Goal: Task Accomplishment & Management: Manage account settings

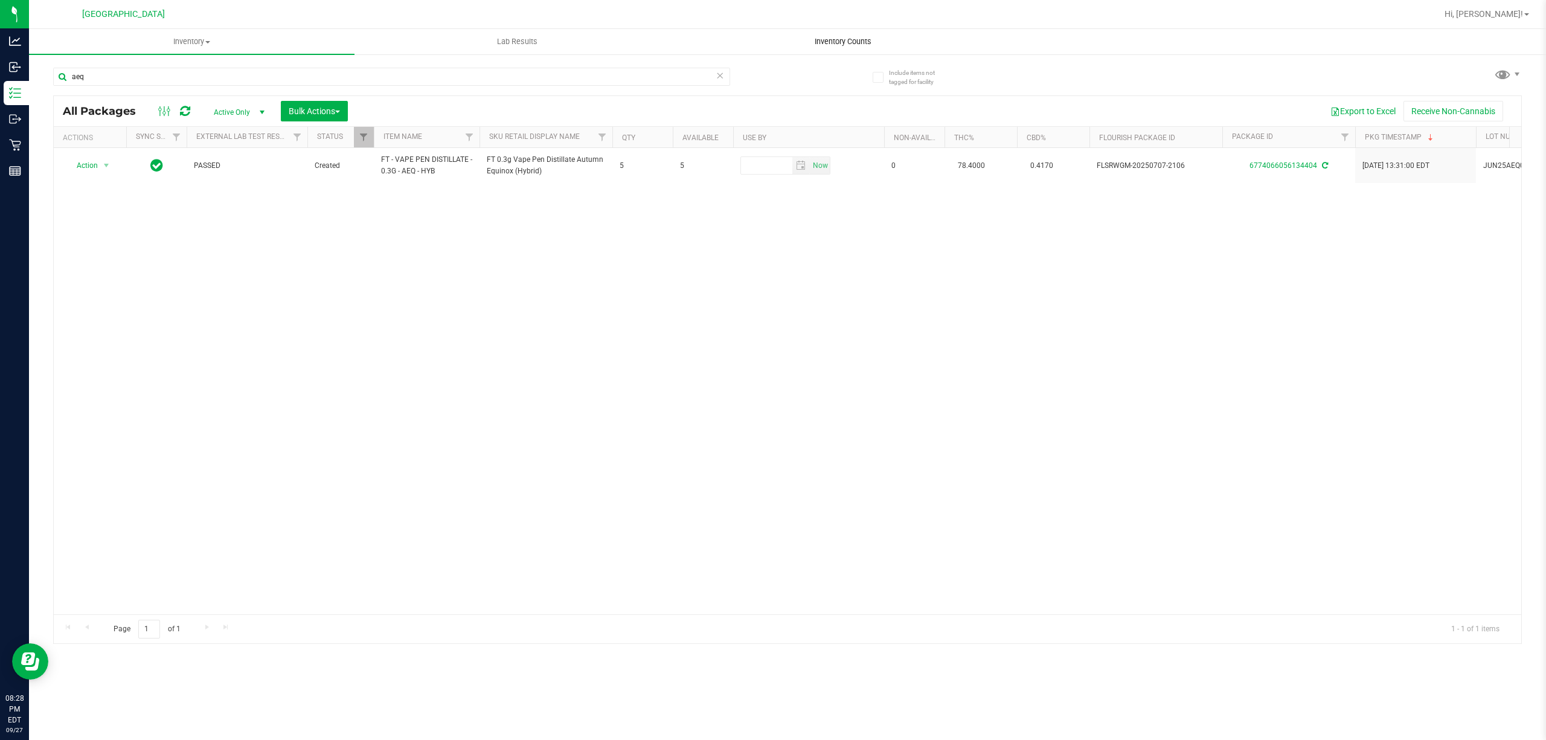
click at [856, 46] on uib-tab-heading "Inventory Counts" at bounding box center [843, 42] width 324 height 24
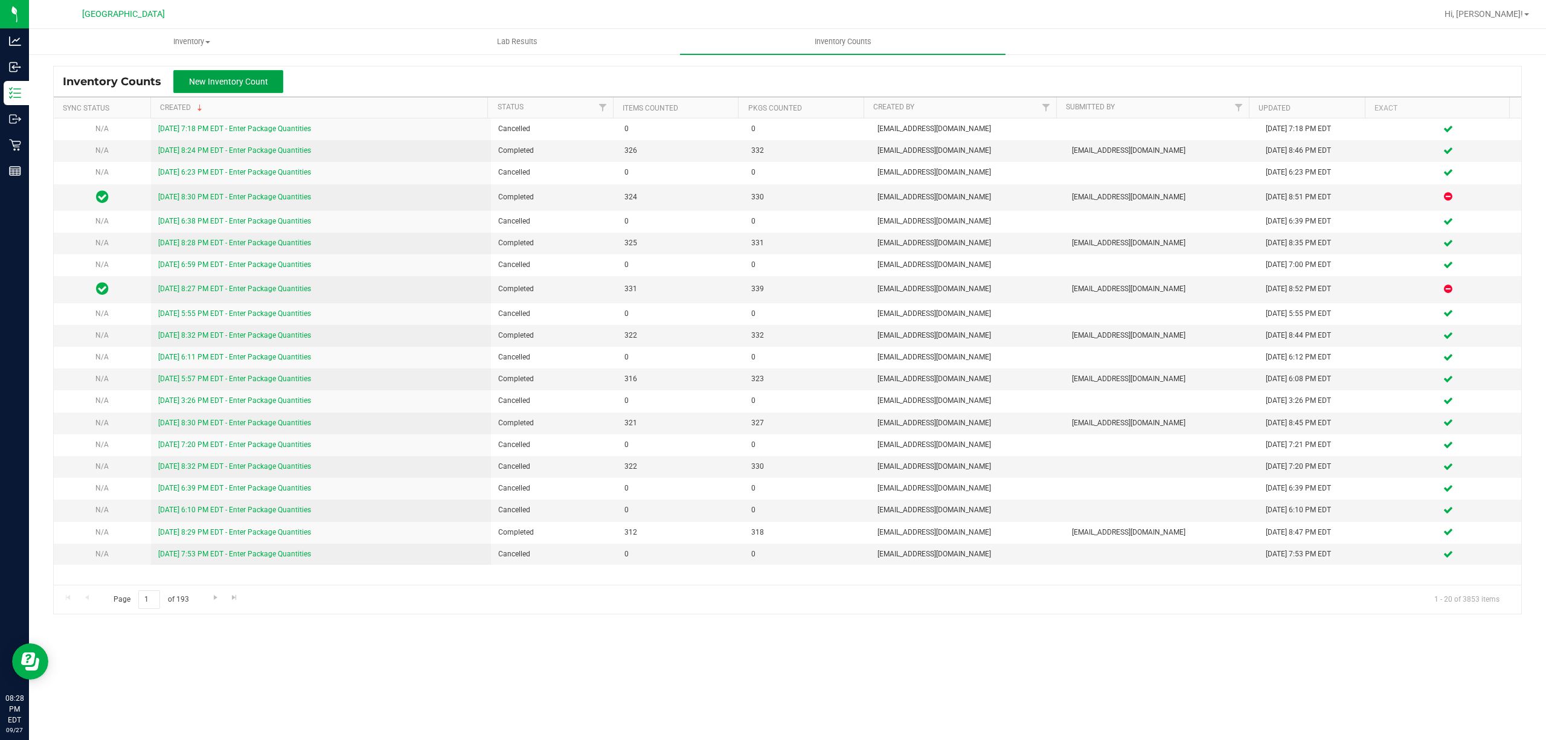
click at [233, 83] on span "New Inventory Count" at bounding box center [228, 82] width 79 height 10
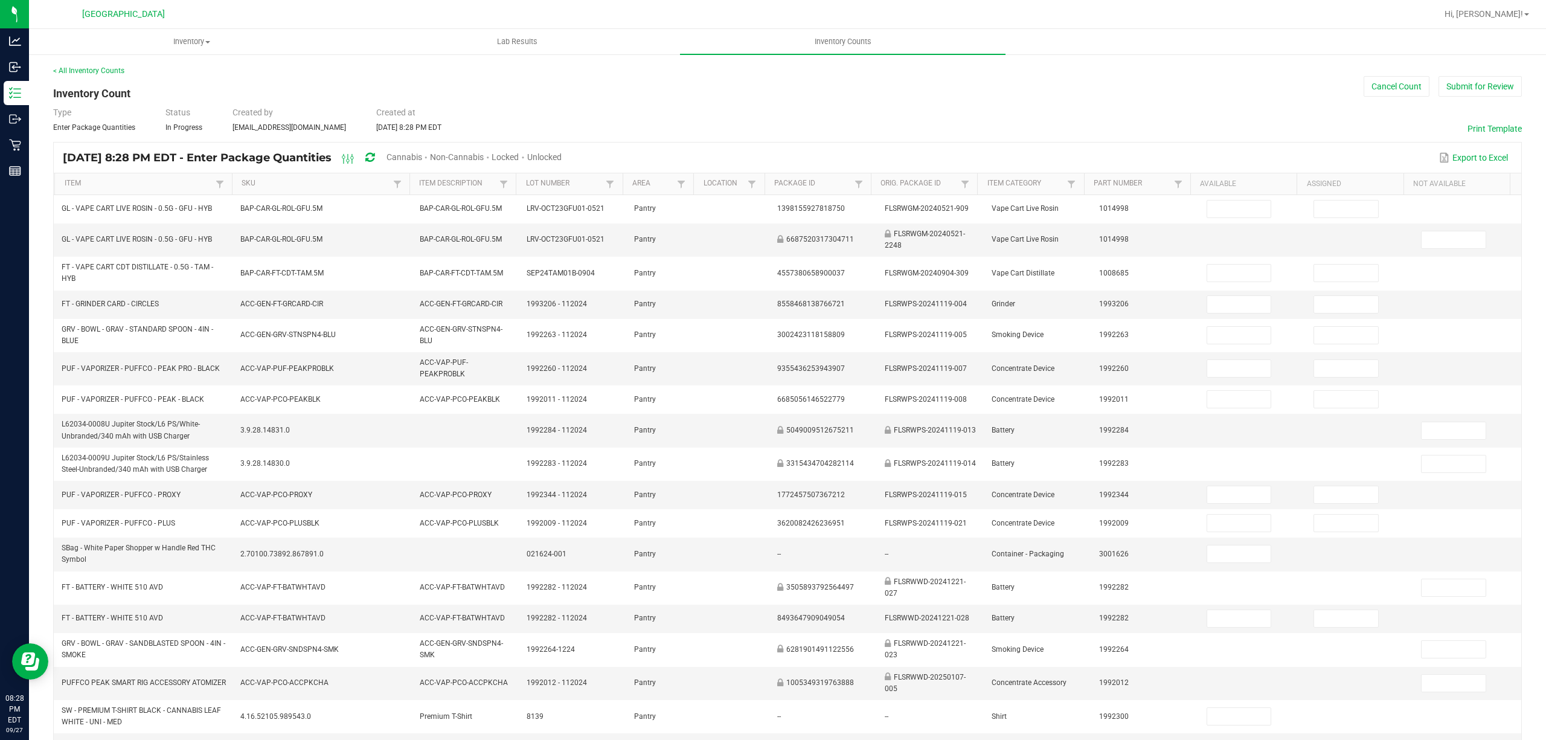
click at [422, 155] on span "Cannabis" at bounding box center [404, 157] width 36 height 10
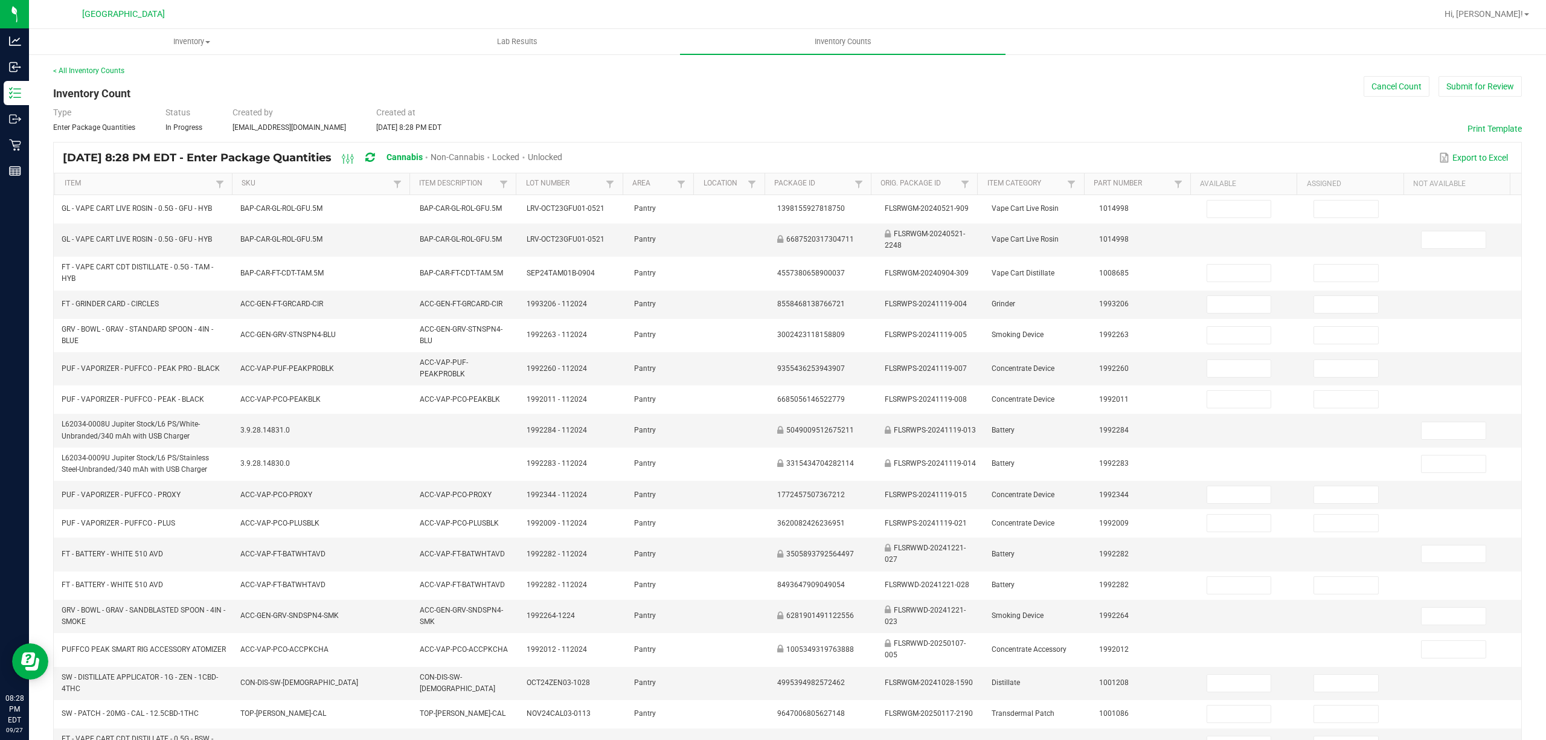
click at [562, 153] on span "Unlocked" at bounding box center [545, 157] width 34 height 10
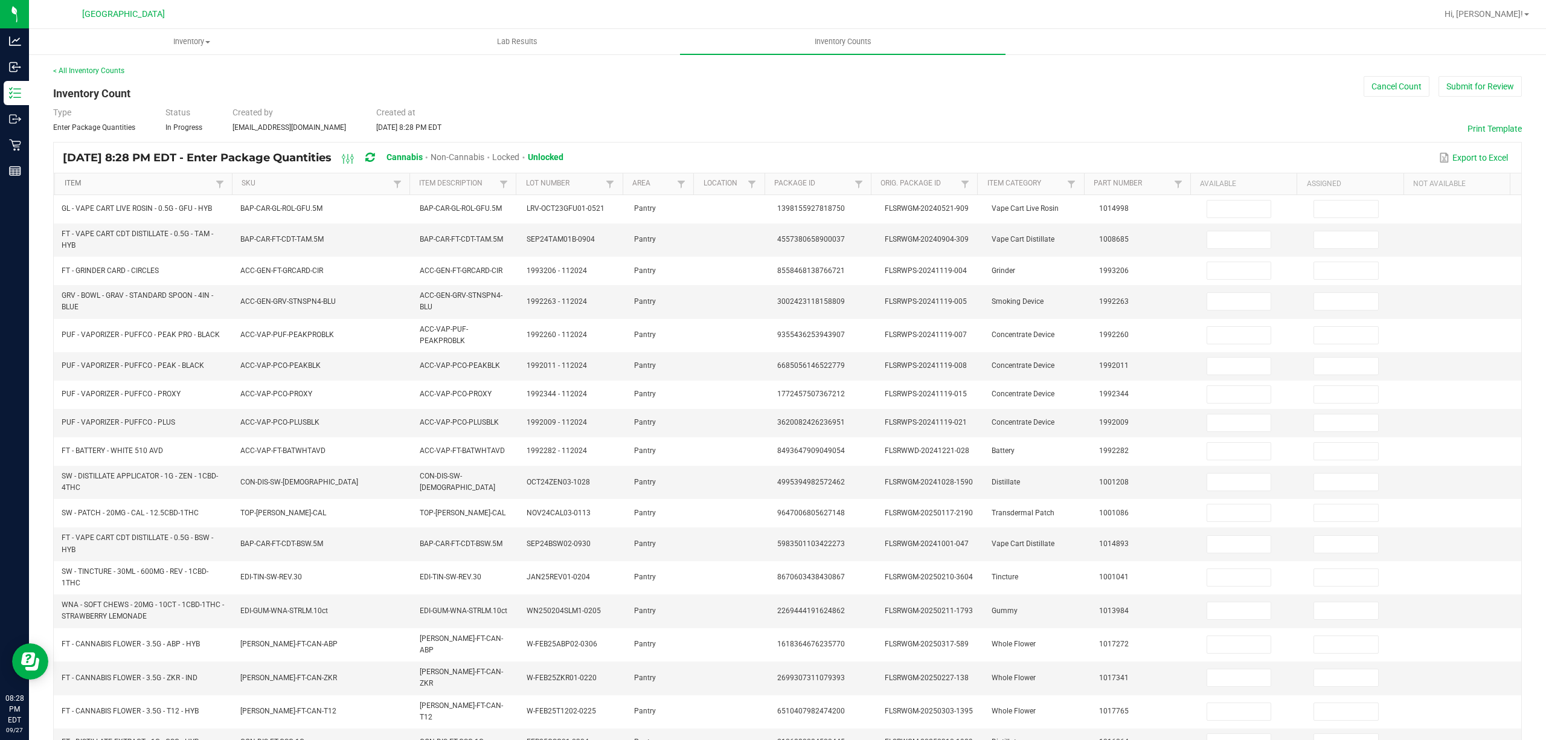
click at [71, 185] on link "Item" at bounding box center [139, 184] width 148 height 10
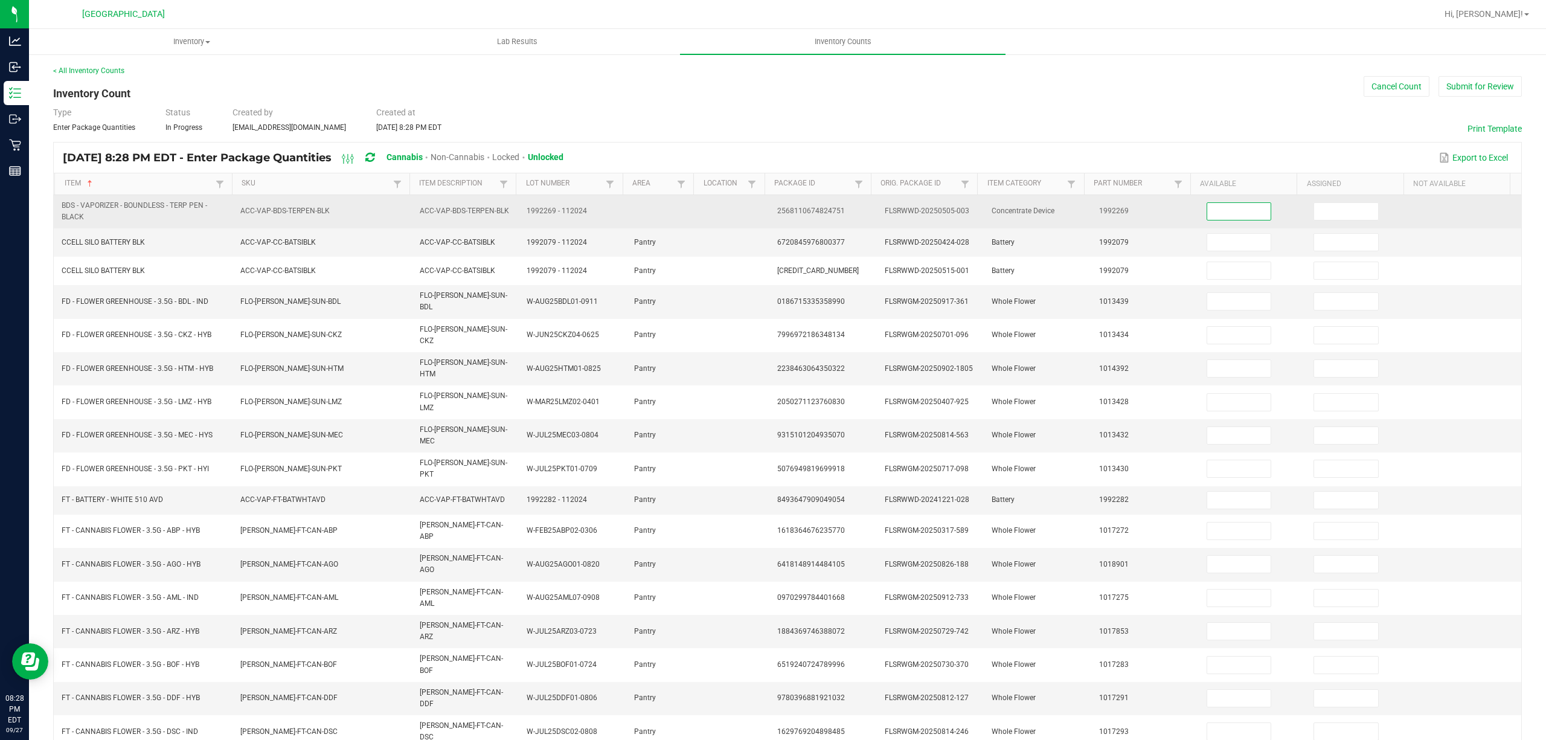
click at [1221, 213] on input at bounding box center [1239, 211] width 64 height 17
type input "1"
type input "18"
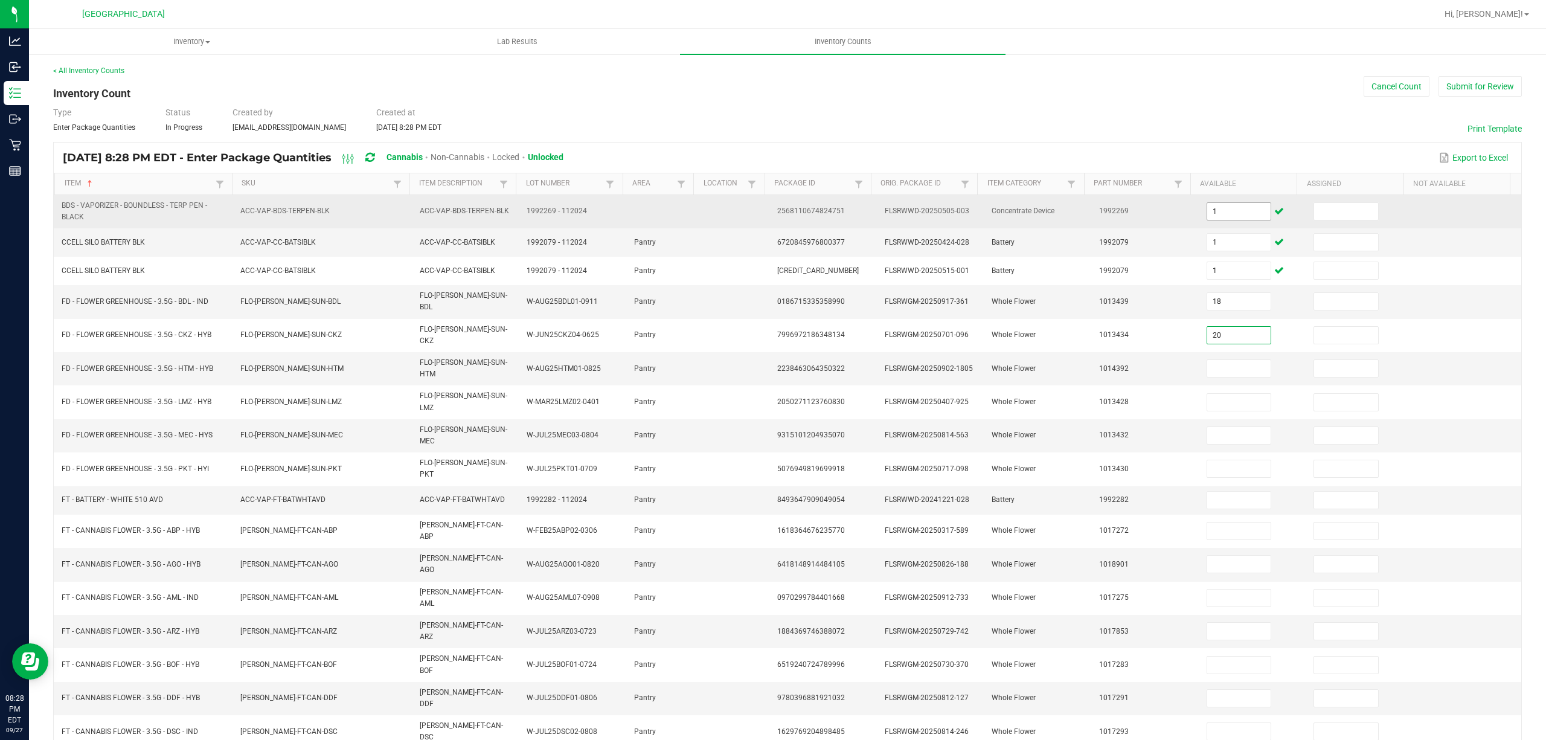
type input "20"
type input "14"
type input "1"
type input "5"
type input "16"
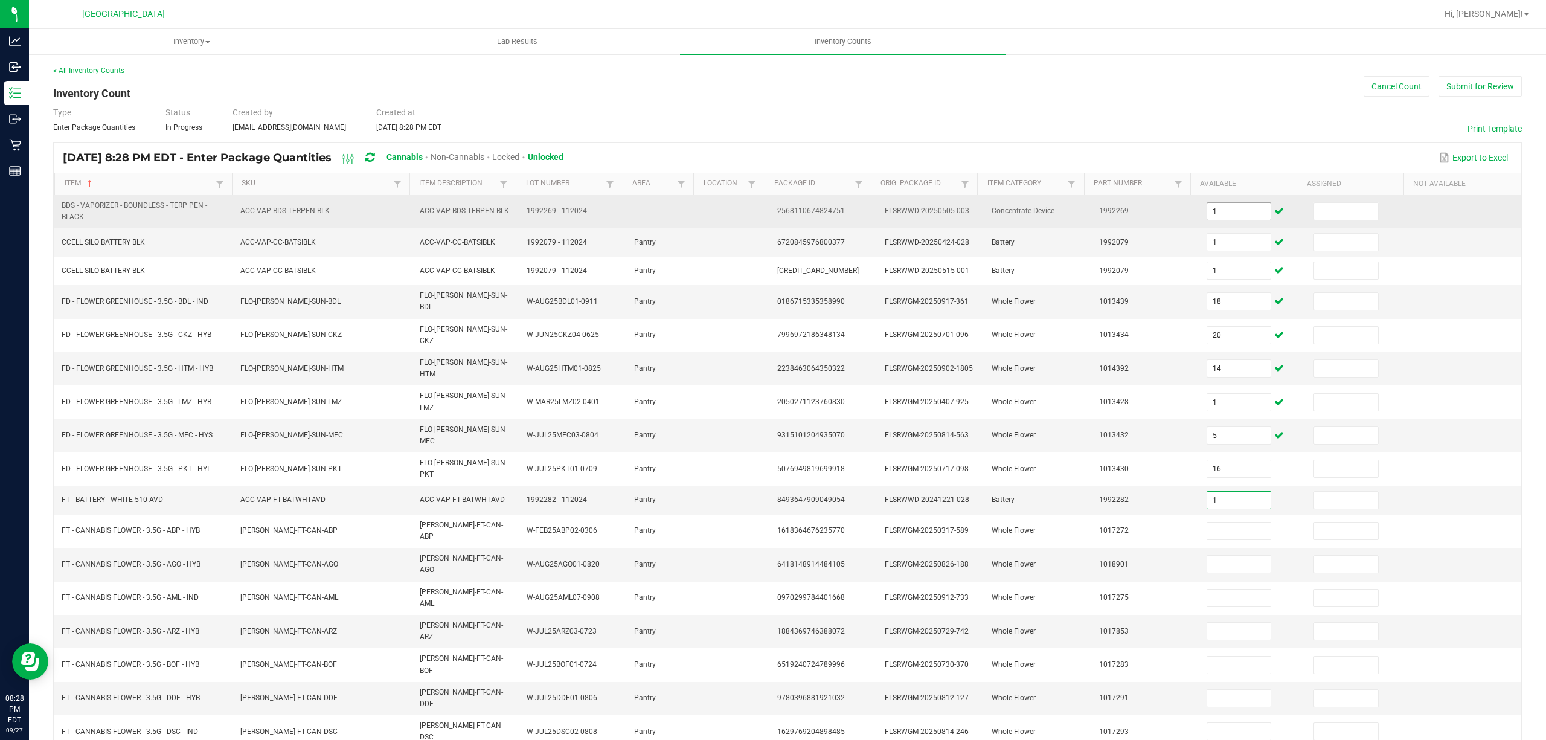
type input "1"
type input "16"
type input "19"
type input "0"
type input "1"
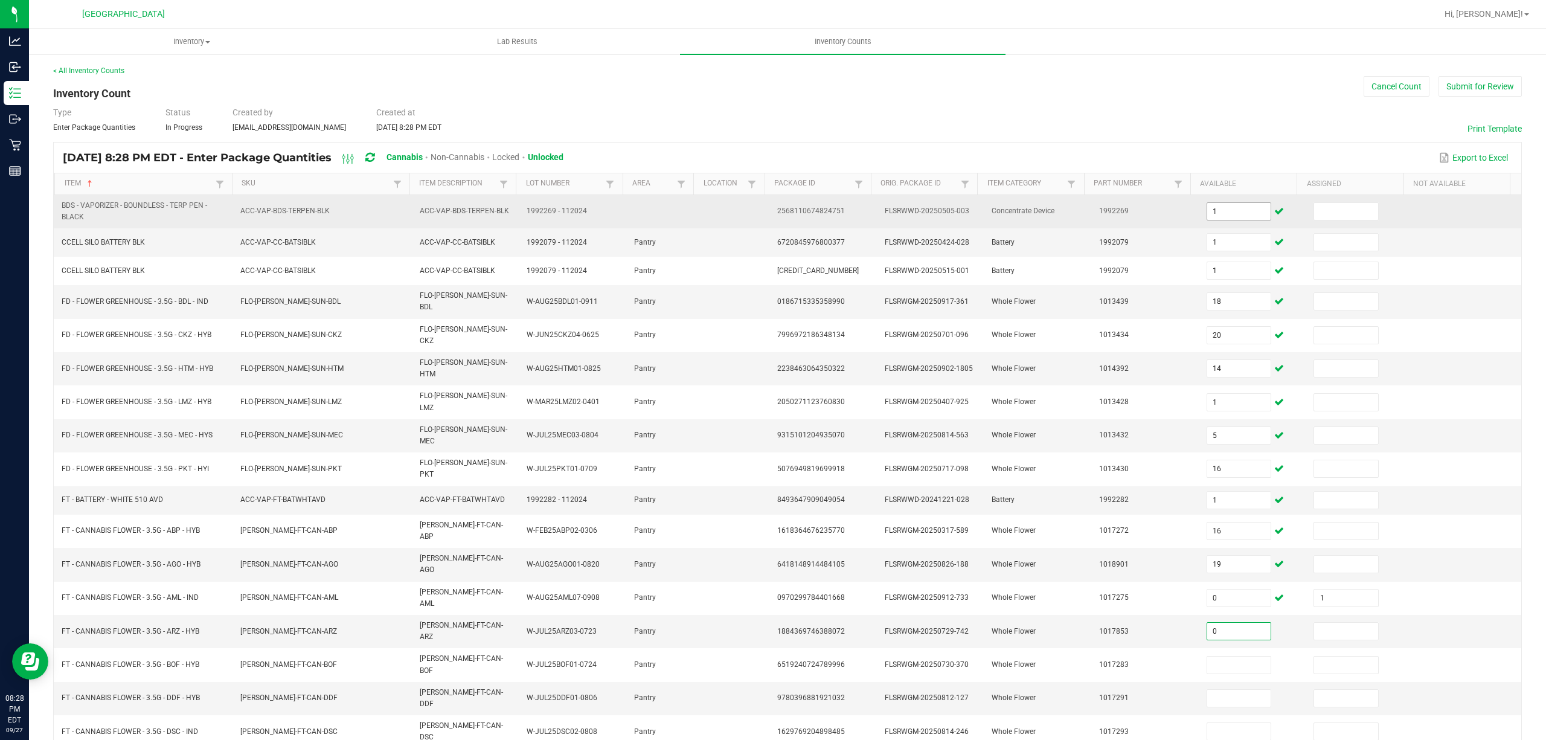
type input "0"
type input "1"
type input "18"
type input "1"
type input "0"
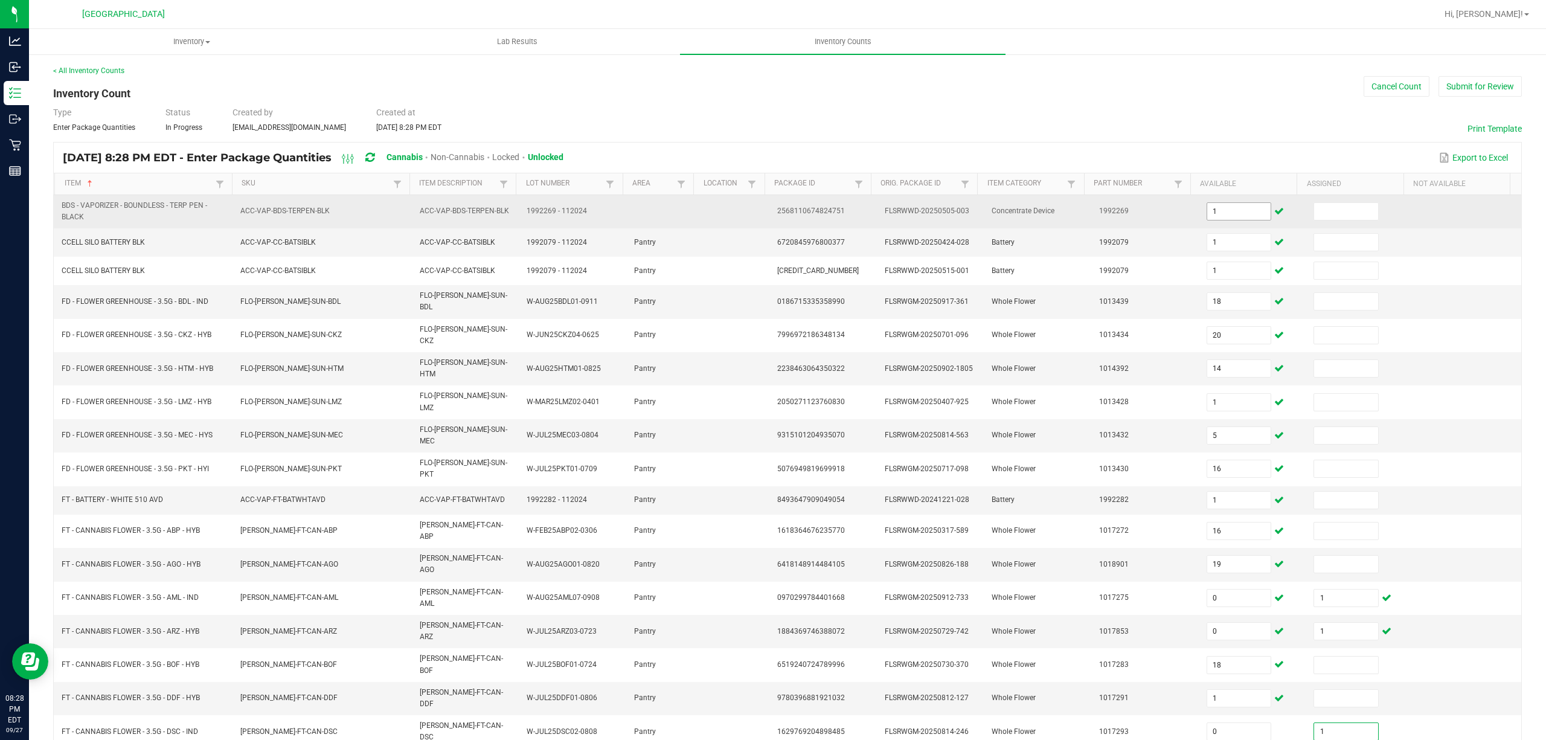
type input "1"
type input "16"
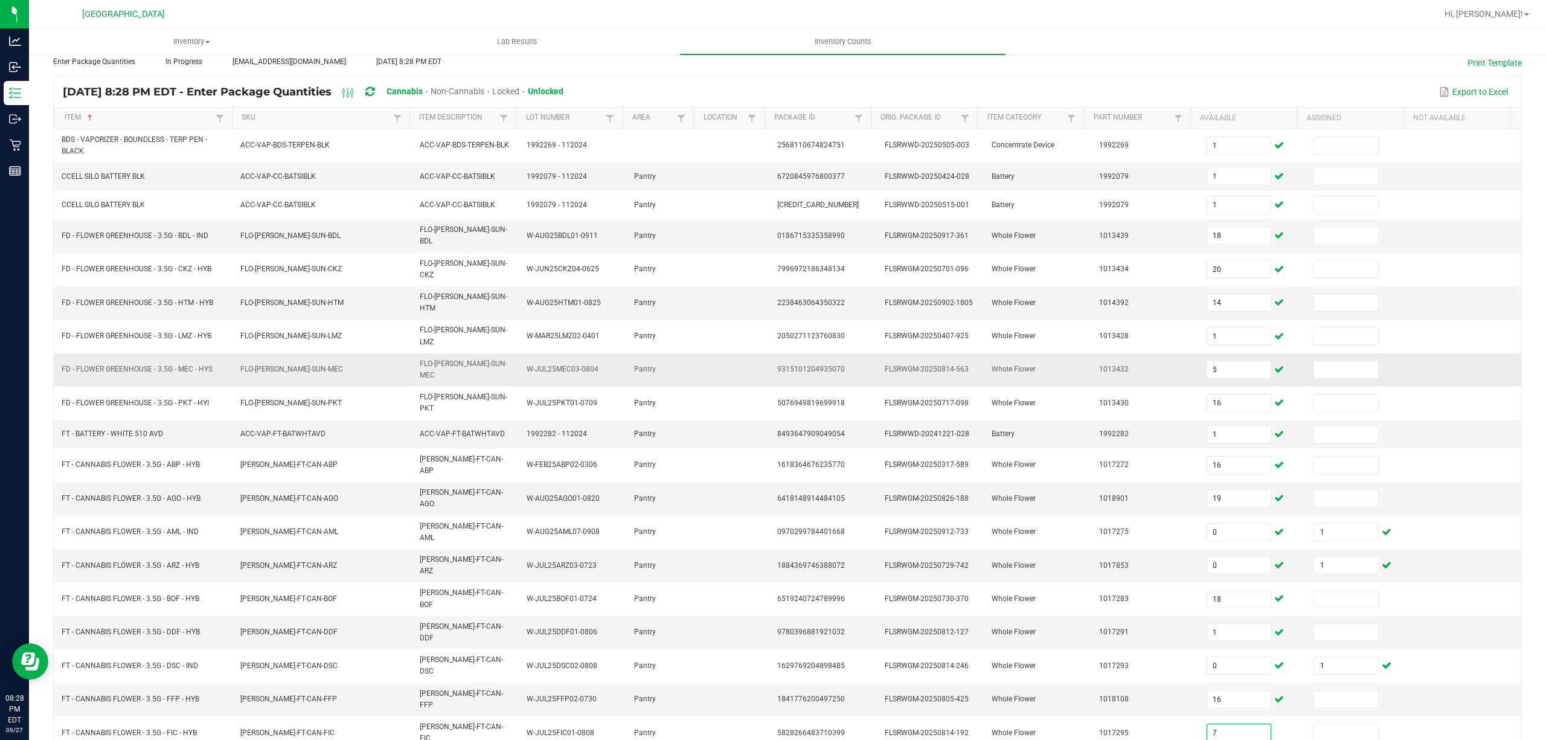
scroll to position [83, 0]
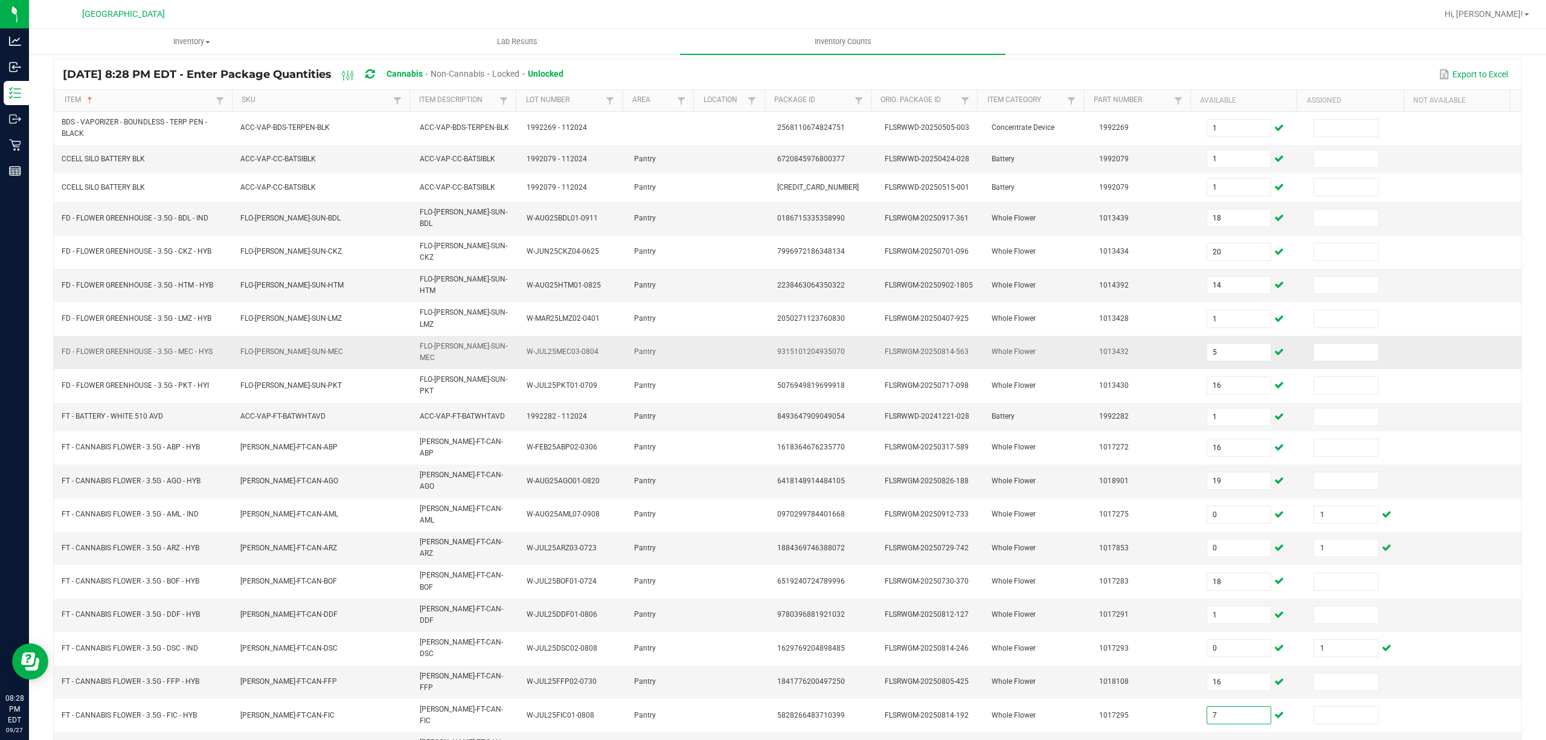
type input "7"
type input "18"
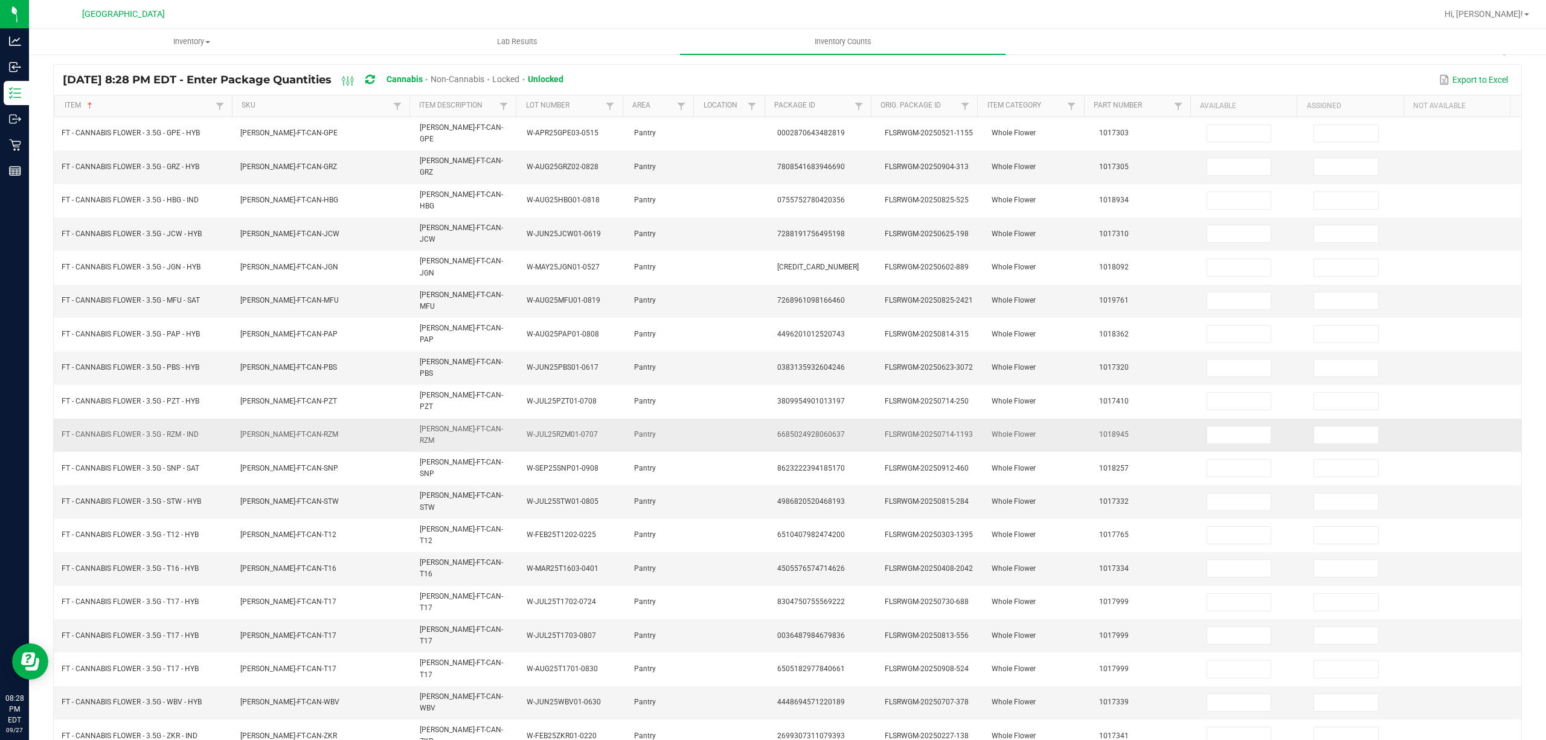
scroll to position [0, 0]
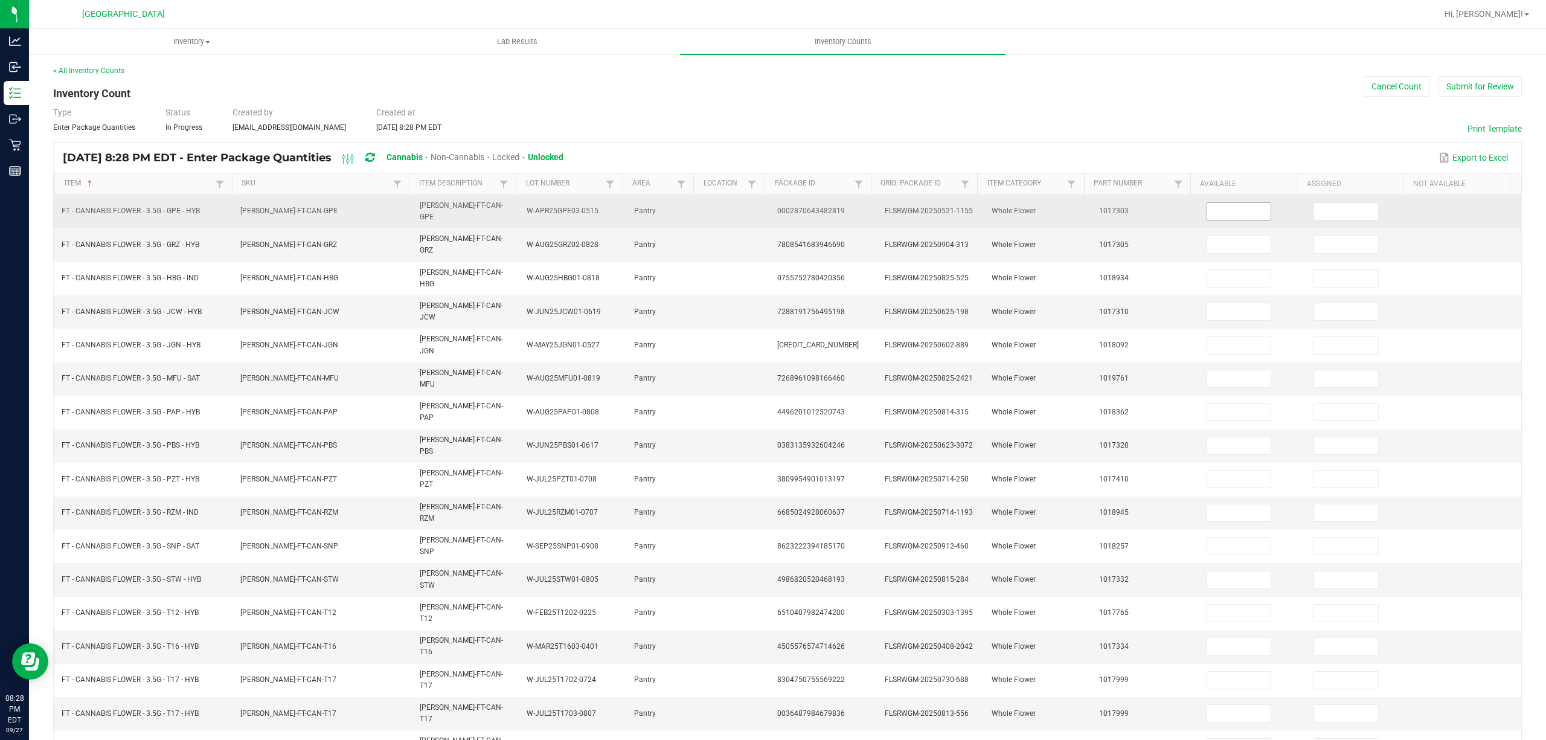
click at [1223, 210] on input at bounding box center [1239, 211] width 64 height 17
type input "3"
type input "20"
type input "3"
type input "2"
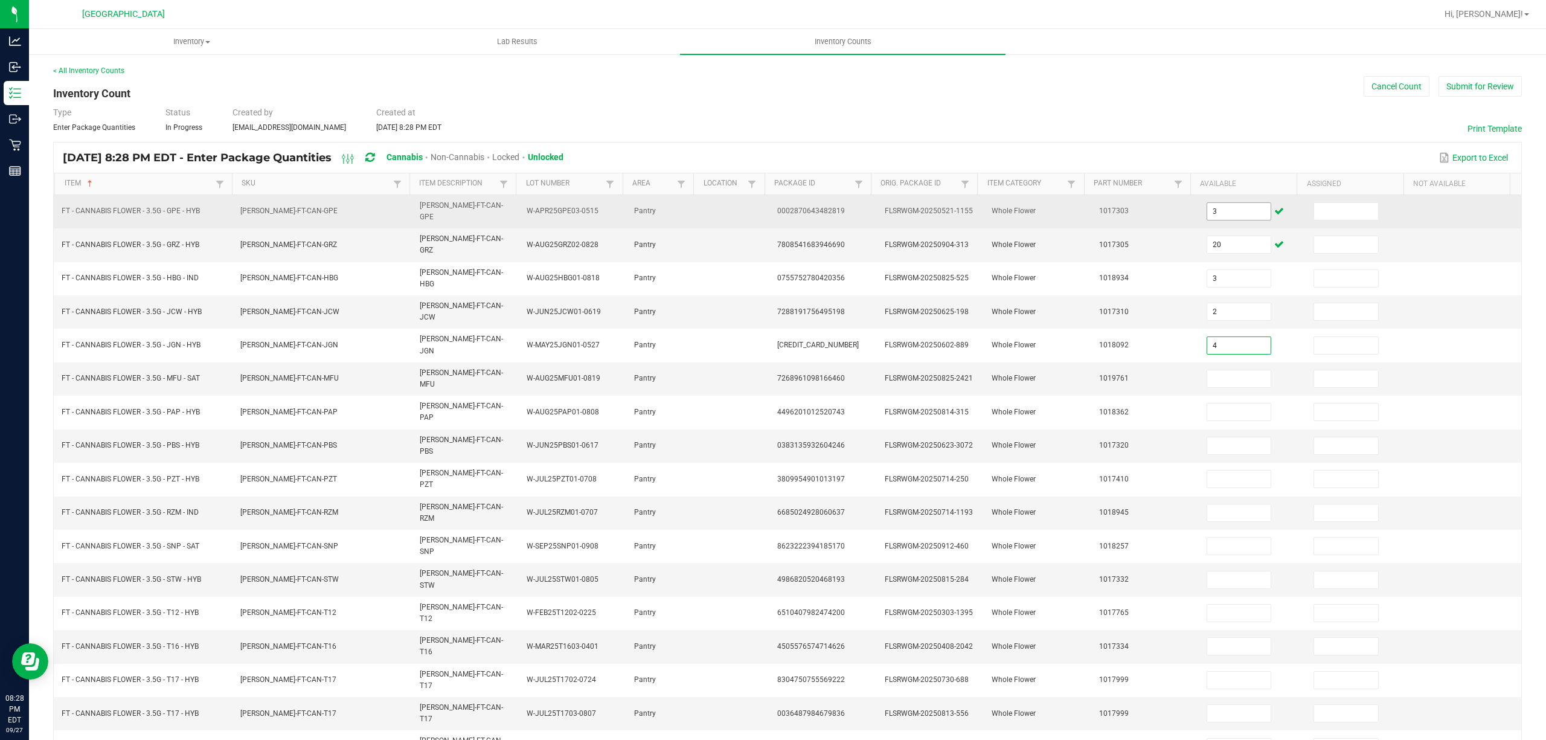
type input "4"
type input "20"
type input "3"
type input "19"
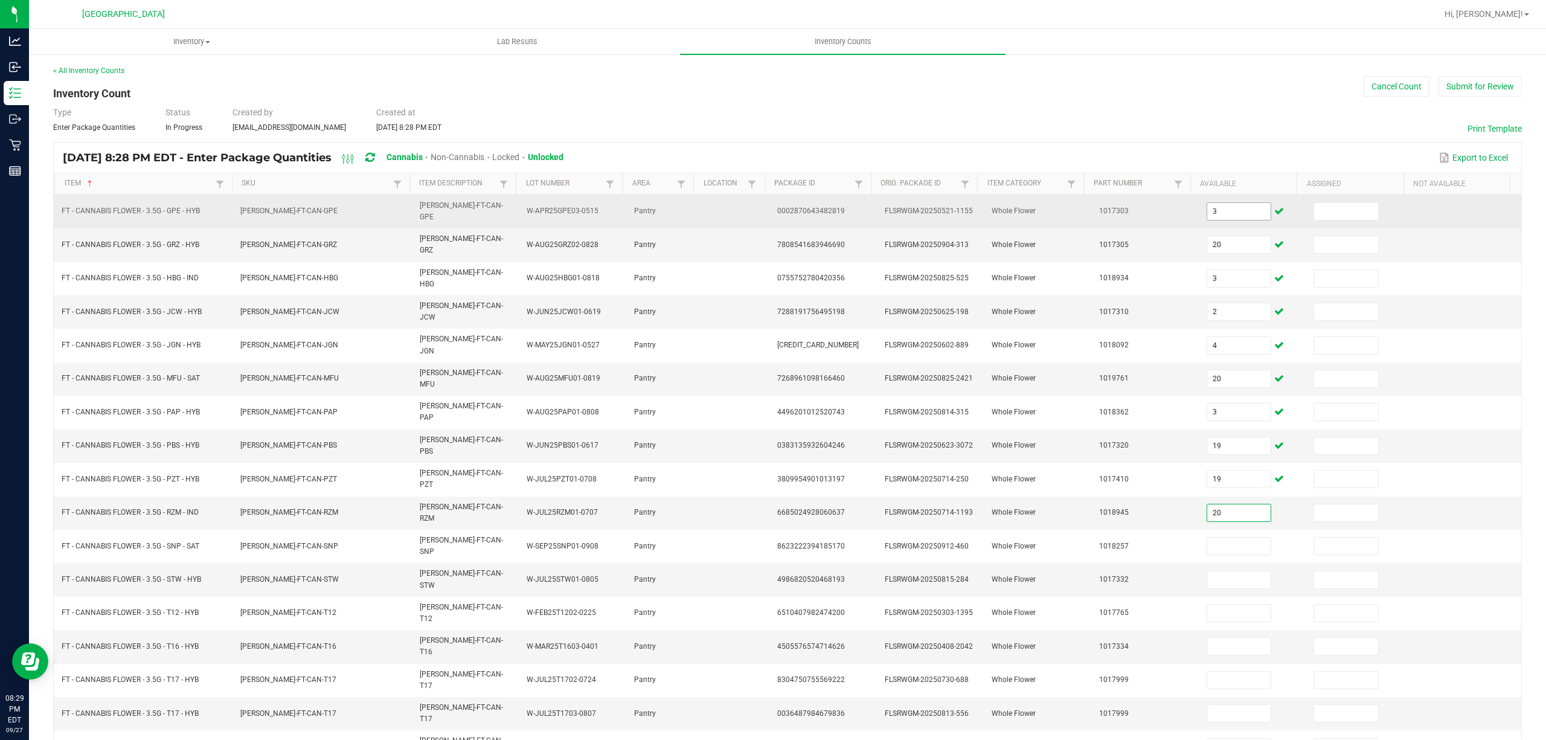
type input "20"
type input "9"
type input "14"
type input "24"
type input "1"
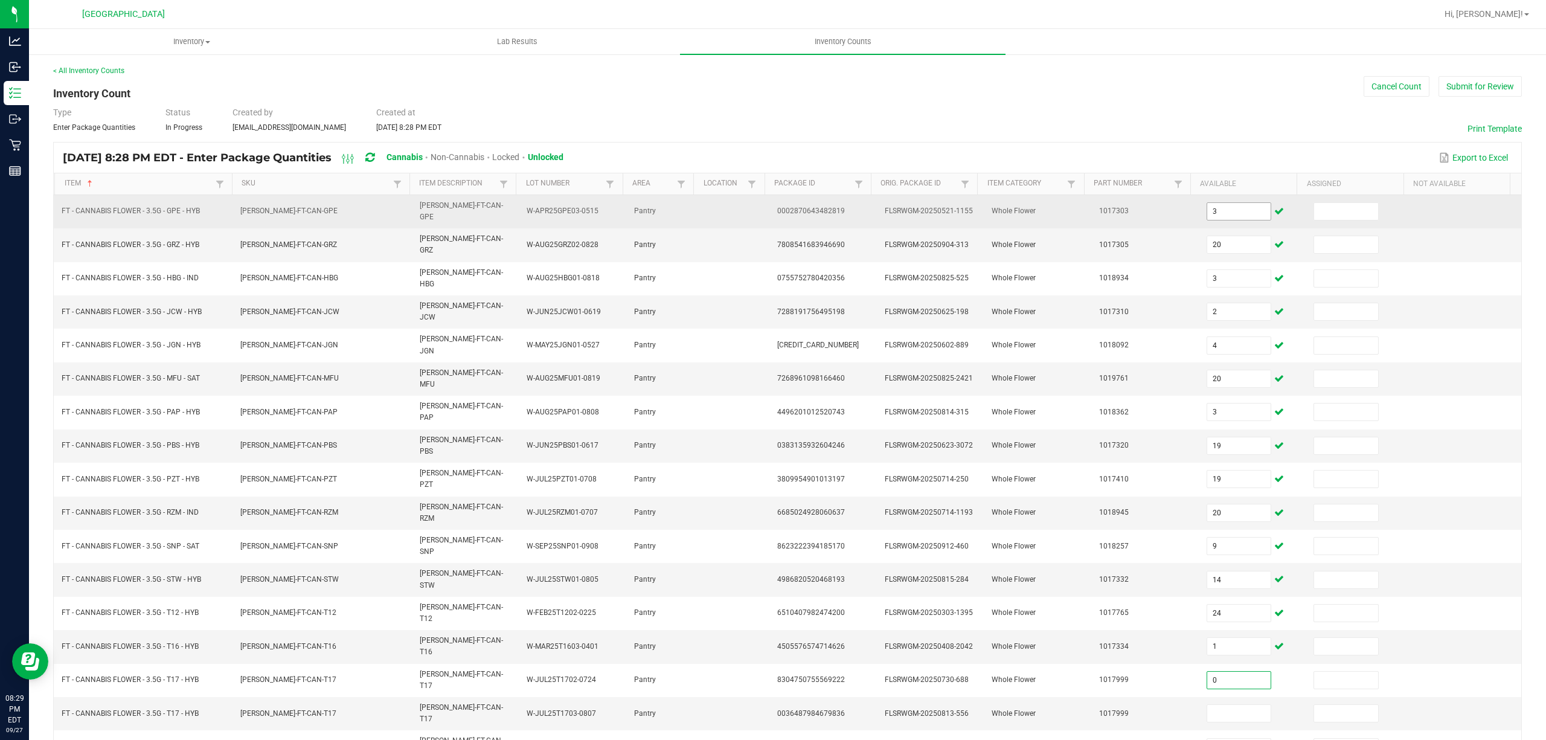
type input "0"
type input "1"
type input "0"
type input "1"
type input "0"
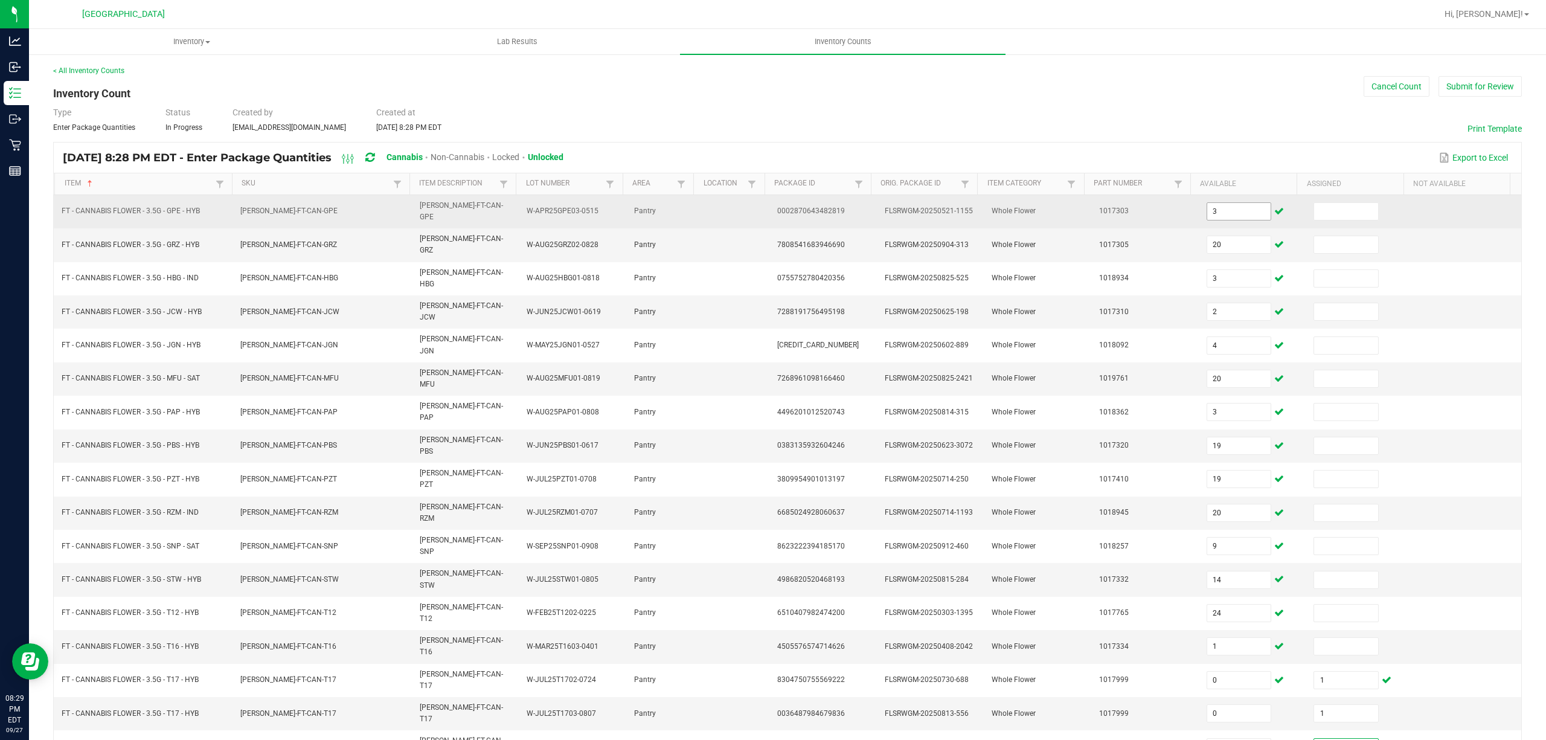
type input "1"
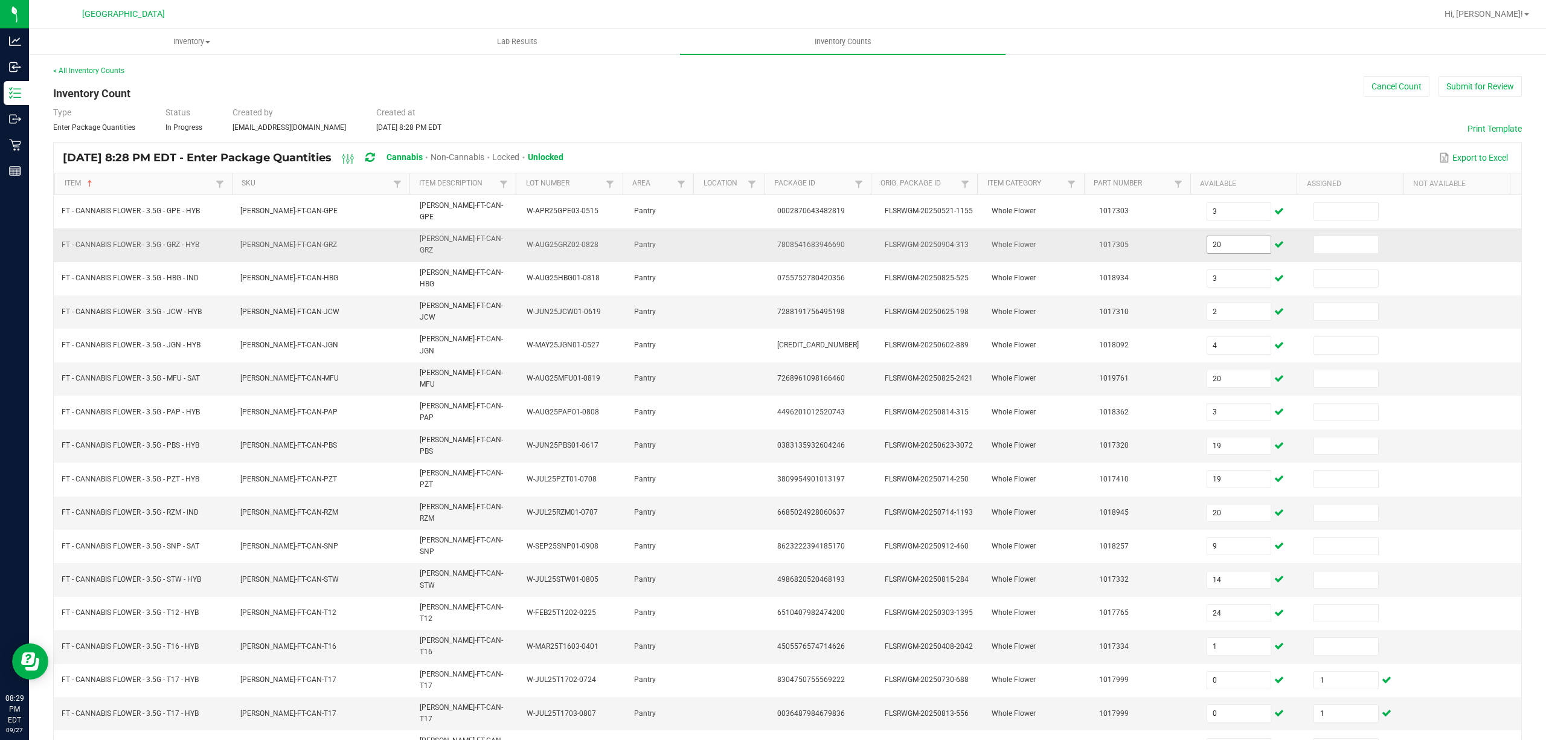
scroll to position [78, 0]
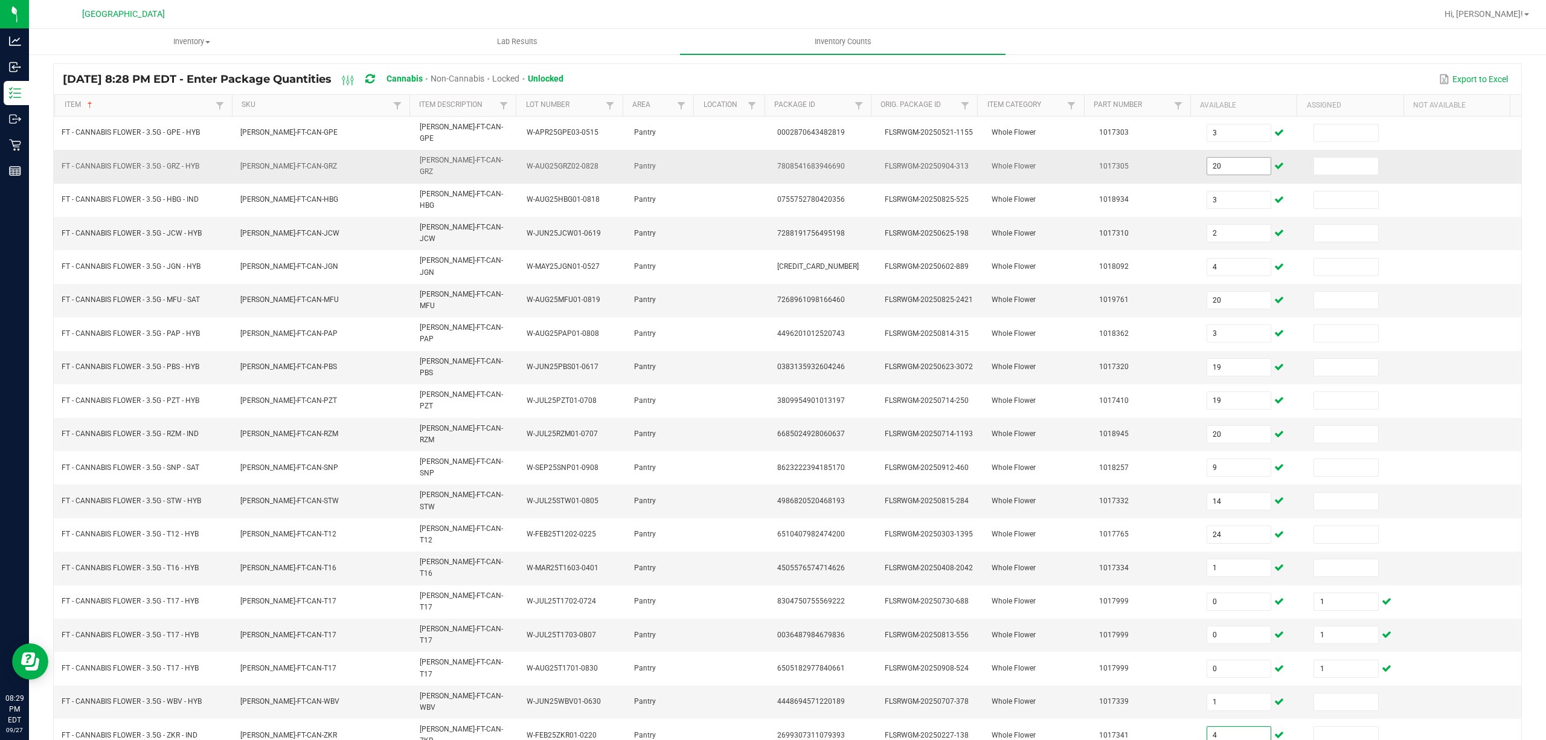
type input "4"
type input "1"
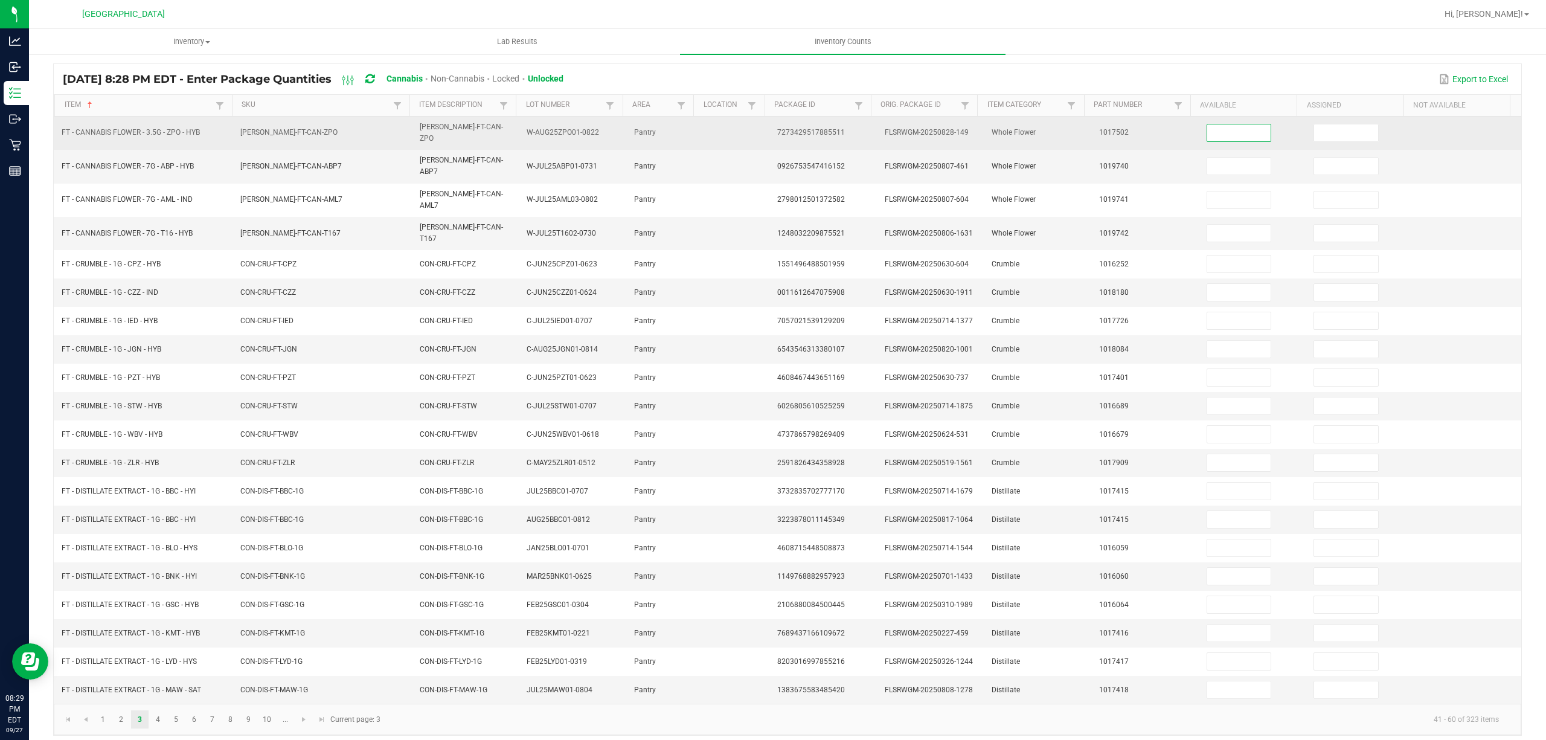
click at [1225, 129] on input at bounding box center [1239, 132] width 64 height 17
type input "9"
type input "16"
type input "9"
type input "8"
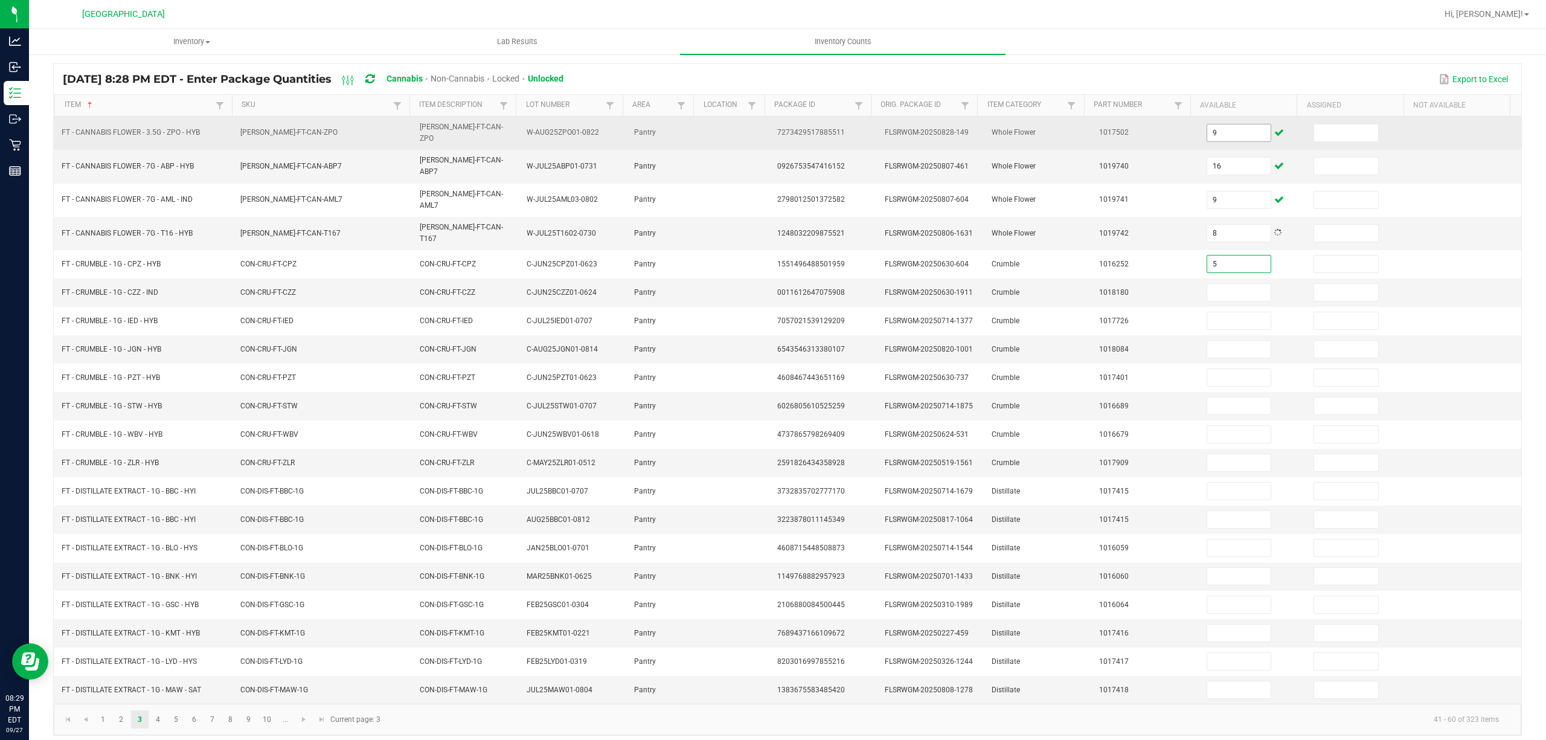
type input "5"
type input "1"
type input "3"
type input "2"
type input "3"
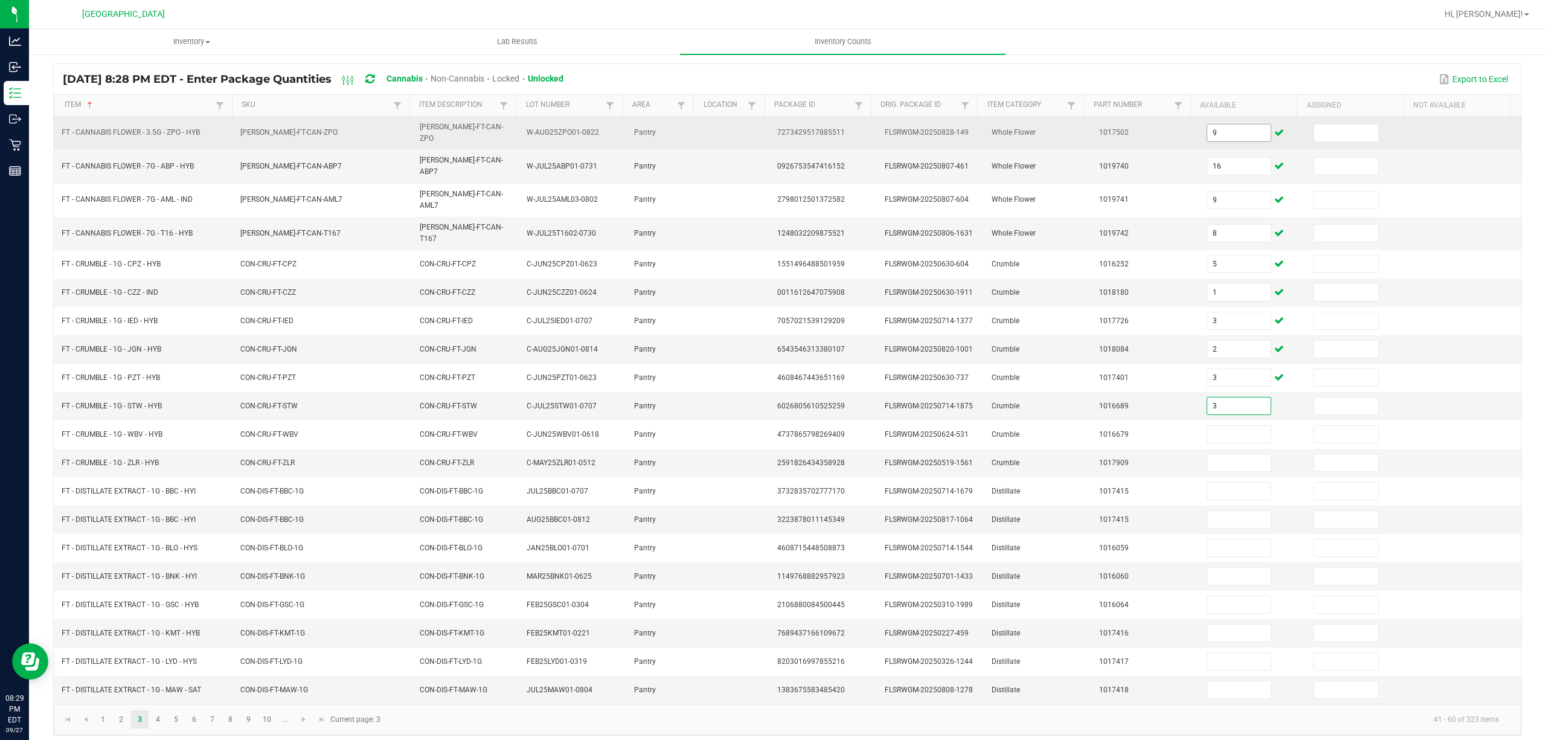
type input "3"
type input "1"
type input "12"
type input "5"
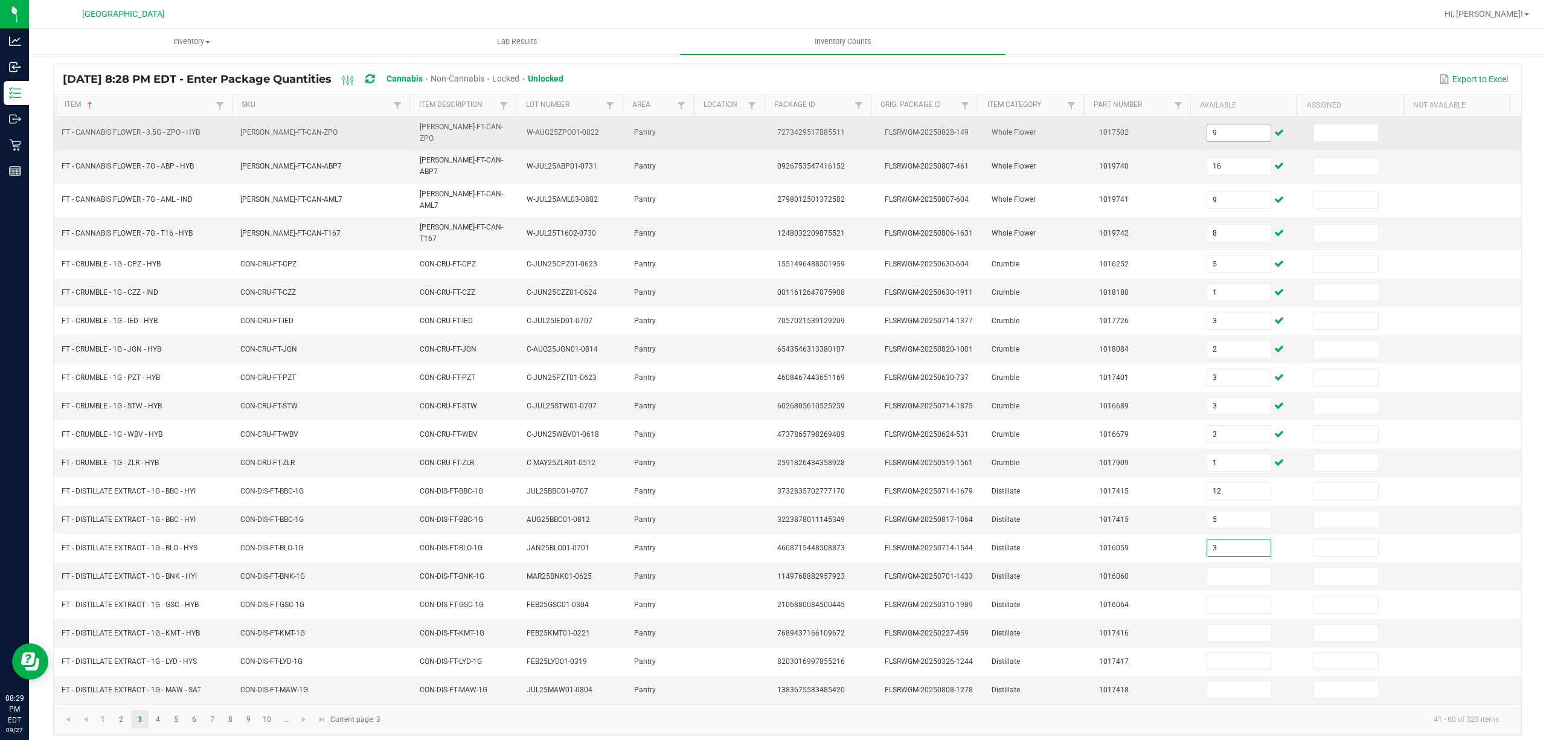
type input "3"
type input "8"
type input "4"
type input "7"
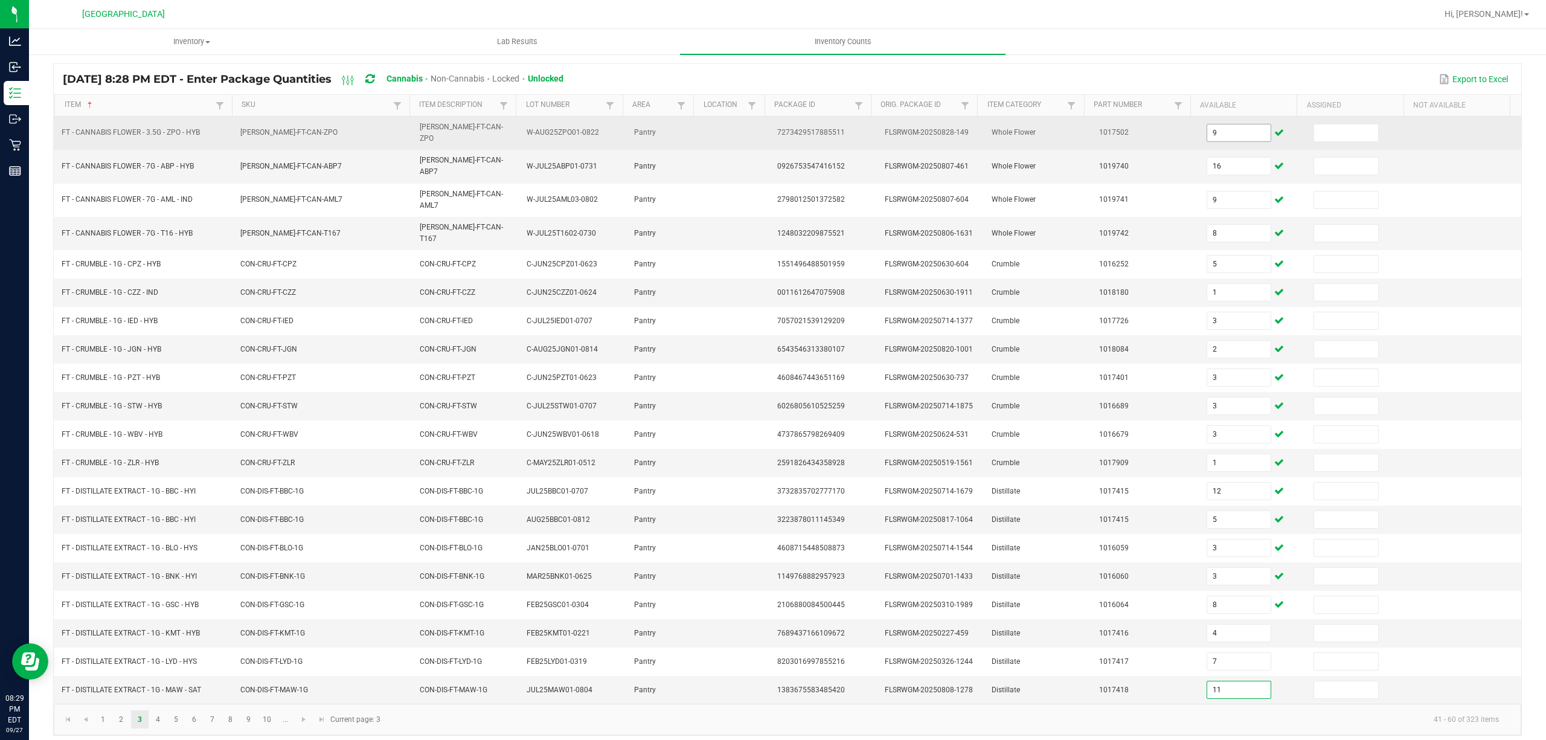
type input "11"
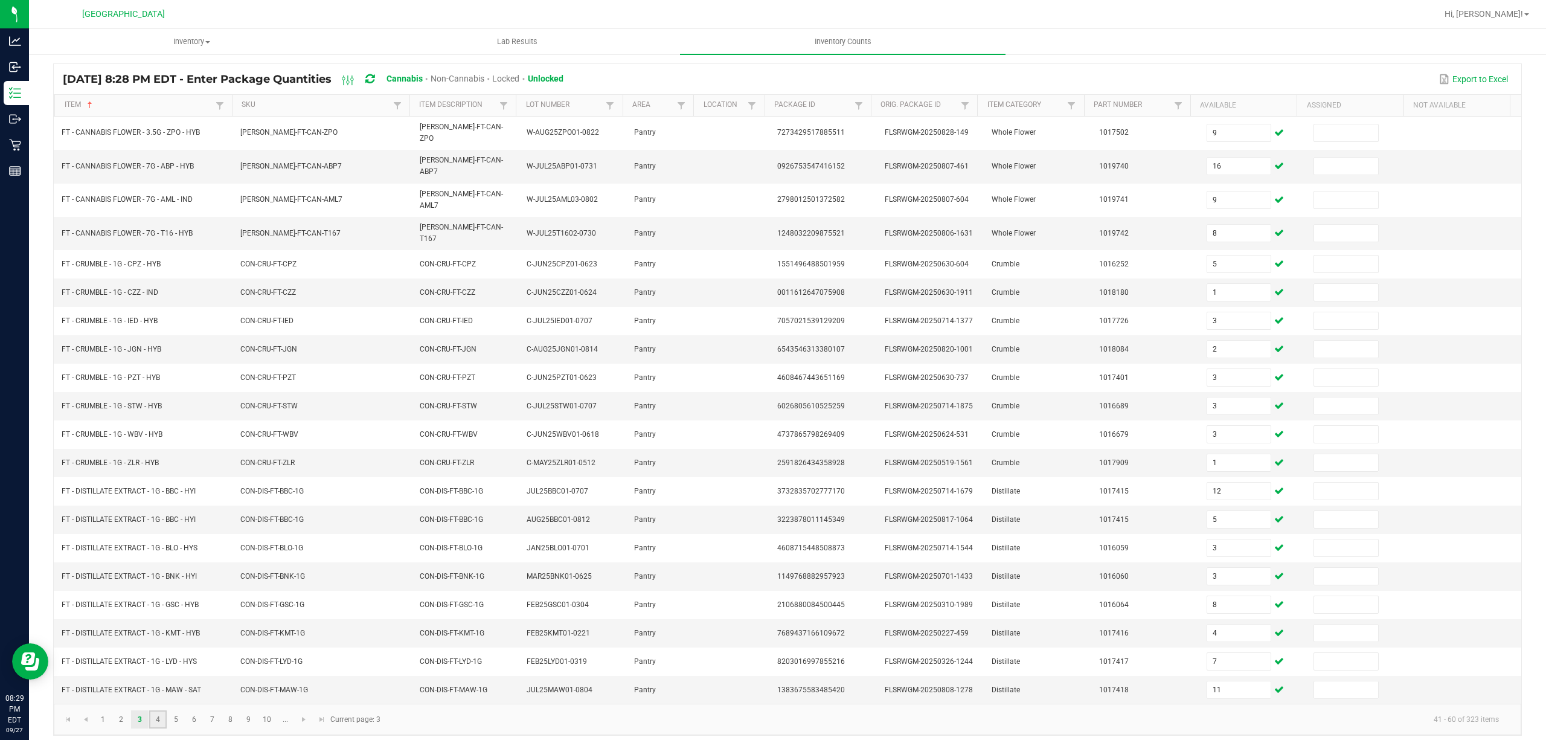
click at [165, 710] on link "4" at bounding box center [158, 719] width 18 height 18
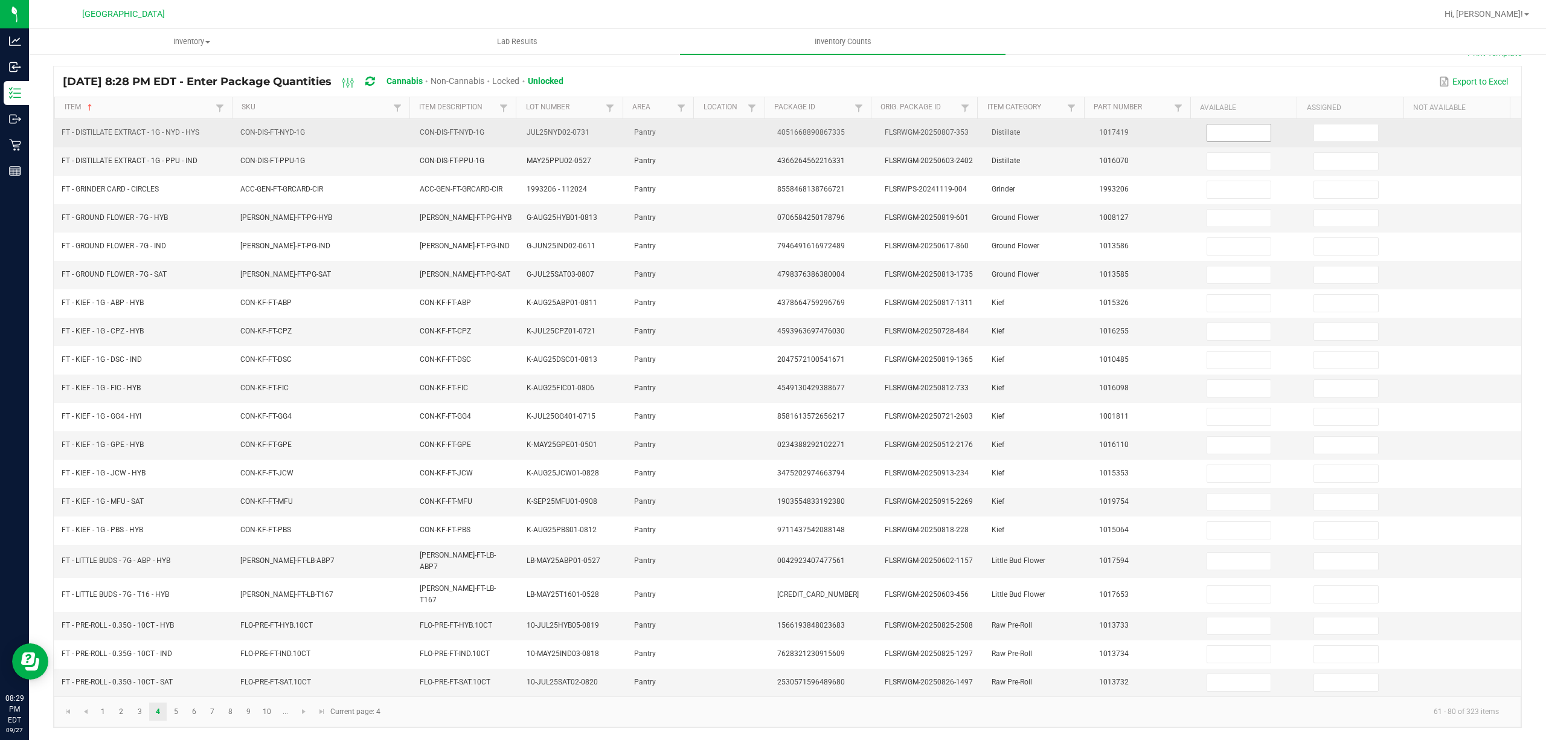
click at [1242, 124] on input at bounding box center [1239, 132] width 64 height 17
type input "5"
type input "4"
type input "1"
type input "7"
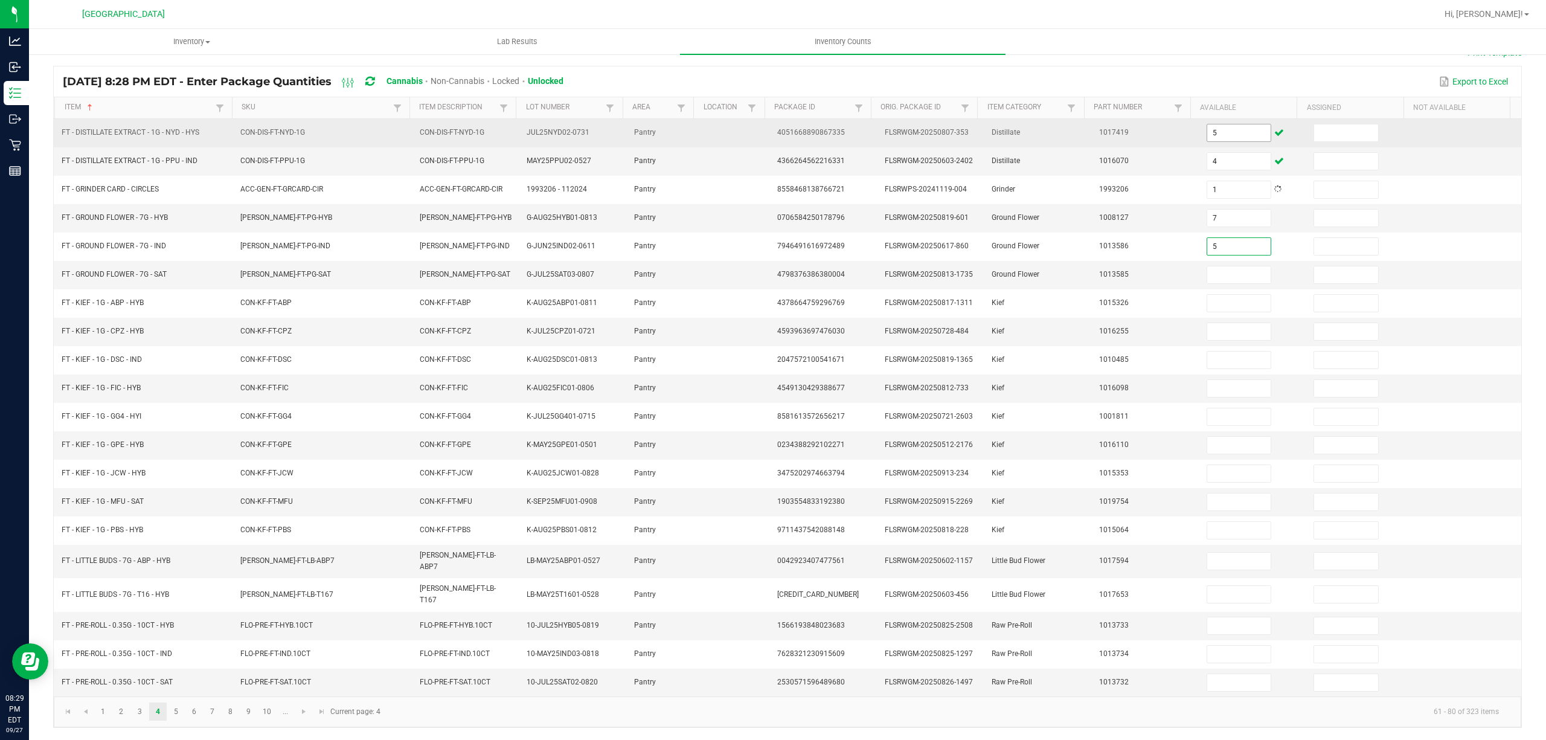
type input "5"
type input "17"
type input "2"
type input "1"
type input "3"
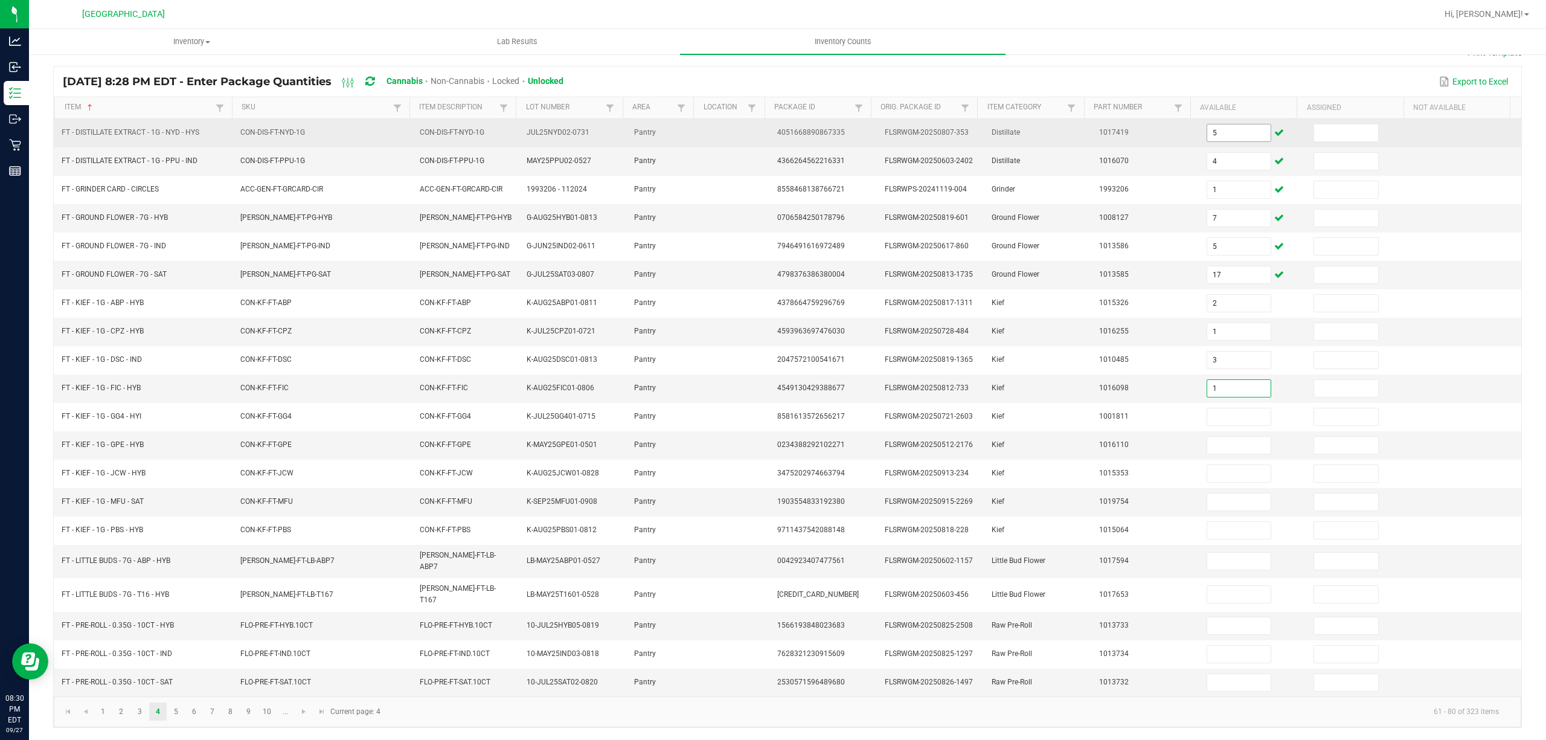
type input "1"
type input "5"
type input "4"
type input "5"
type input "2"
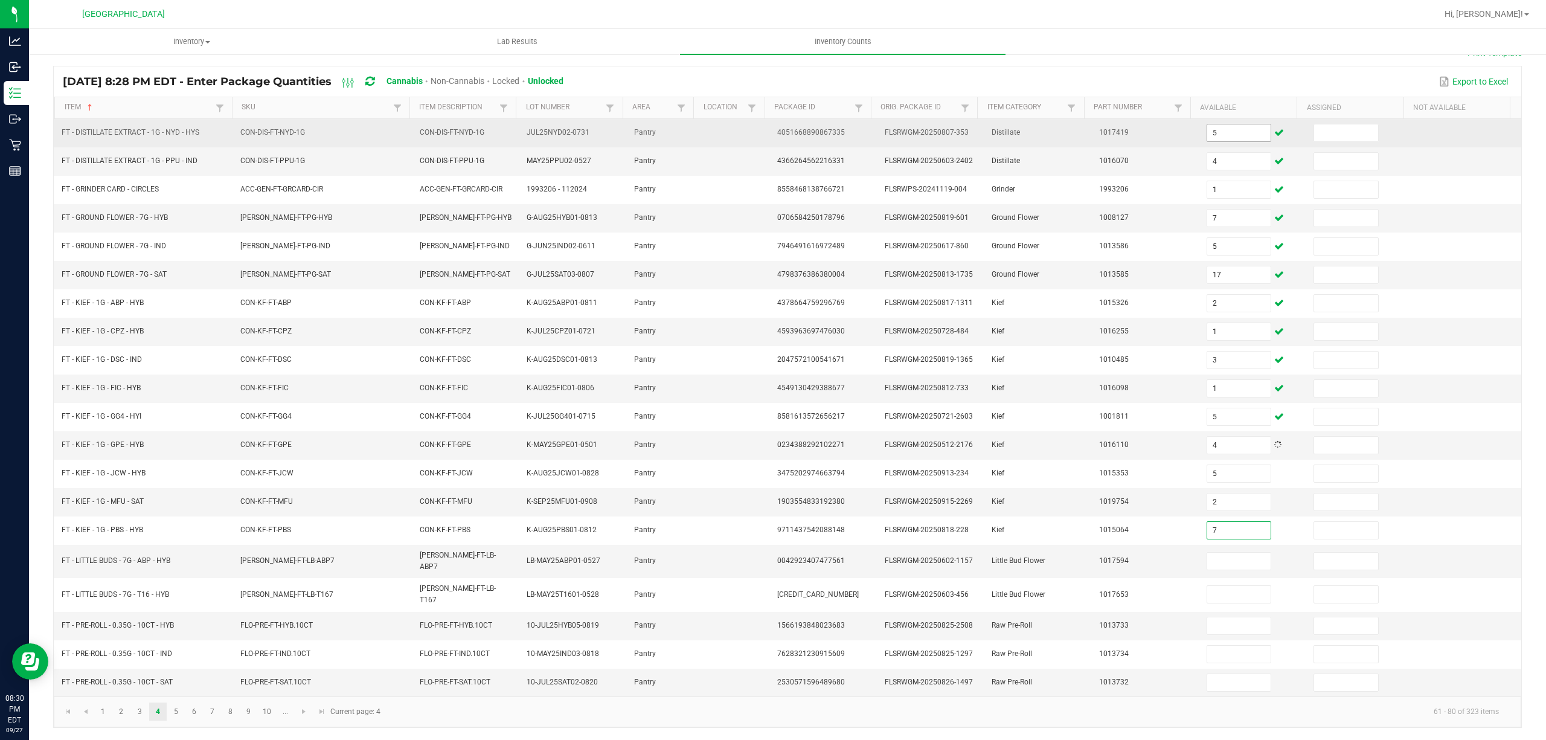
type input "7"
type input "4"
type input "2"
type input "16"
type input "6"
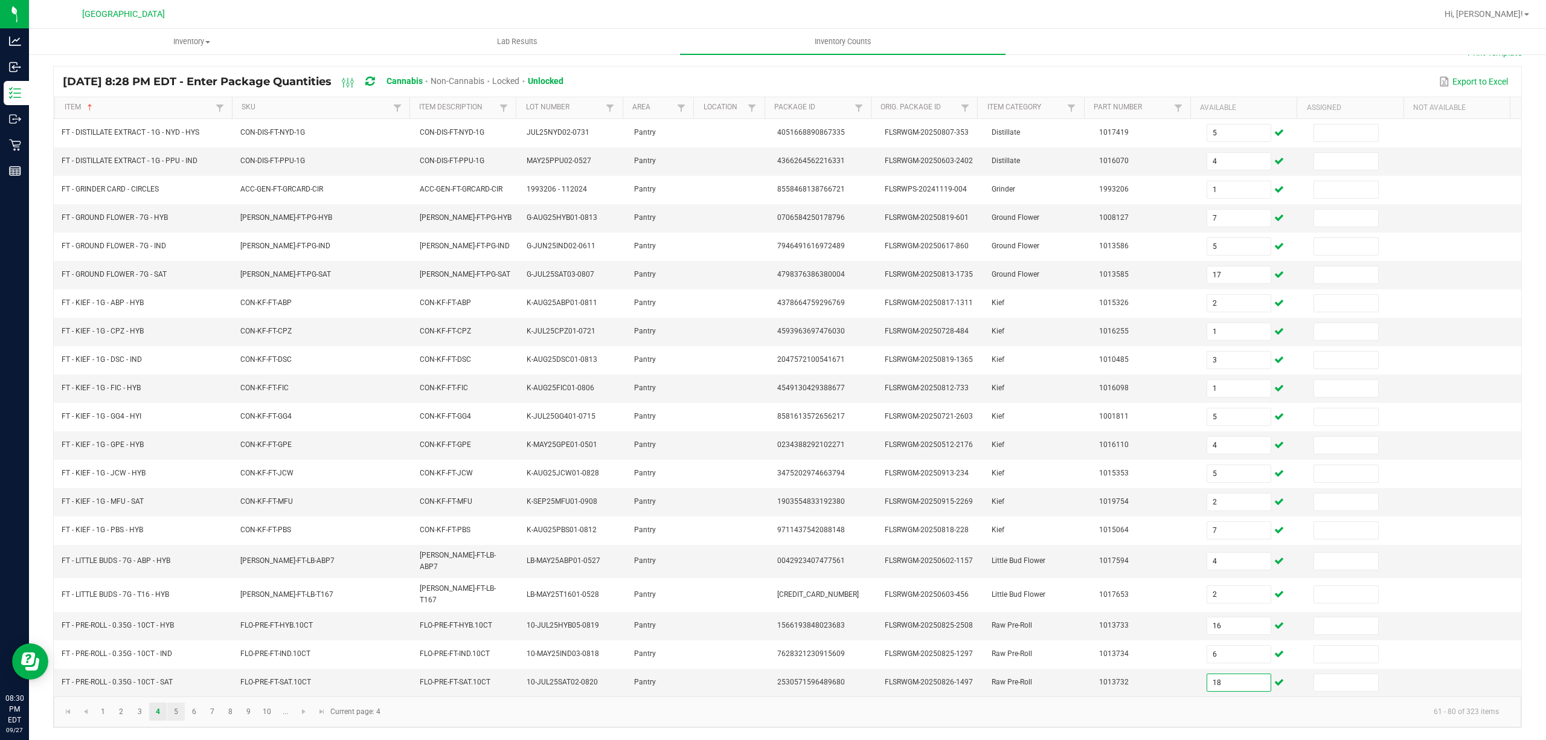
type input "18"
click at [177, 717] on link "5" at bounding box center [176, 711] width 18 height 18
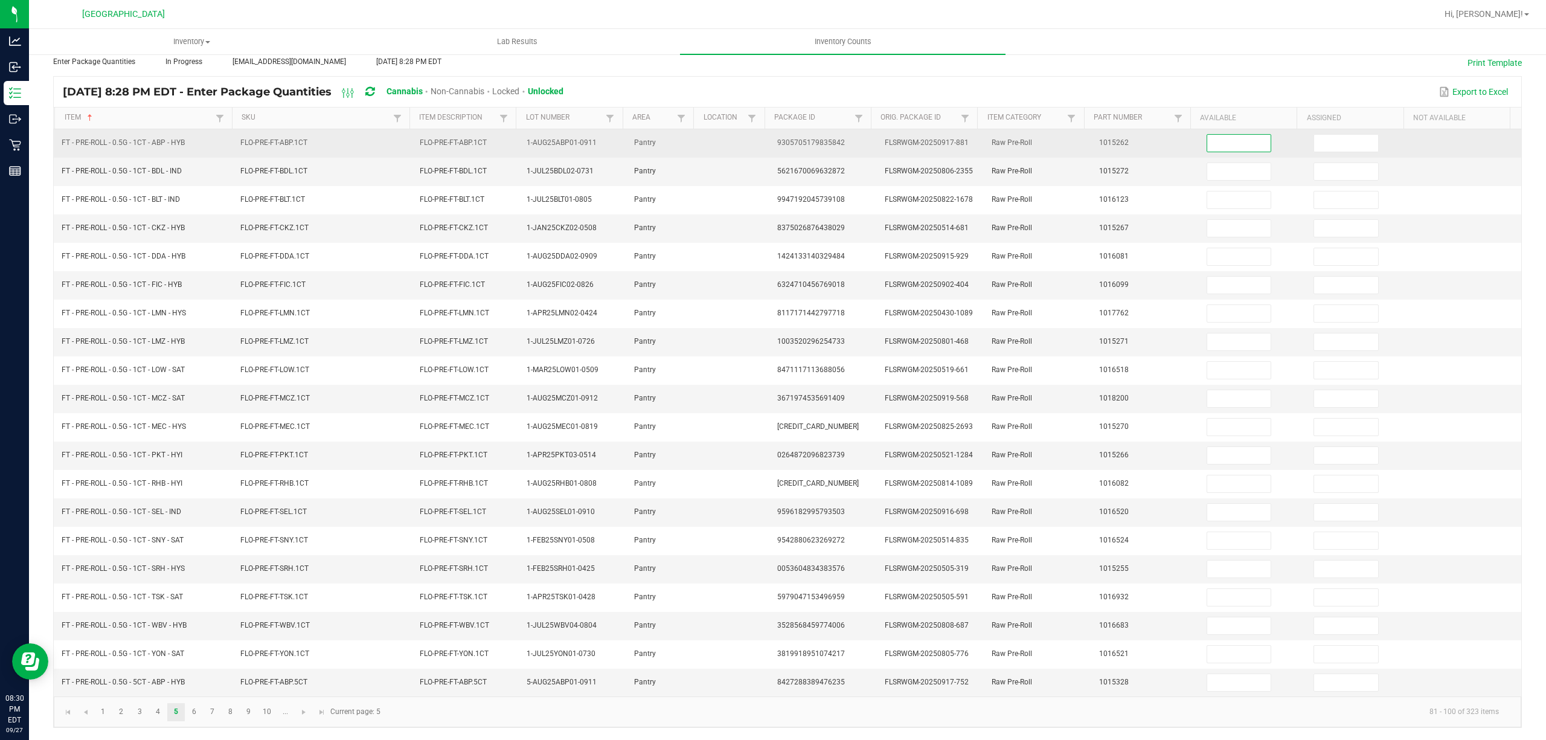
click at [1207, 135] on input at bounding box center [1239, 143] width 64 height 17
type input "15"
type input "10"
type input "4"
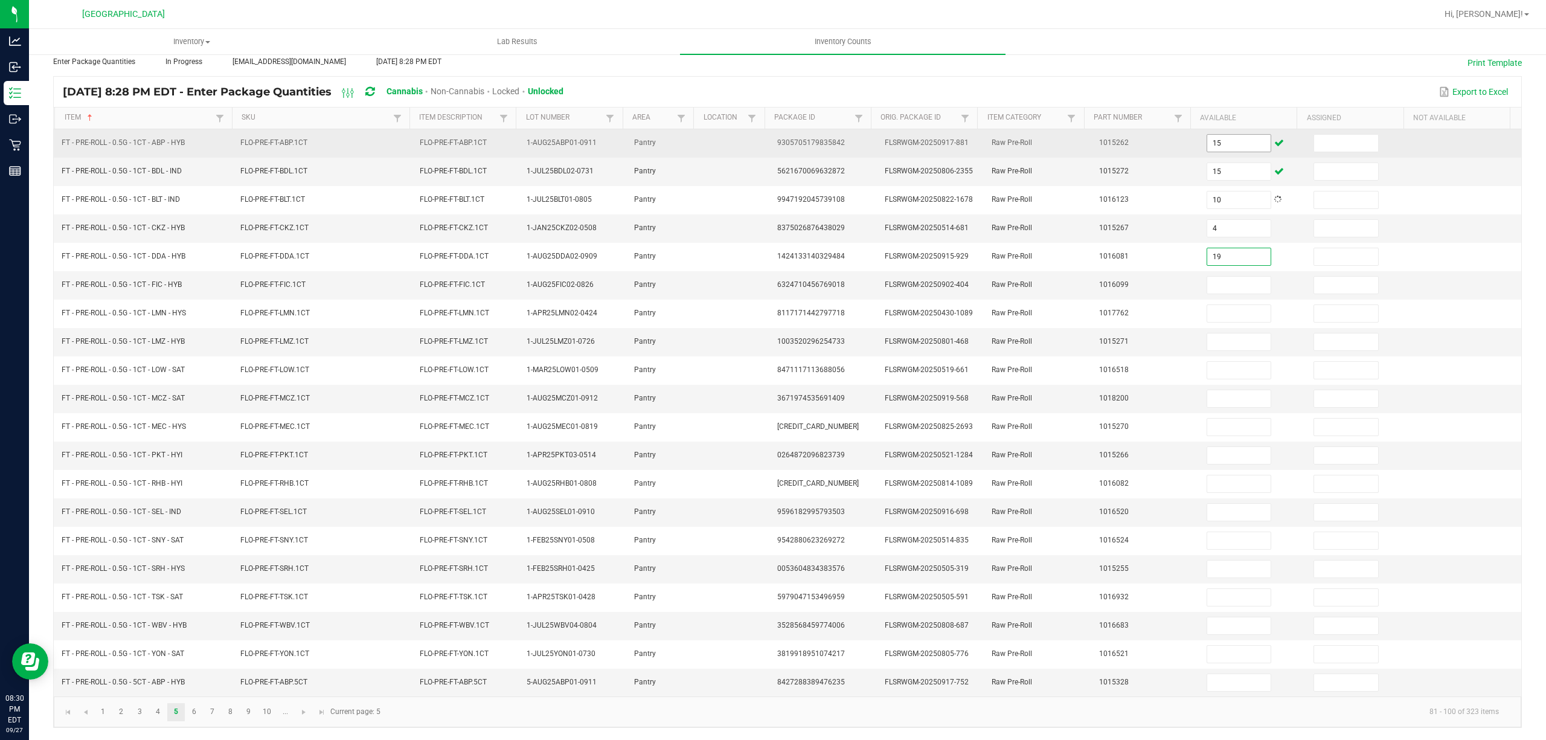
type input "19"
type input "8"
type input "9"
type input "6"
type input "18"
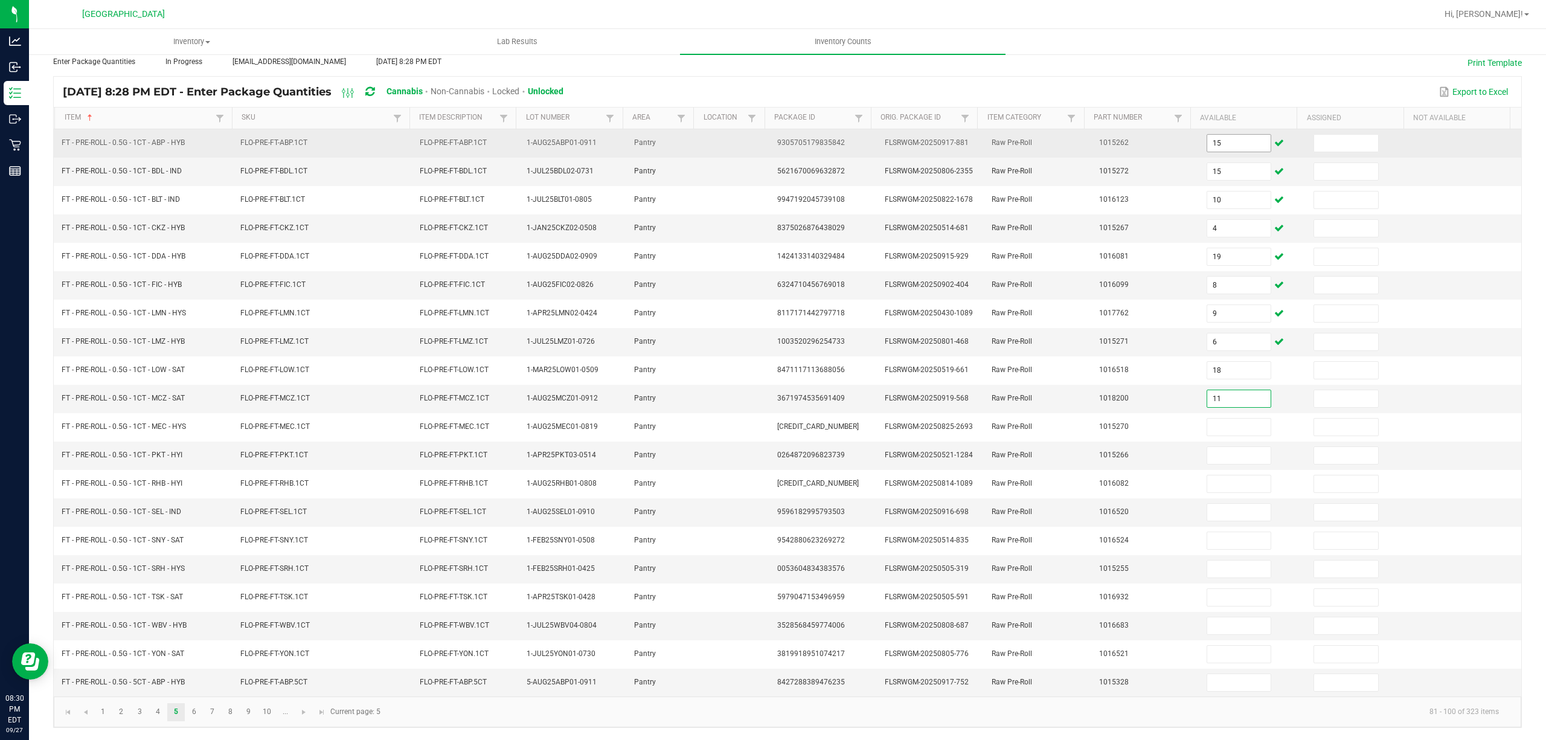
type input "11"
type input "15"
type input "18"
type input "8"
type input "20"
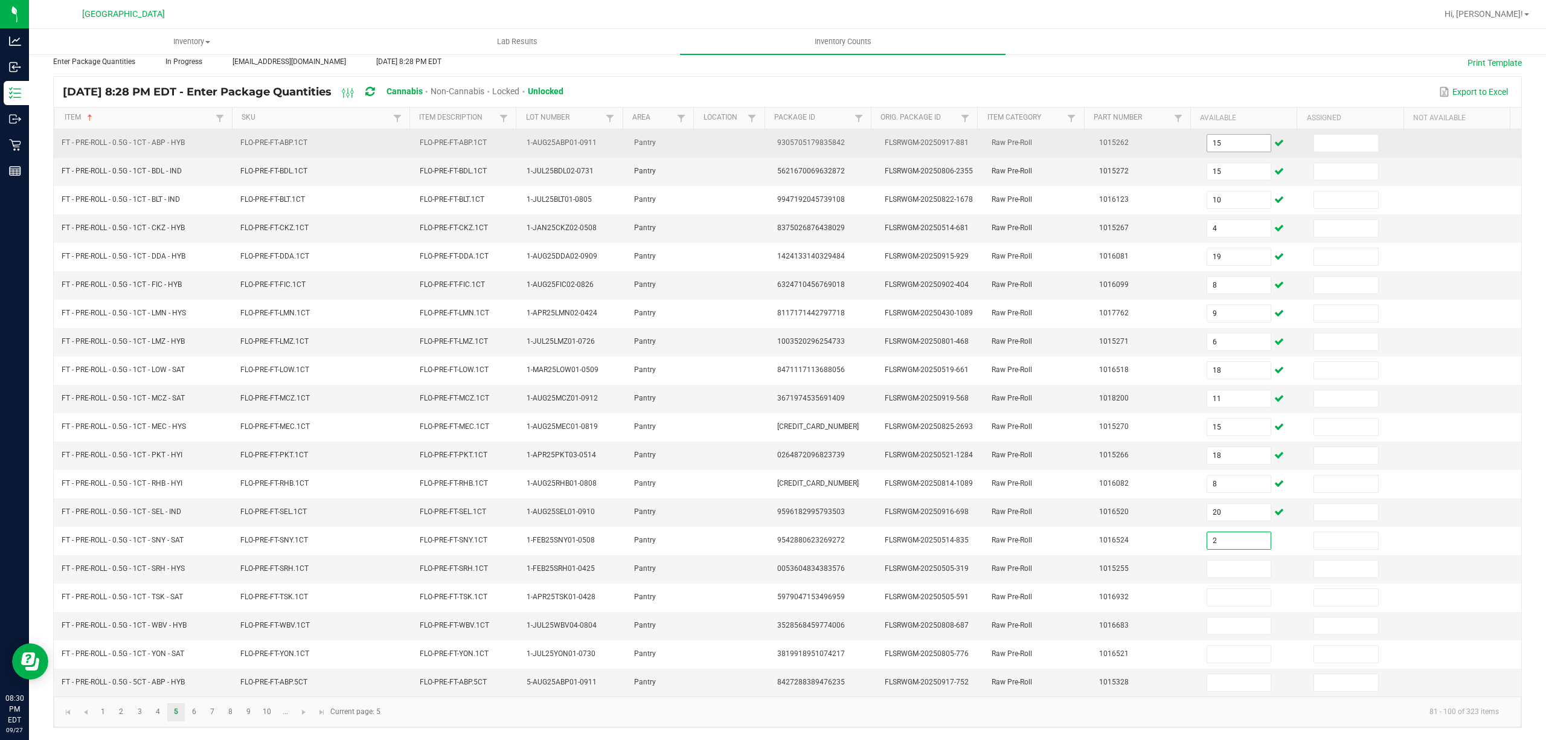
type input "2"
type input "3"
type input "6"
type input "1"
type input "4"
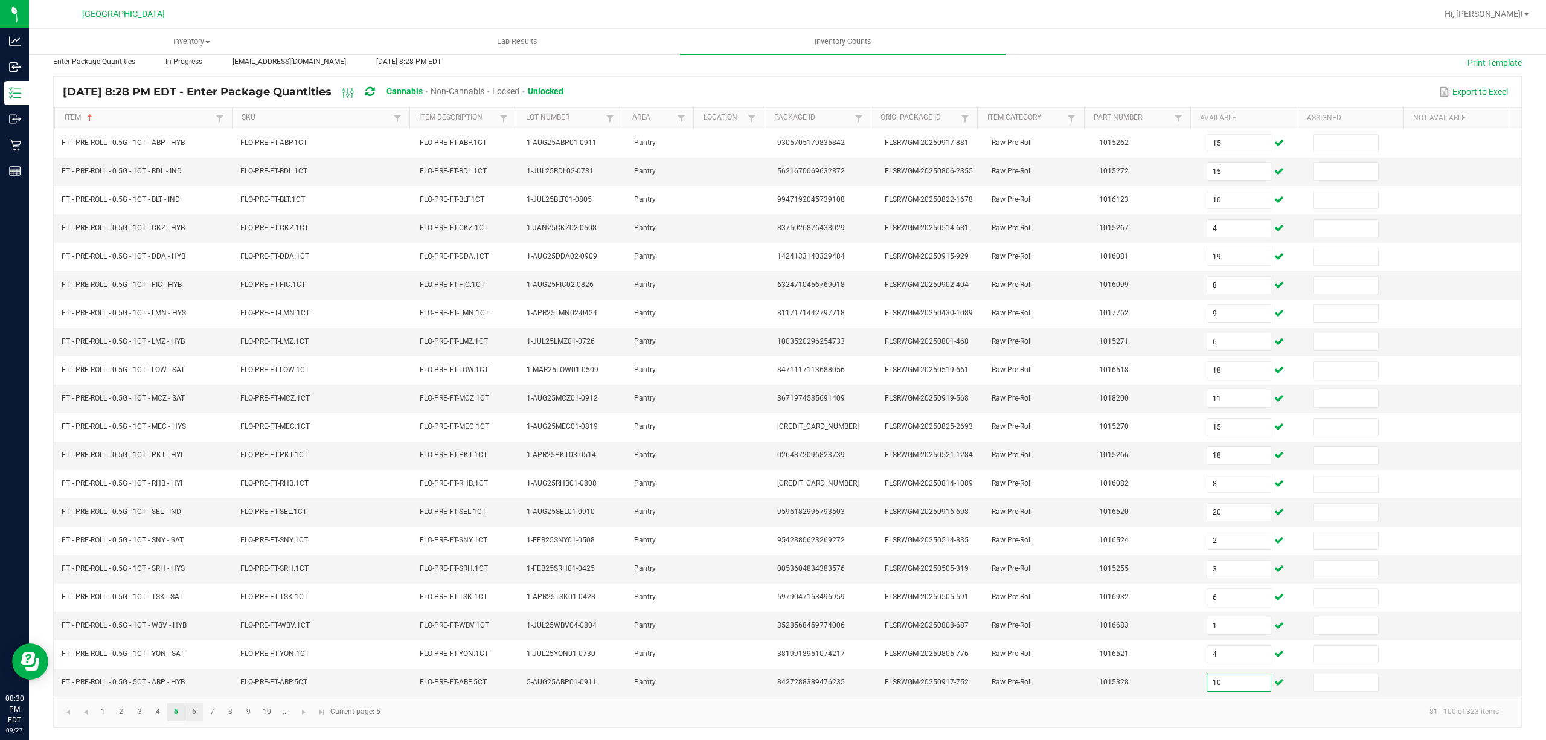
type input "10"
click at [191, 715] on link "6" at bounding box center [194, 712] width 18 height 18
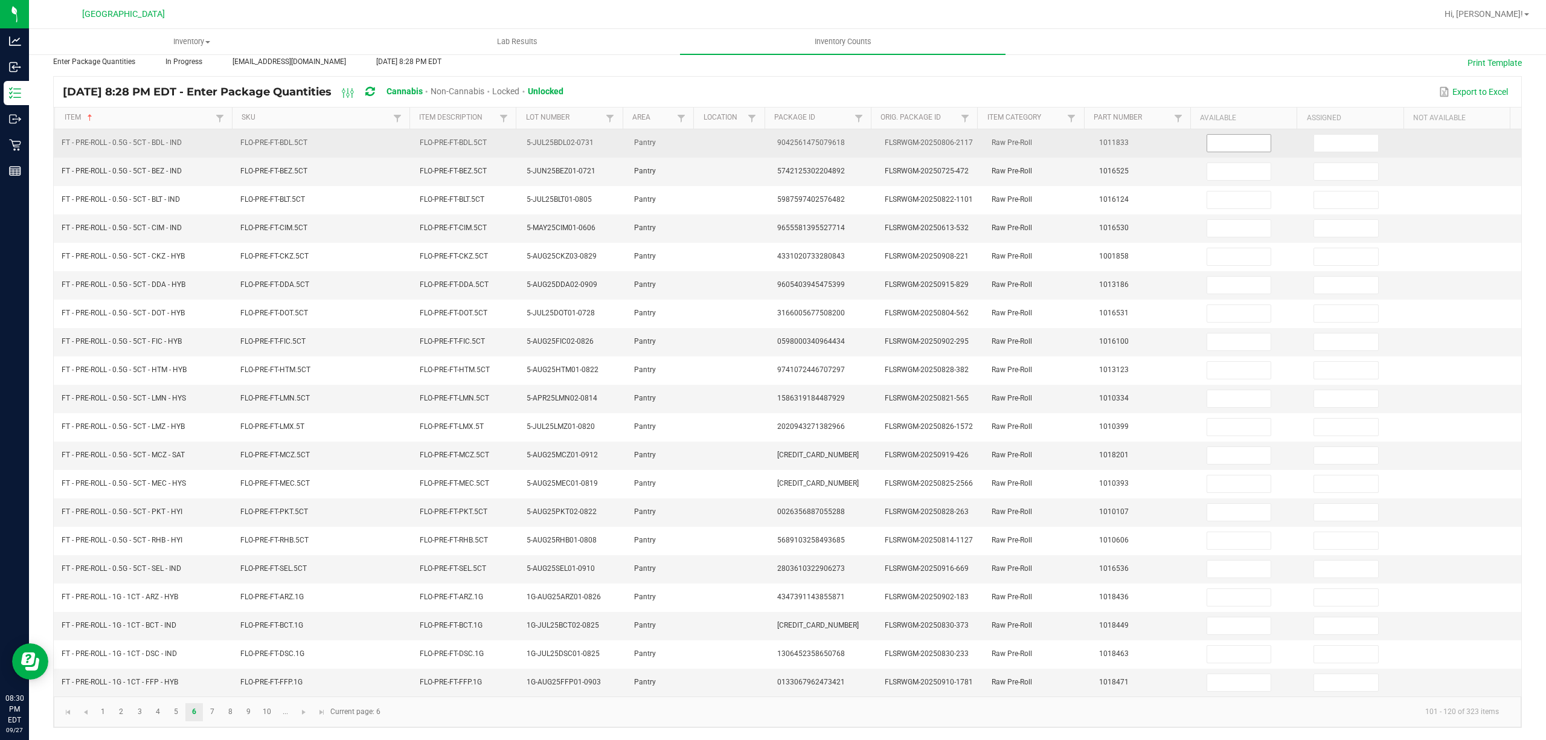
click at [1207, 135] on input at bounding box center [1239, 143] width 64 height 17
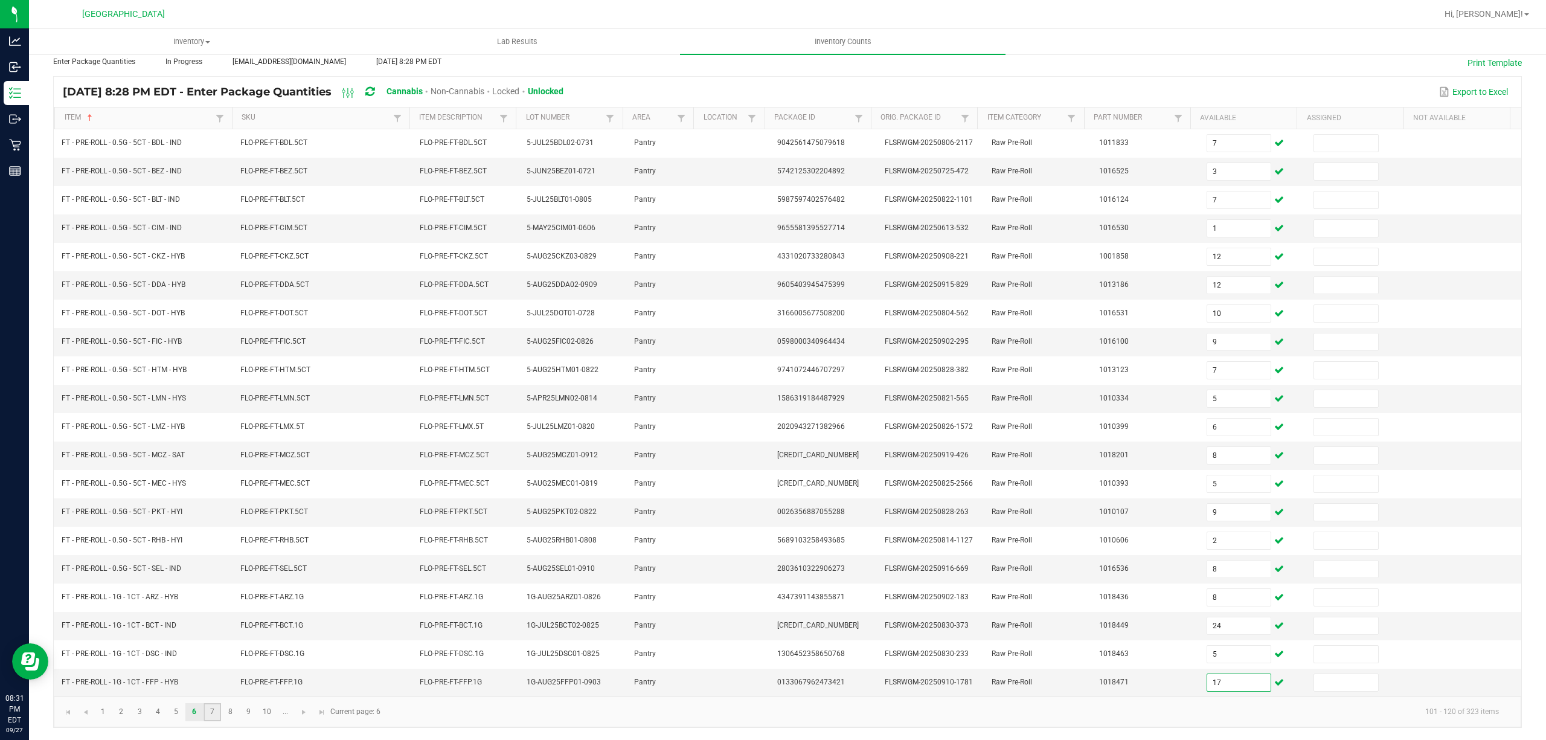
click at [214, 709] on link "7" at bounding box center [212, 712] width 18 height 18
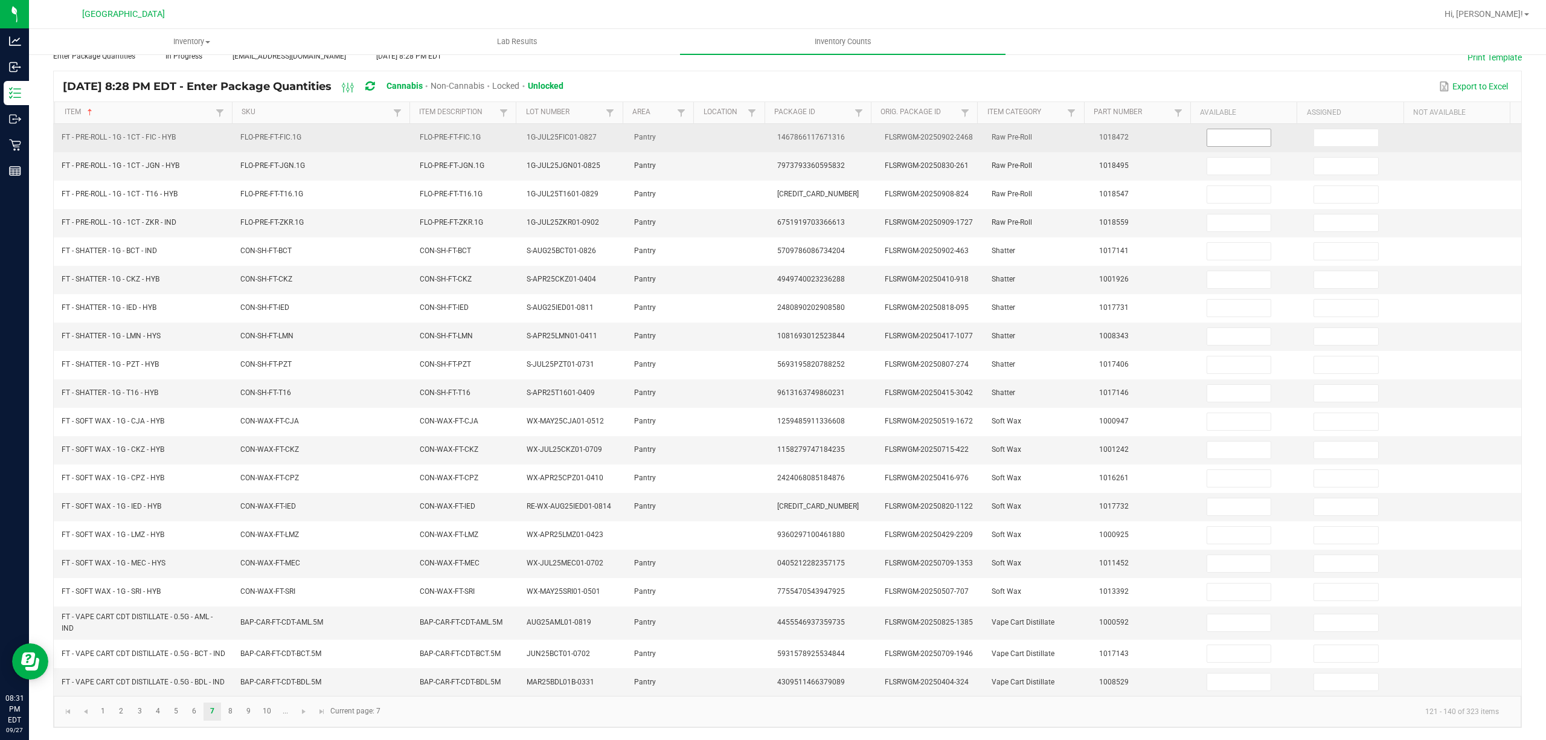
click at [1220, 133] on input at bounding box center [1239, 137] width 64 height 17
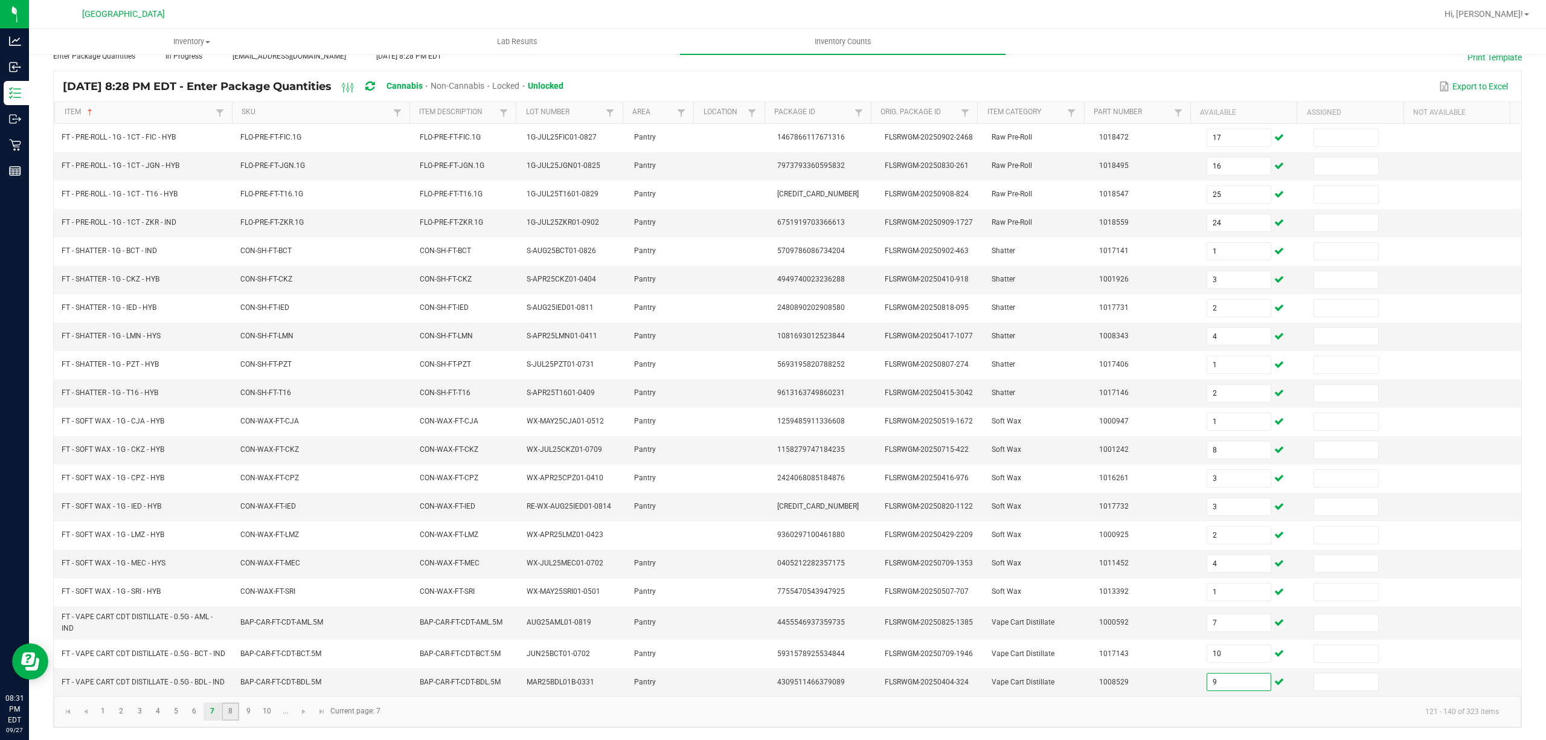
click at [228, 720] on link "8" at bounding box center [231, 711] width 18 height 18
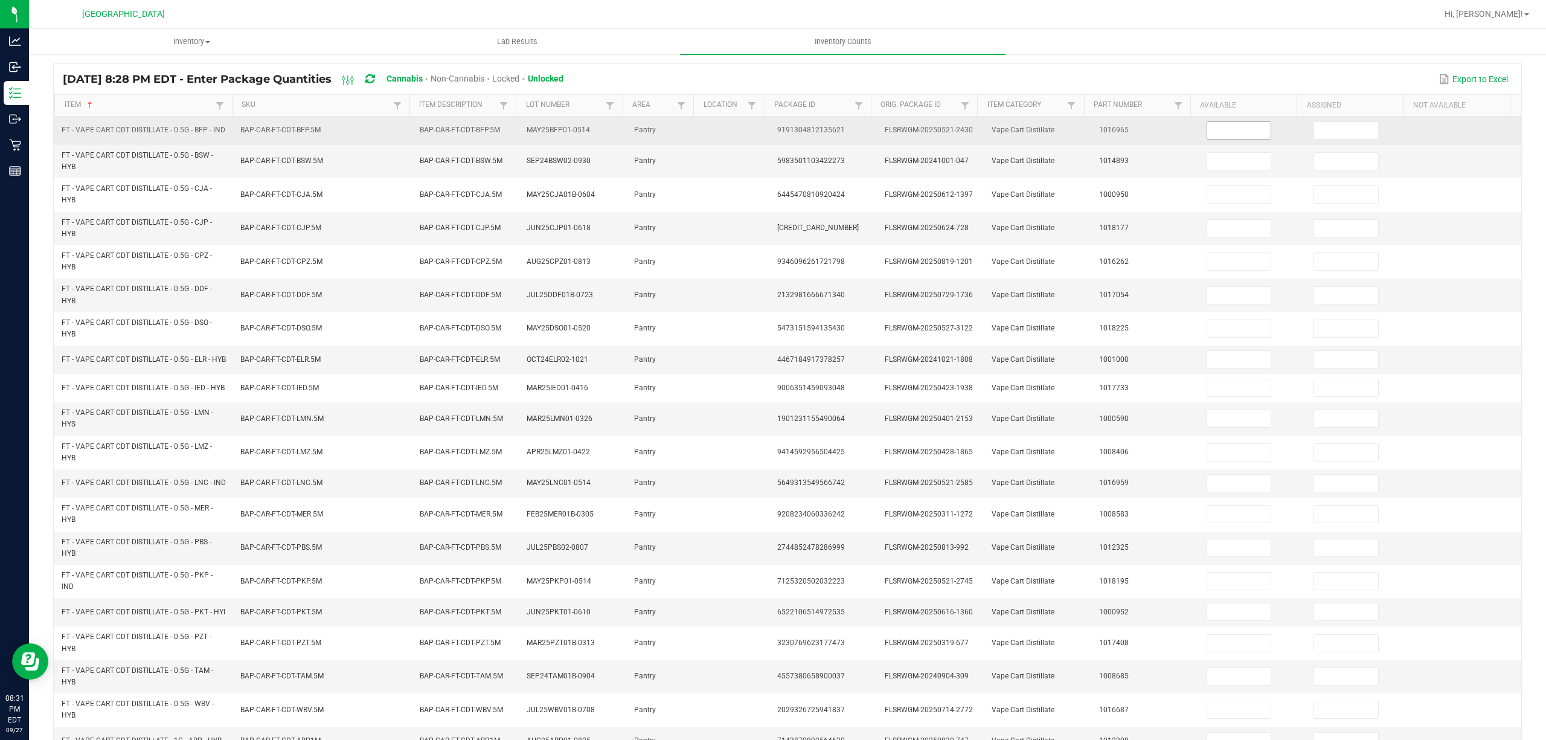
click at [1220, 133] on input at bounding box center [1239, 130] width 64 height 17
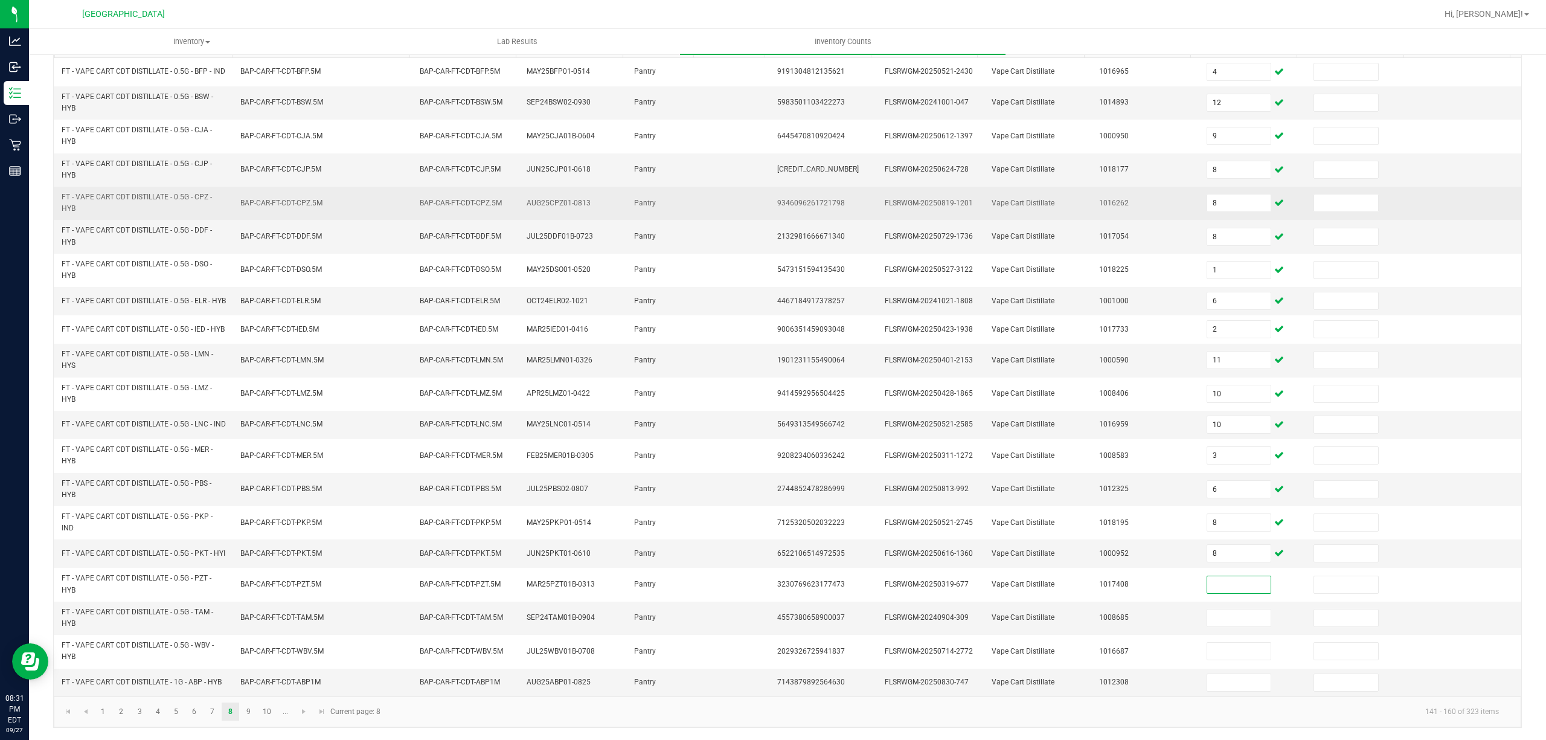
scroll to position [168, 0]
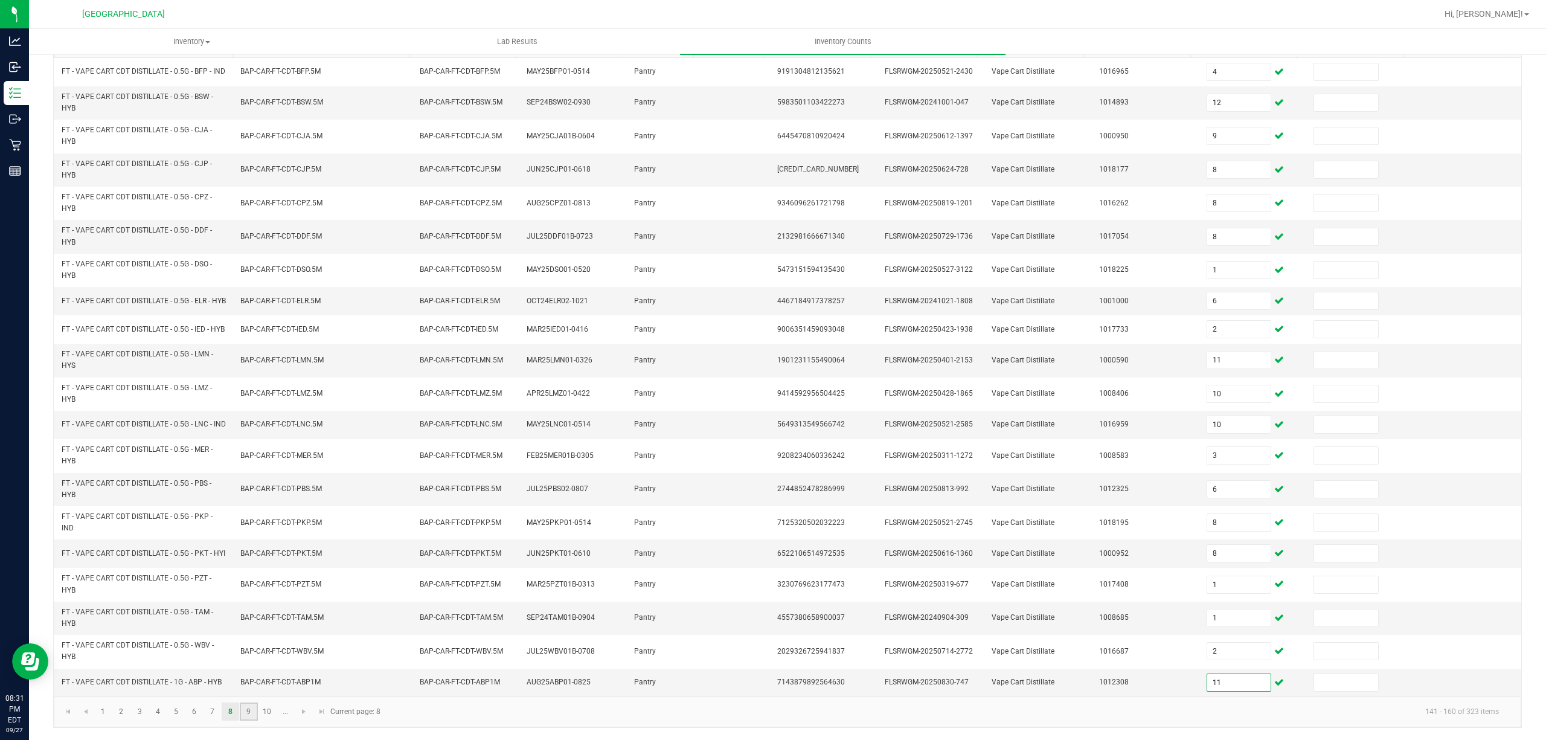
click at [250, 706] on link "9" at bounding box center [249, 711] width 18 height 18
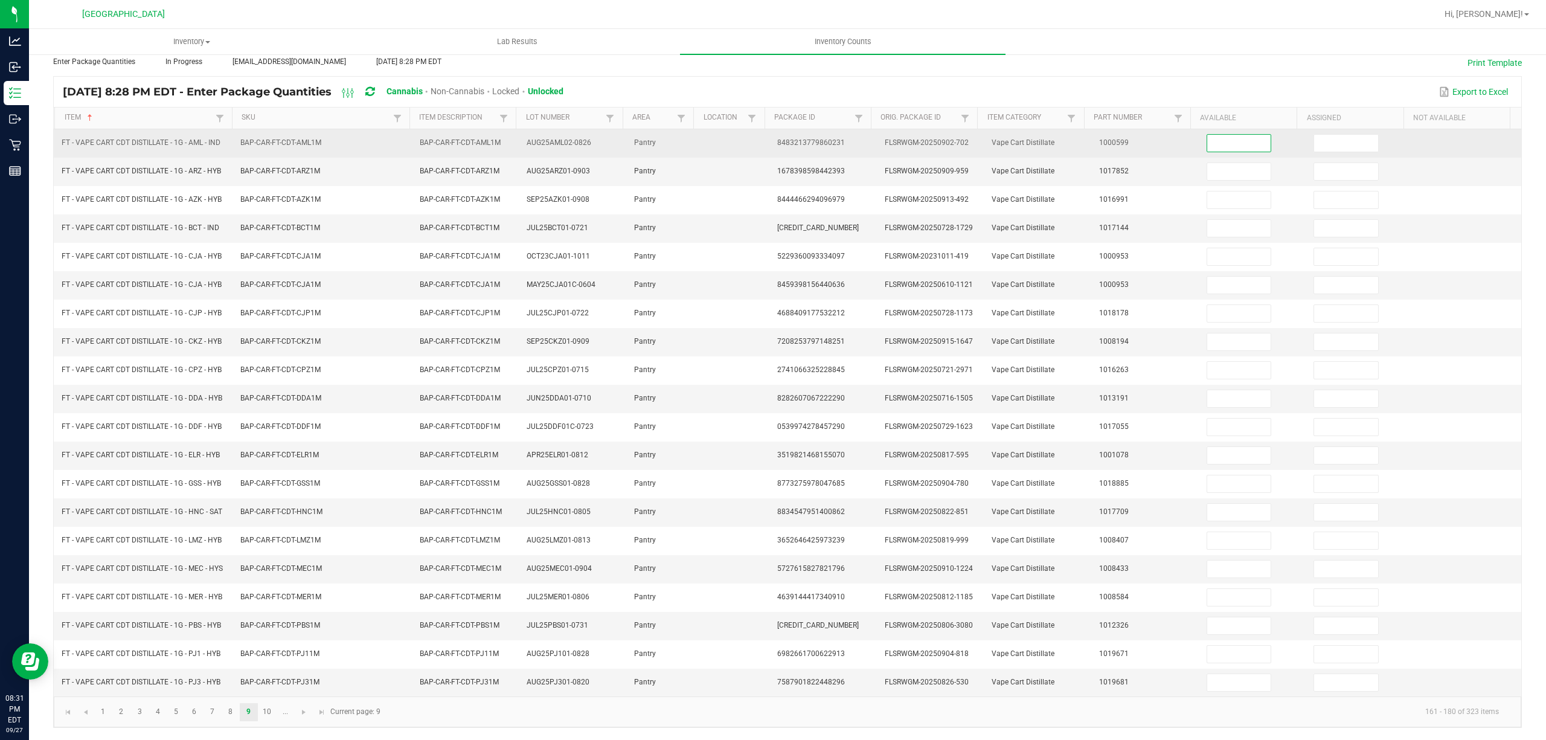
click at [1207, 135] on input at bounding box center [1239, 143] width 64 height 17
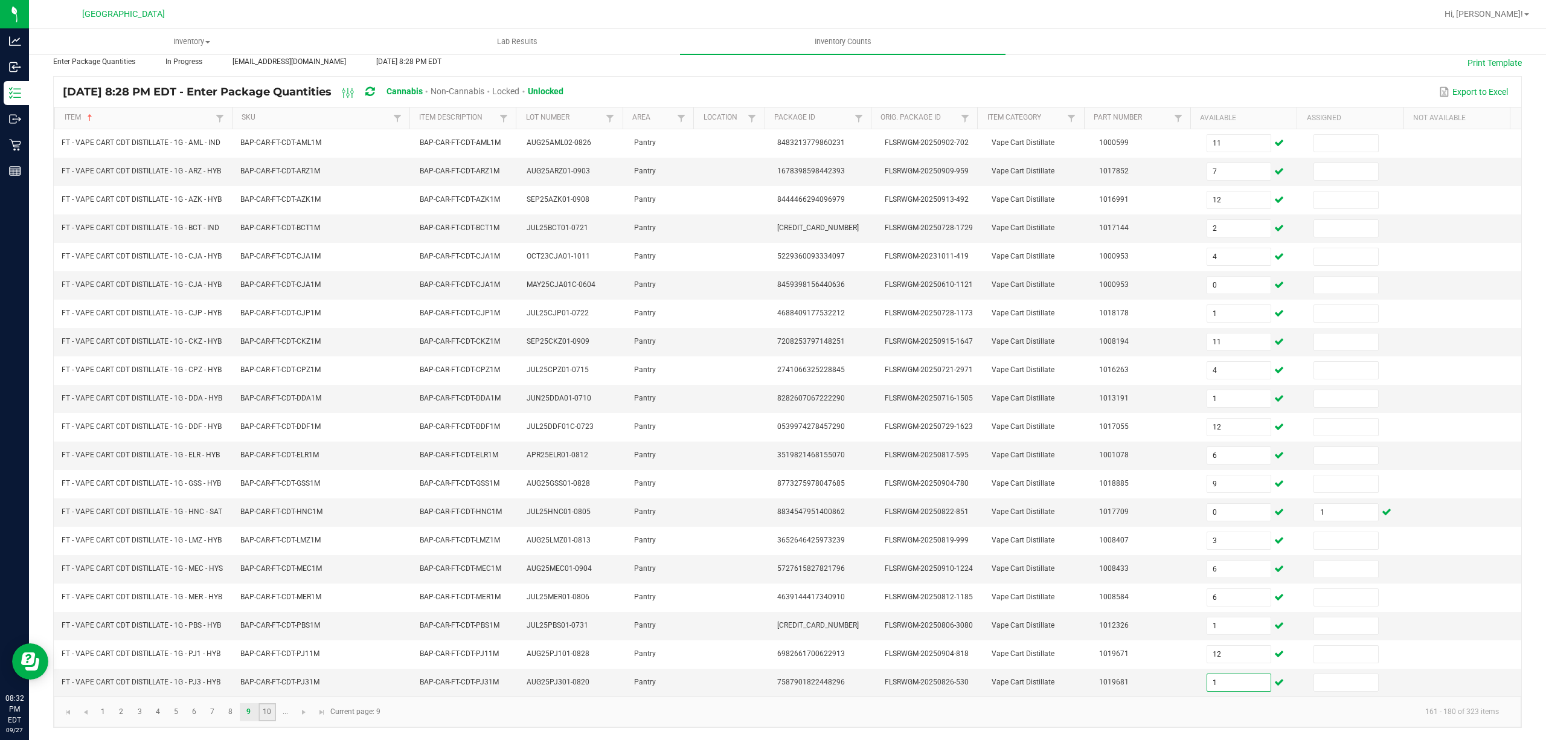
click at [266, 709] on link "10" at bounding box center [267, 712] width 18 height 18
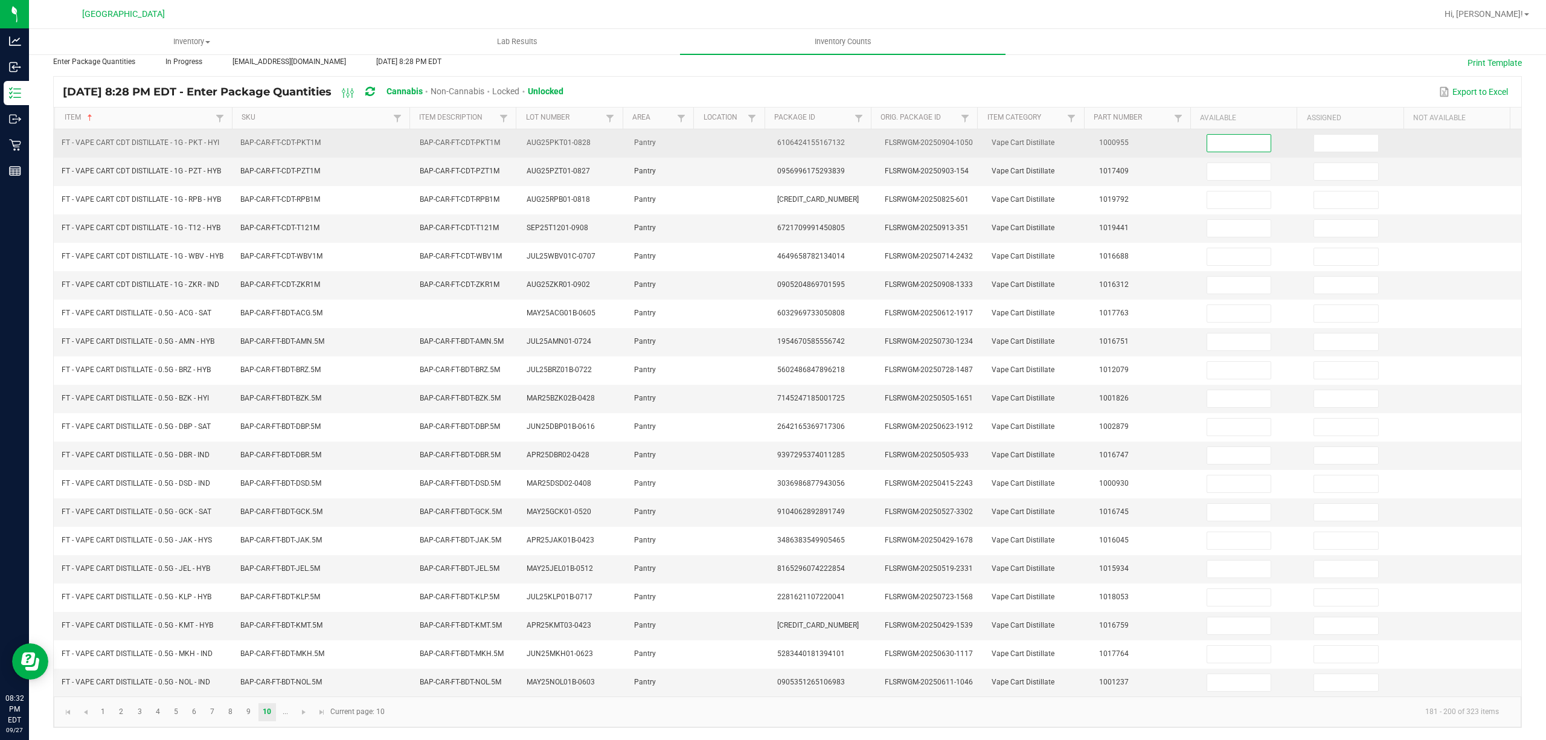
click at [1207, 135] on input at bounding box center [1239, 143] width 64 height 17
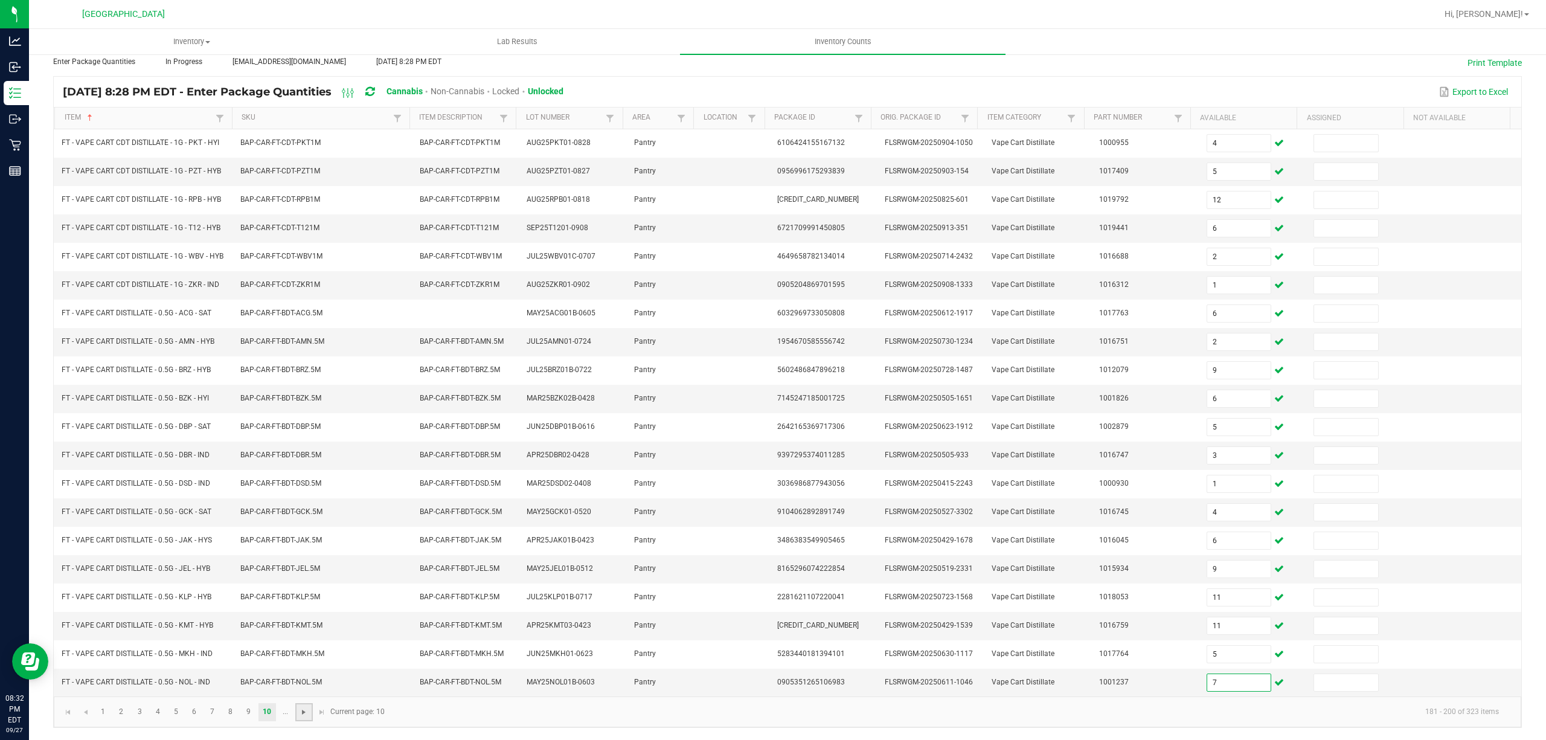
click at [300, 716] on span "Go to the next page" at bounding box center [304, 712] width 10 height 10
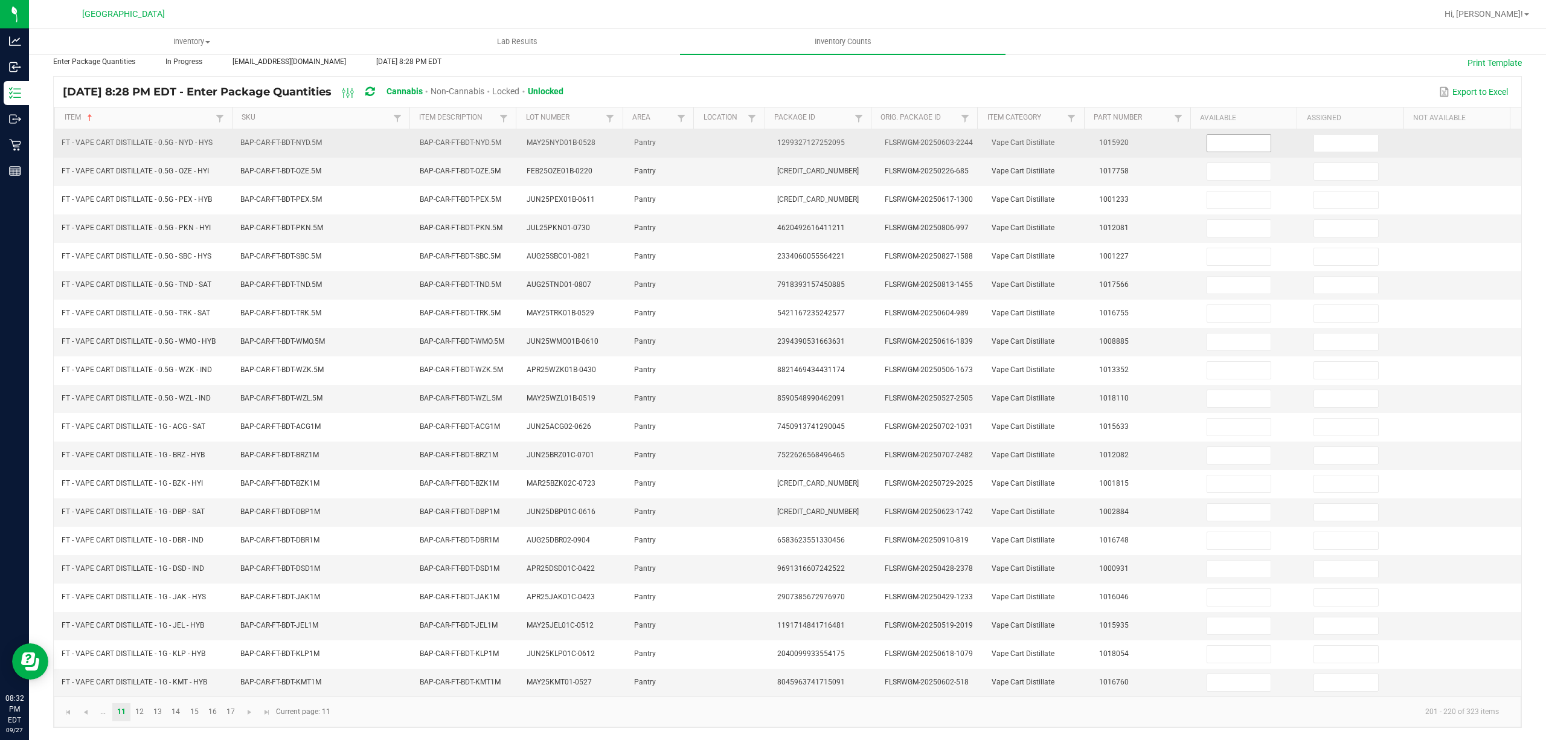
click at [1207, 135] on input at bounding box center [1239, 143] width 64 height 17
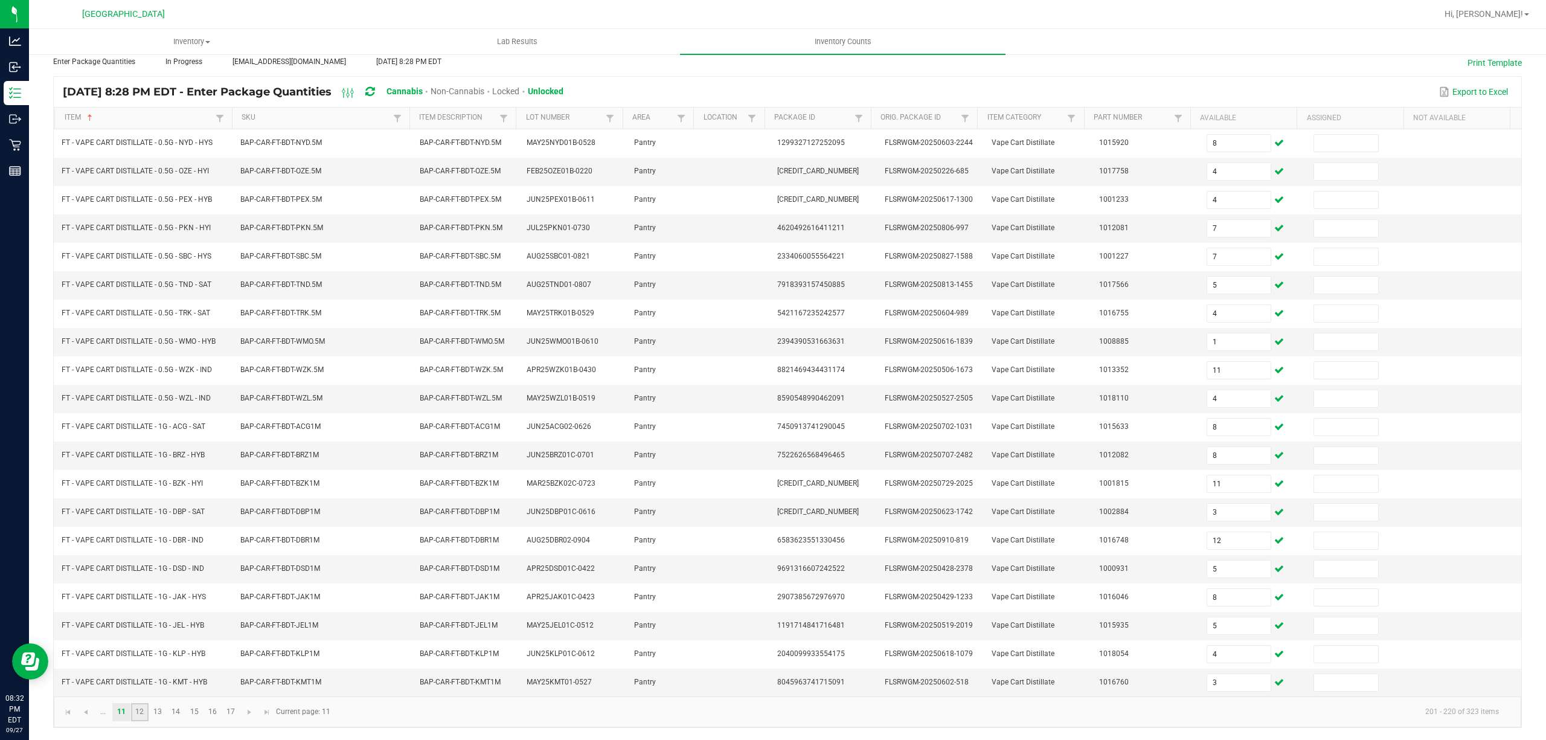
click at [136, 716] on link "12" at bounding box center [140, 712] width 18 height 18
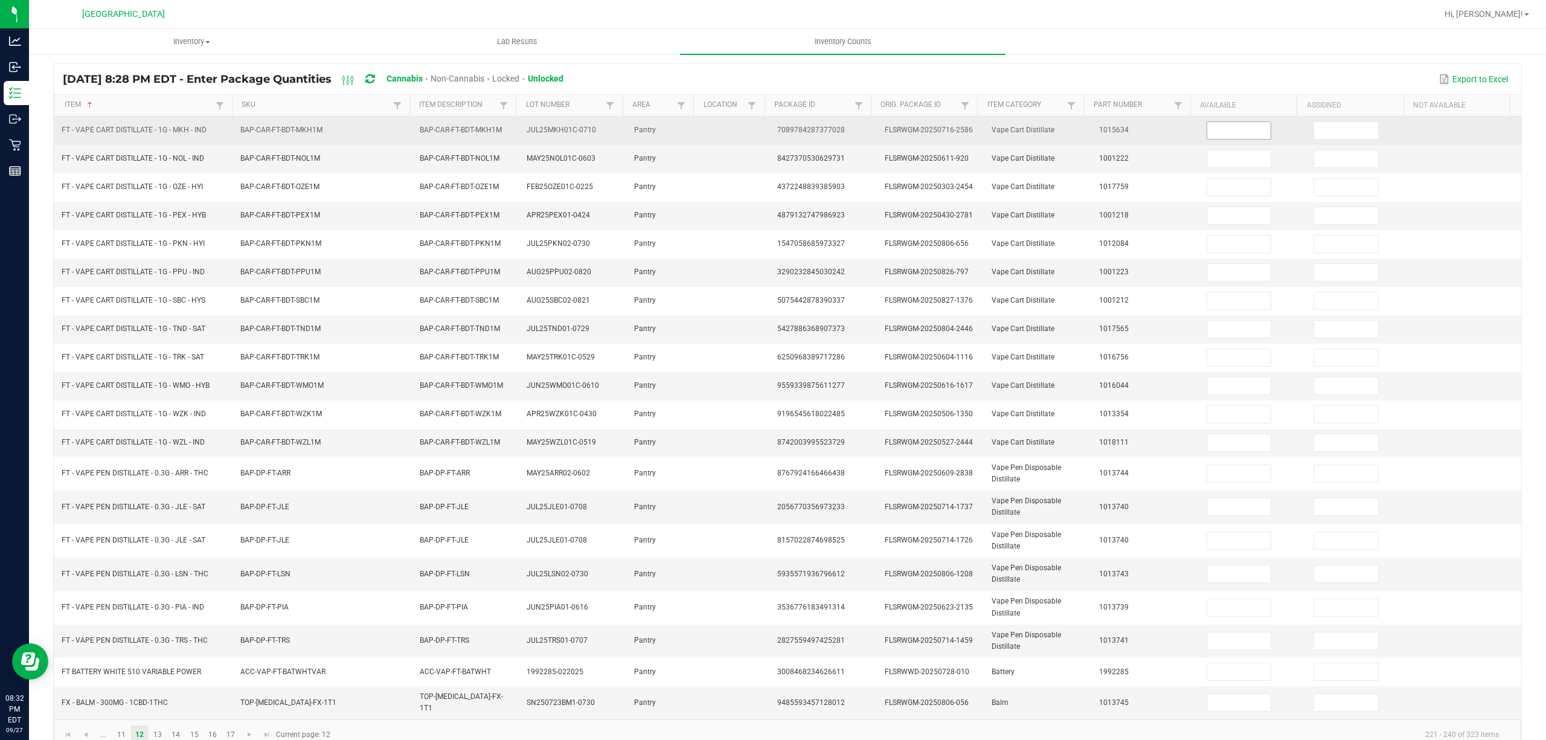
click at [1213, 136] on input at bounding box center [1239, 130] width 64 height 17
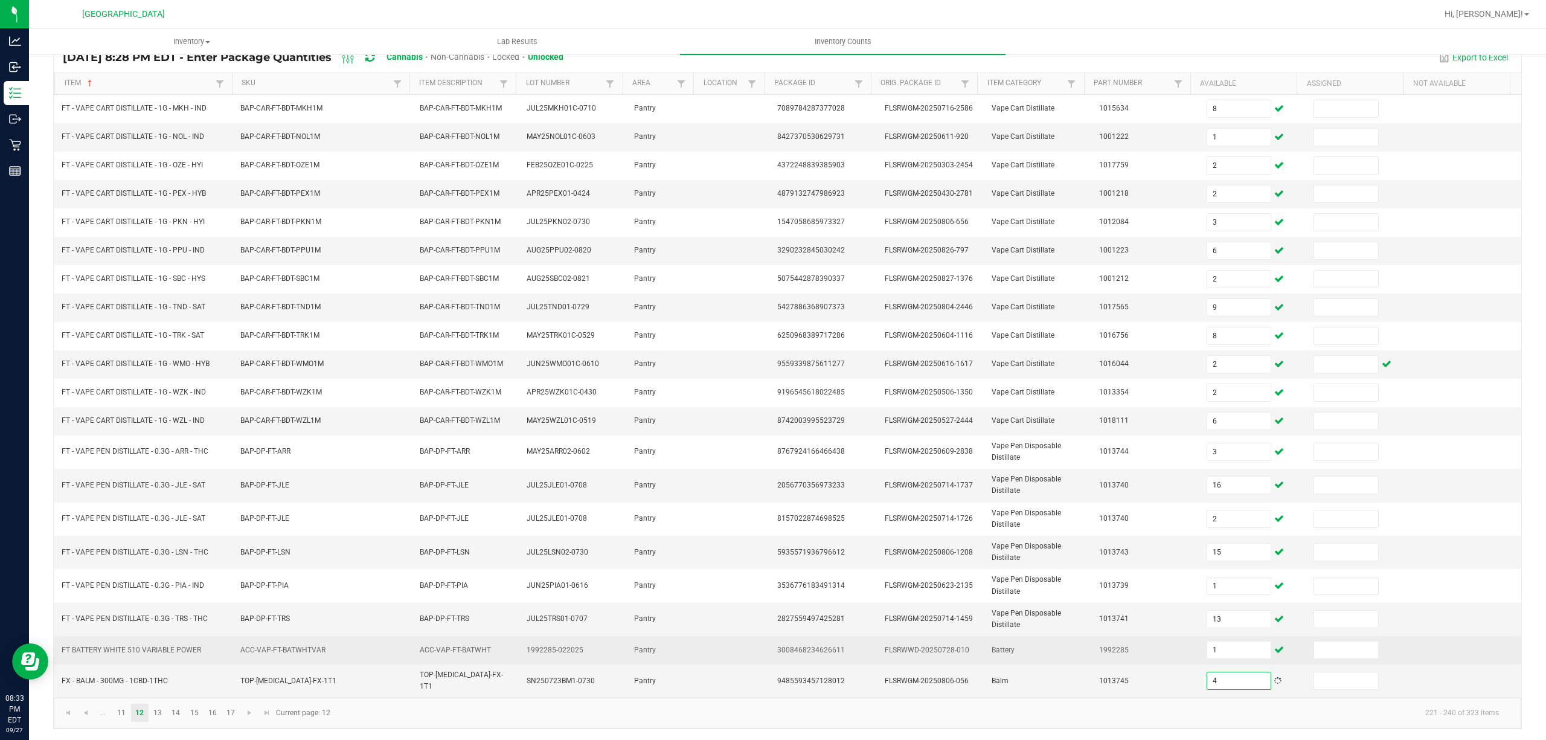
scroll to position [107, 0]
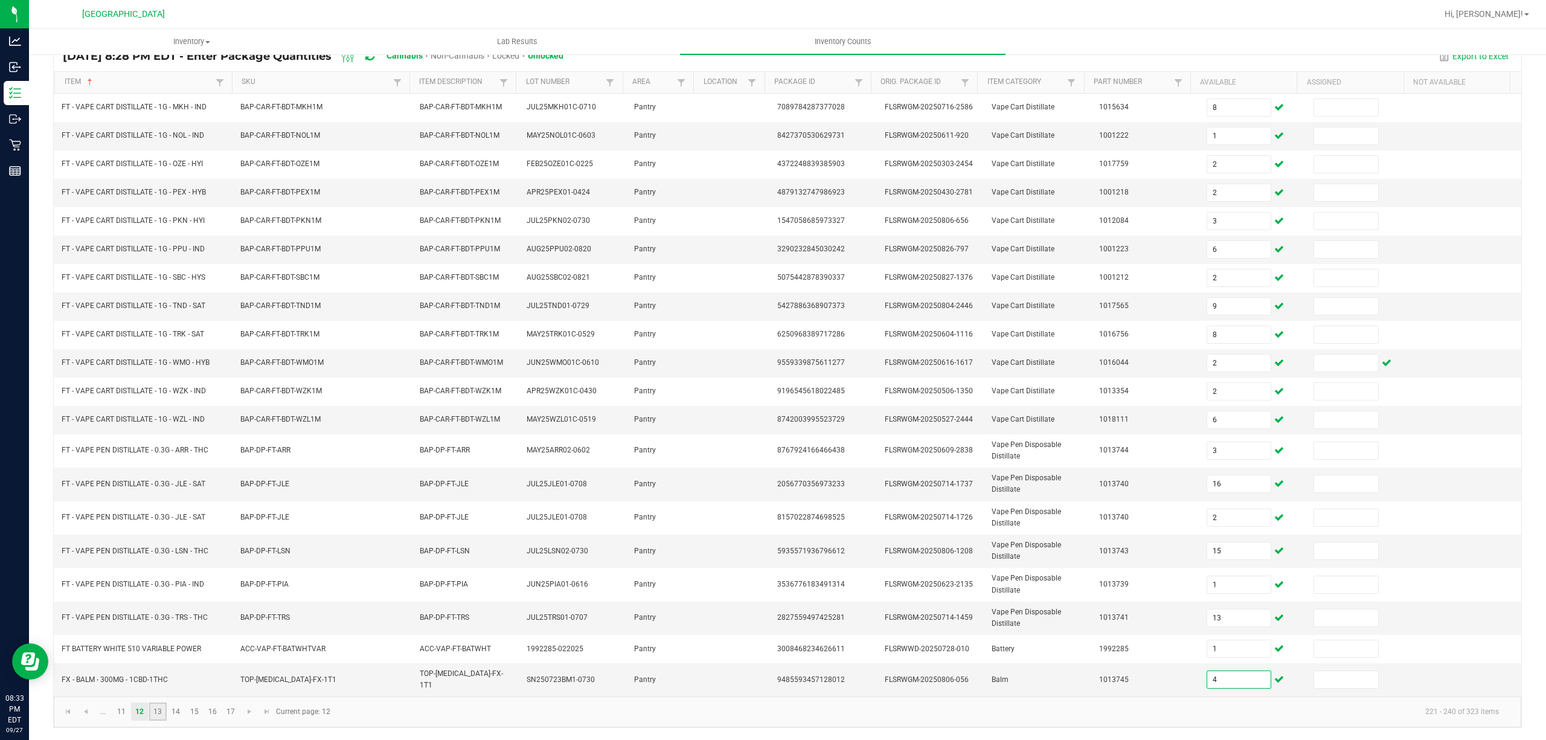
click at [158, 705] on link "13" at bounding box center [158, 711] width 18 height 18
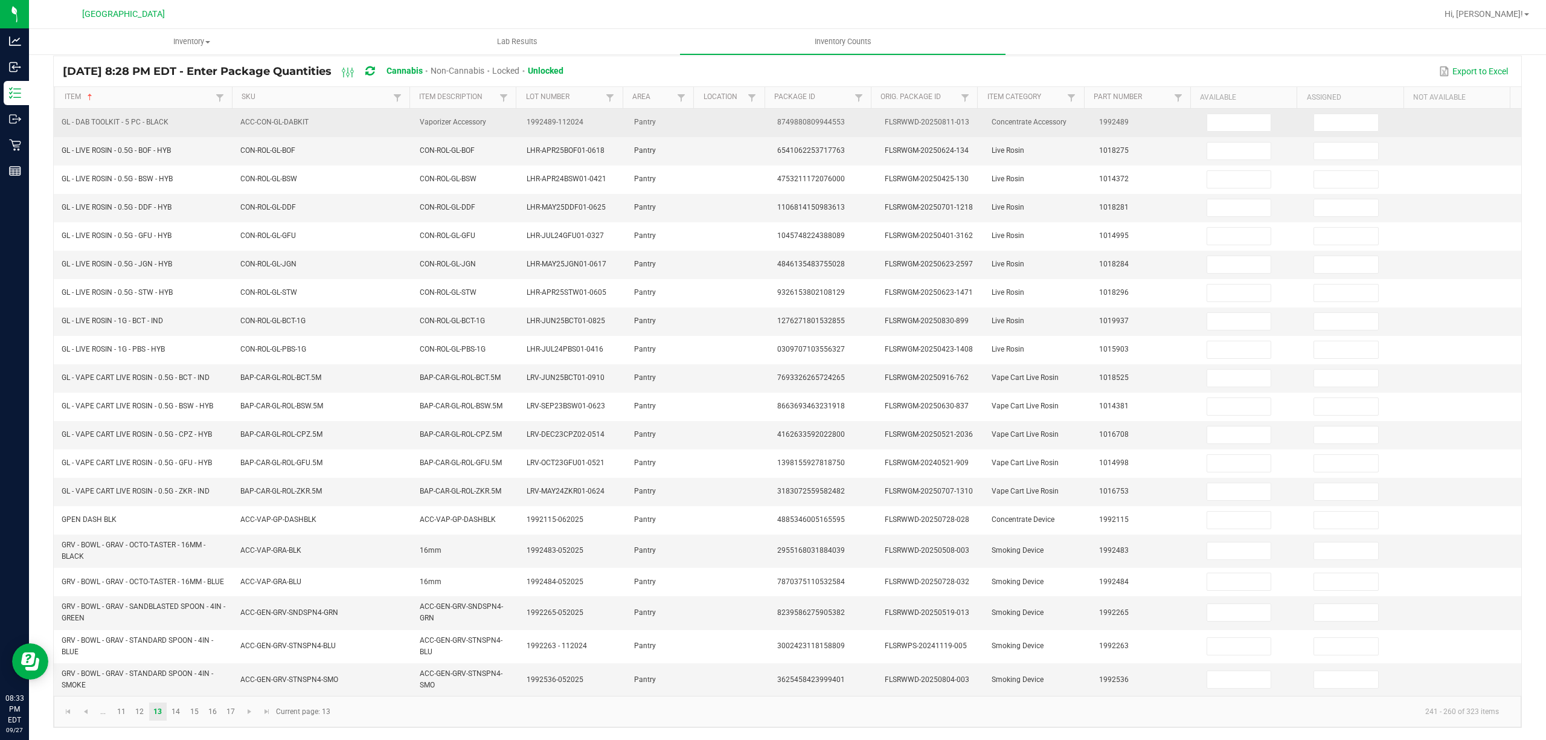
click at [1223, 118] on td at bounding box center [1252, 123] width 107 height 28
click at [1226, 114] on input at bounding box center [1239, 122] width 64 height 17
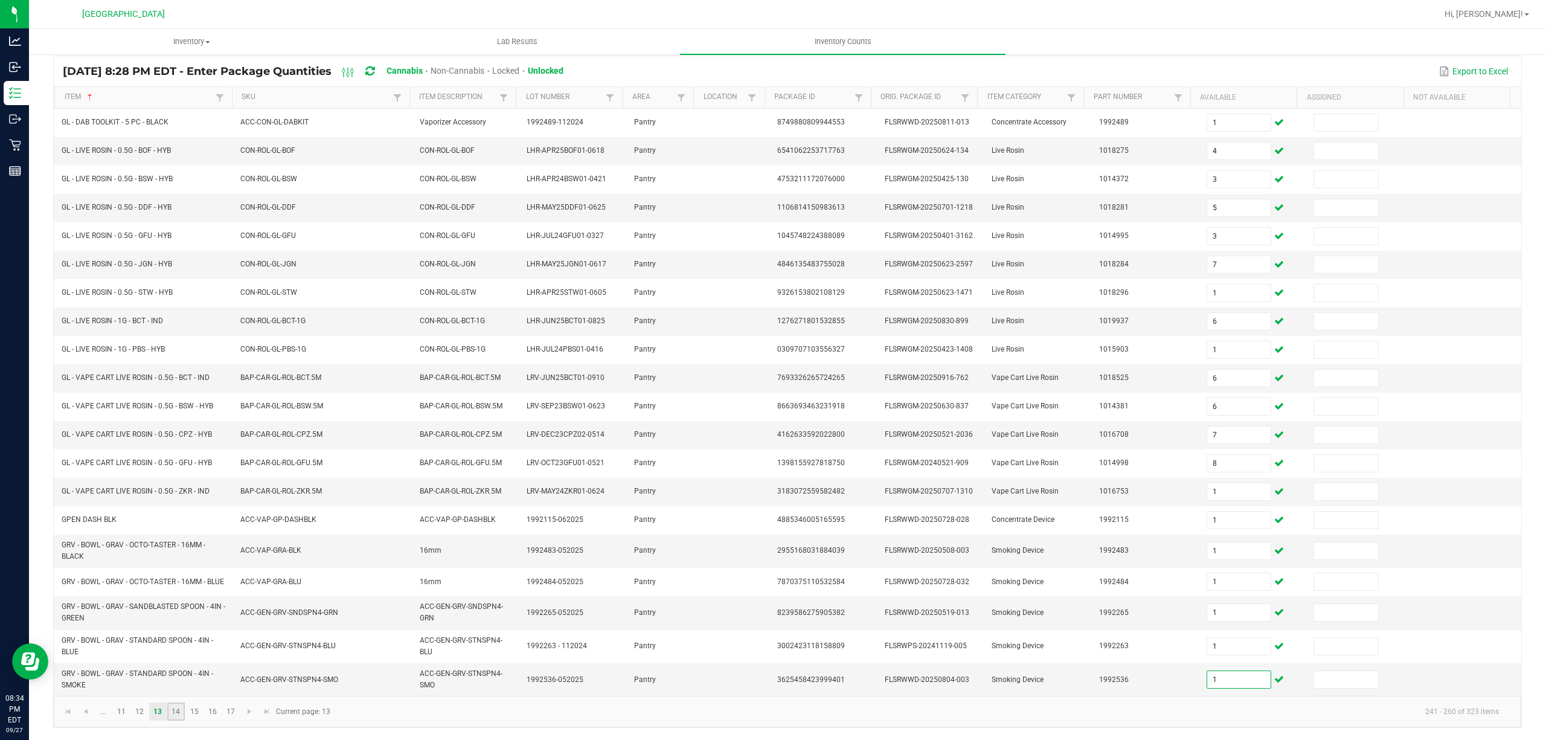
click at [170, 713] on link "14" at bounding box center [176, 711] width 18 height 18
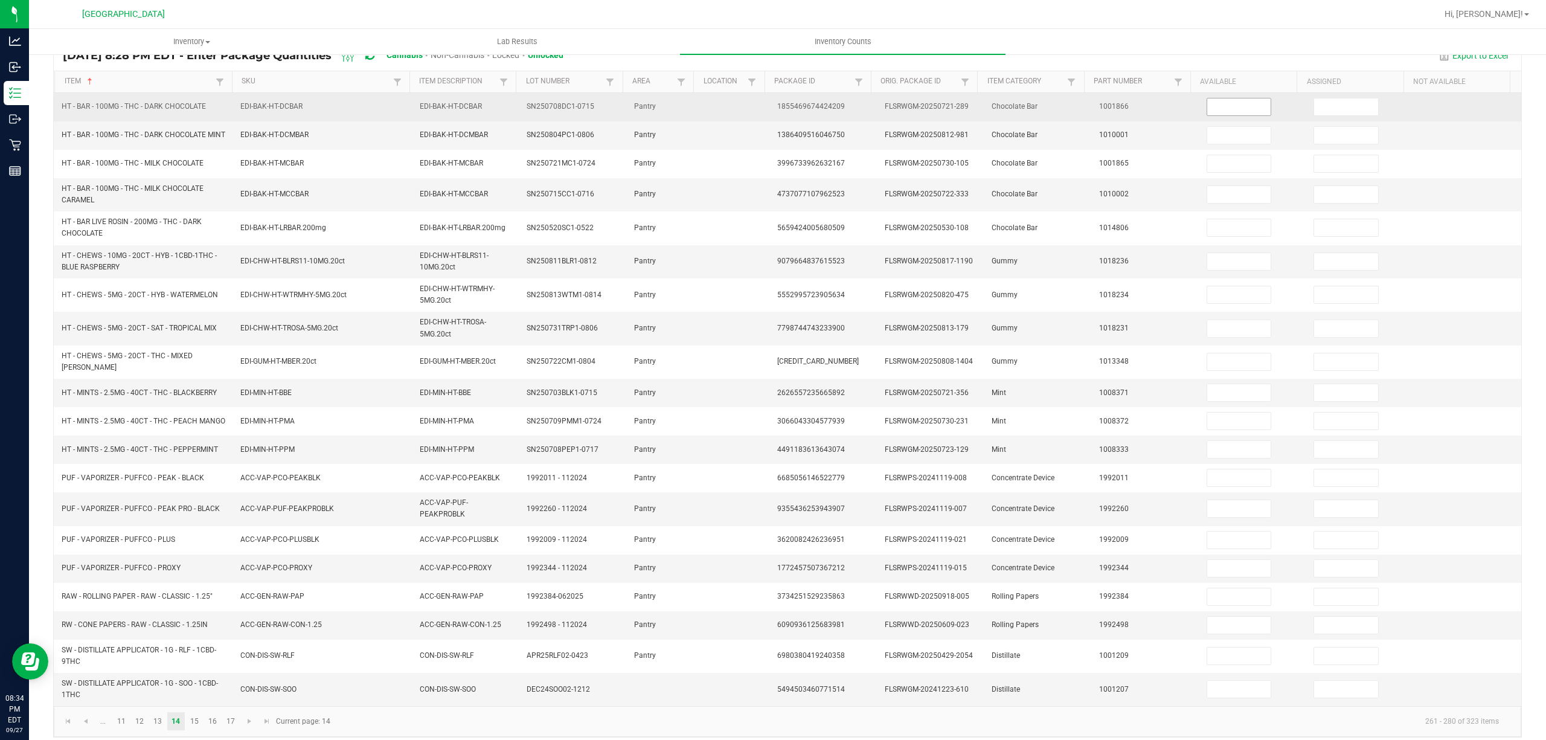
click at [1225, 104] on input at bounding box center [1239, 106] width 64 height 17
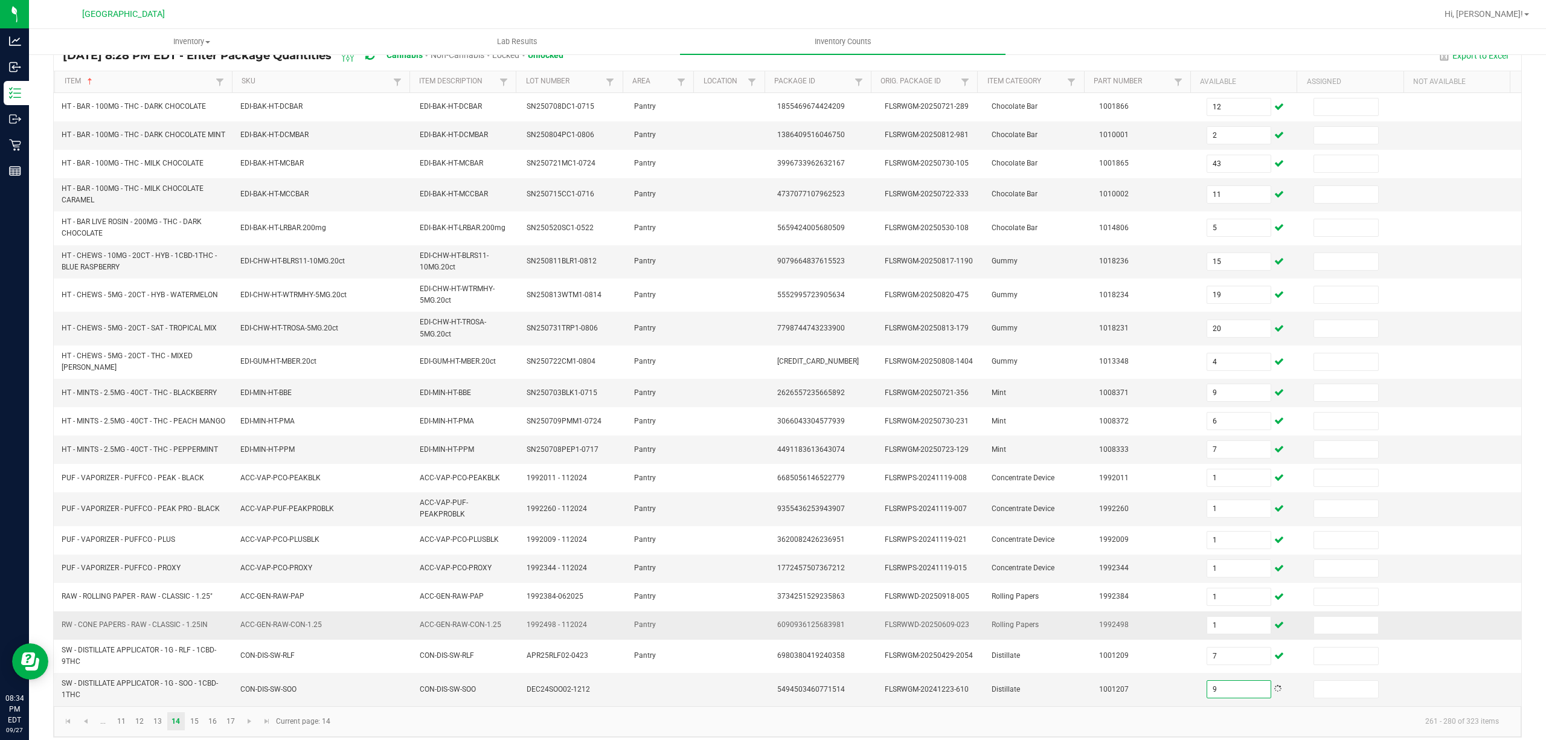
scroll to position [126, 0]
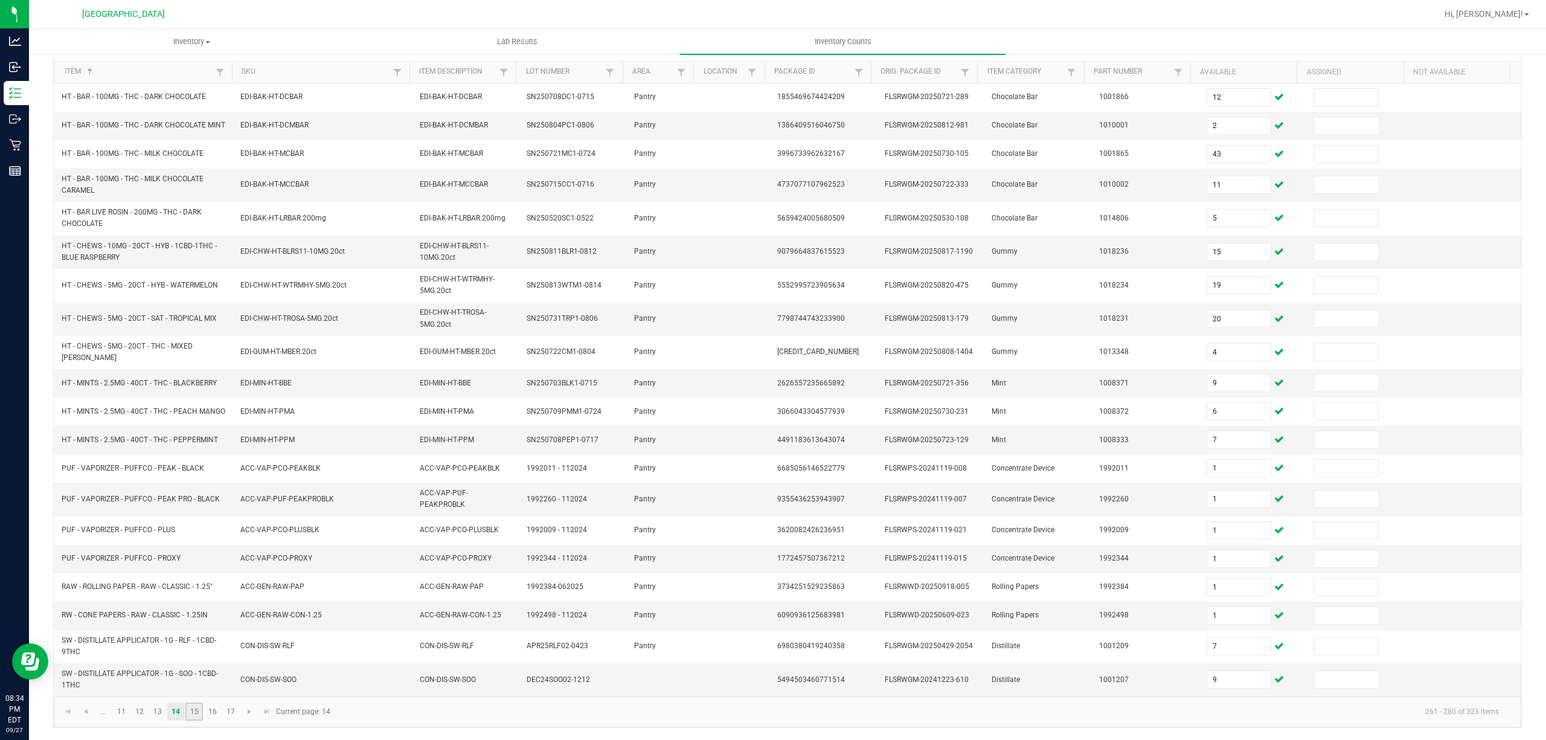
click at [187, 708] on link "15" at bounding box center [194, 711] width 18 height 18
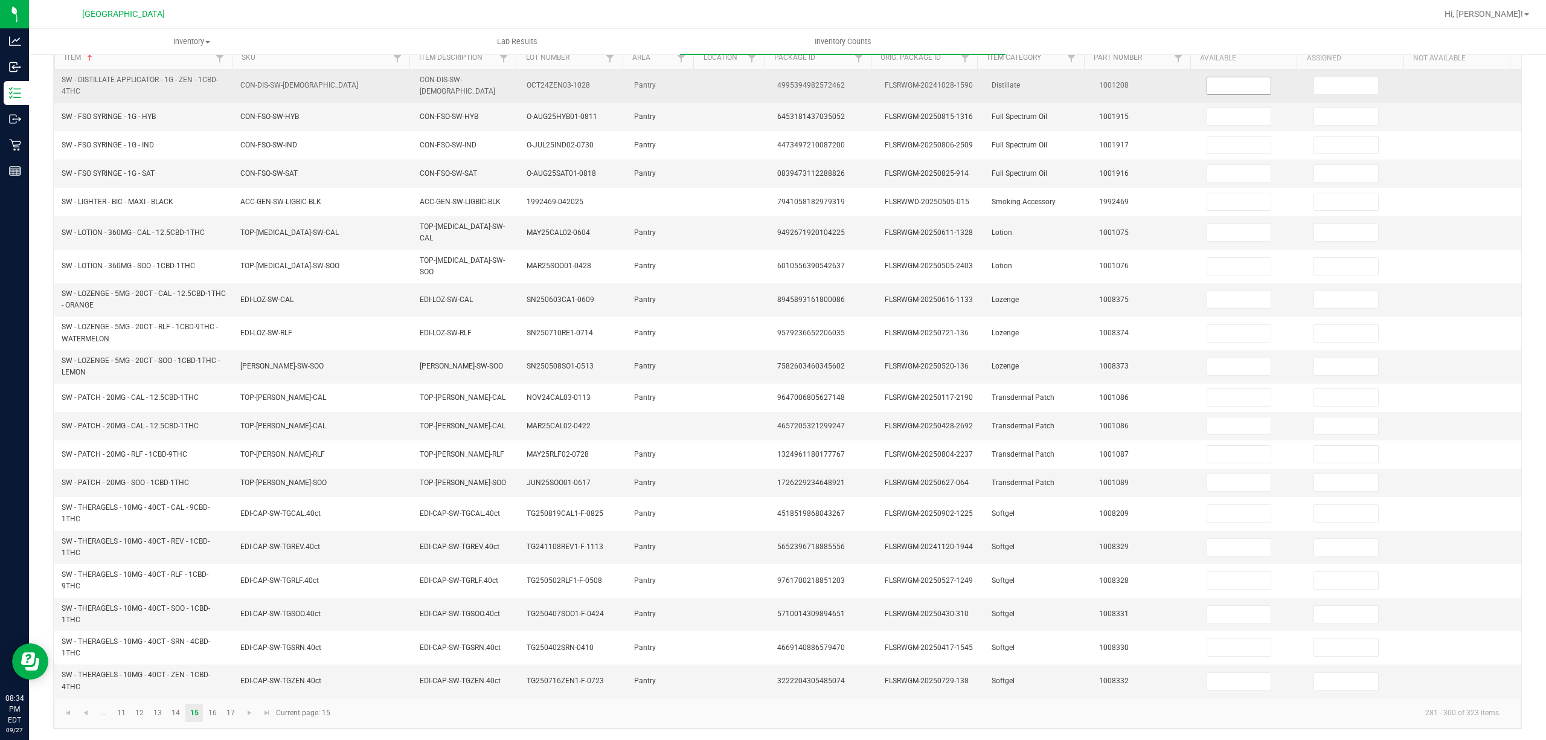
click at [1228, 81] on input at bounding box center [1239, 85] width 64 height 17
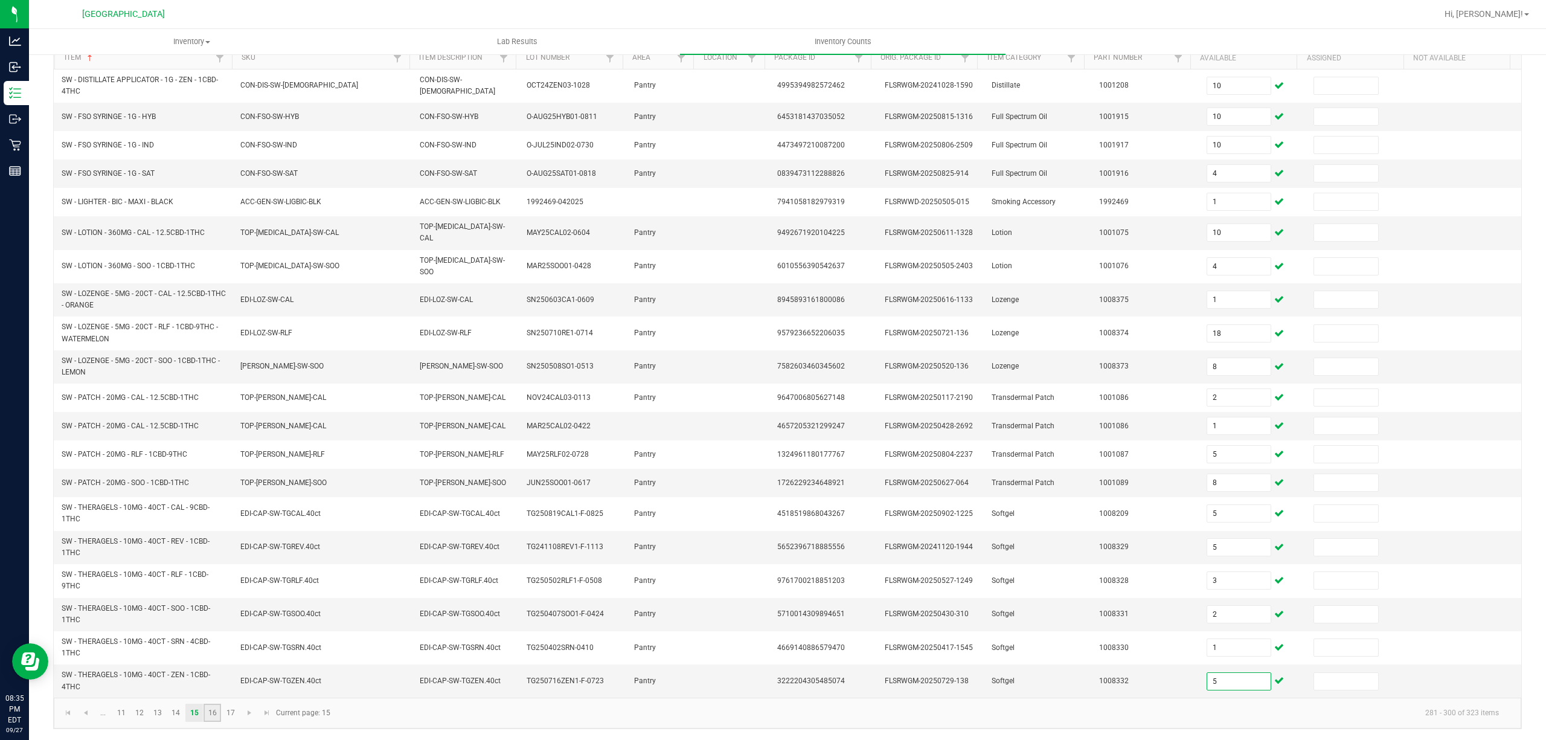
click at [213, 708] on link "16" at bounding box center [212, 712] width 18 height 18
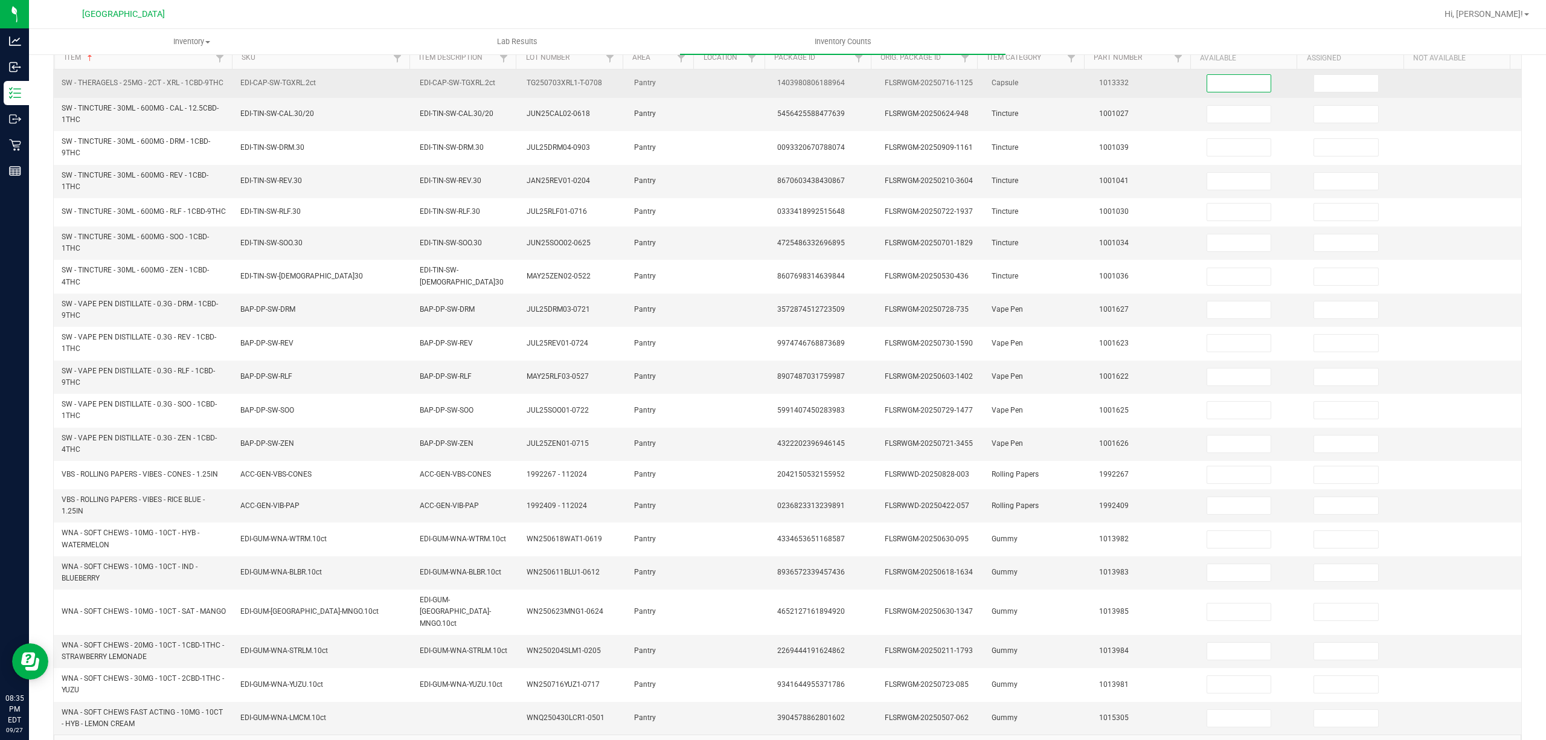
click at [1235, 85] on input at bounding box center [1239, 83] width 64 height 17
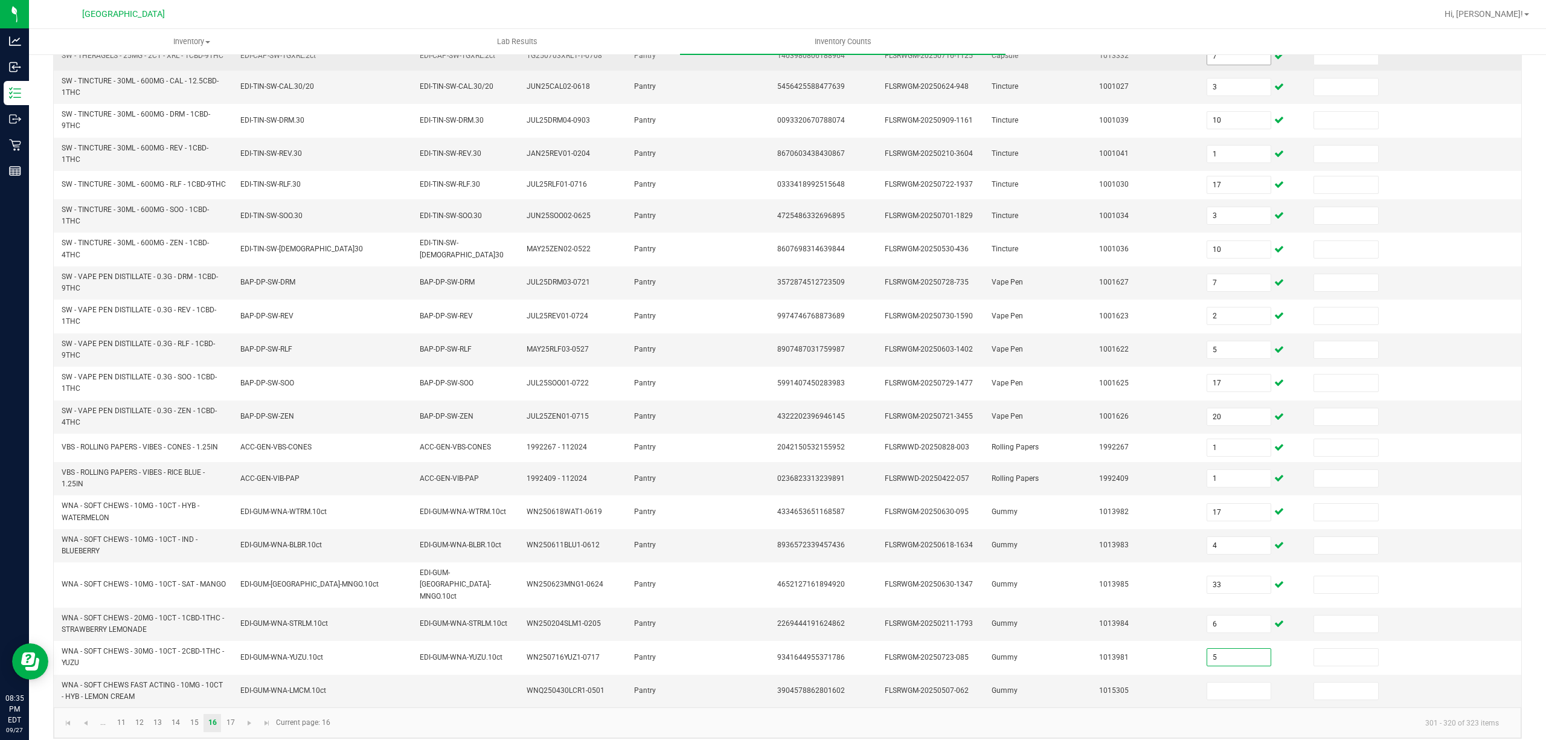
scroll to position [168, 0]
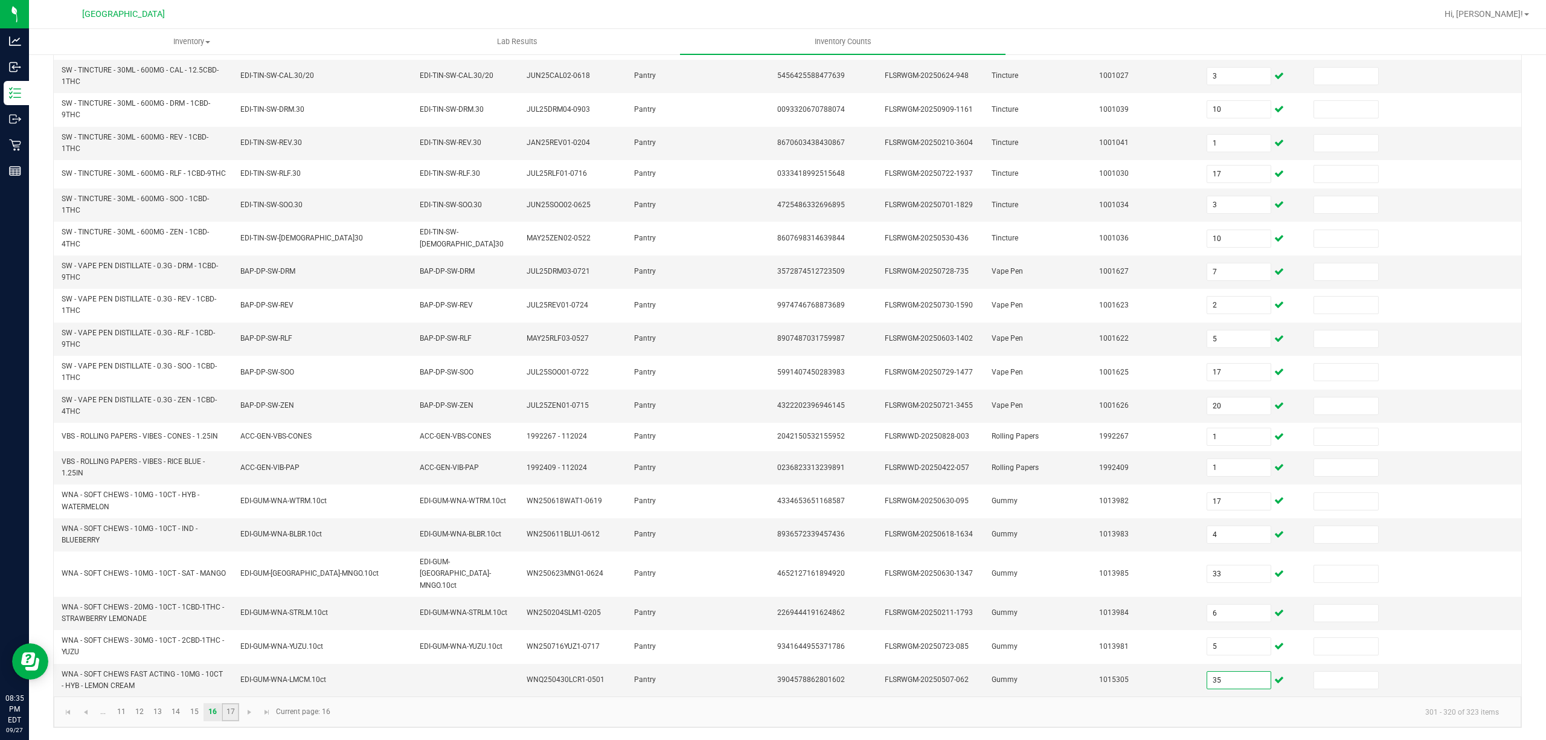
click at [233, 713] on link "17" at bounding box center [231, 712] width 18 height 18
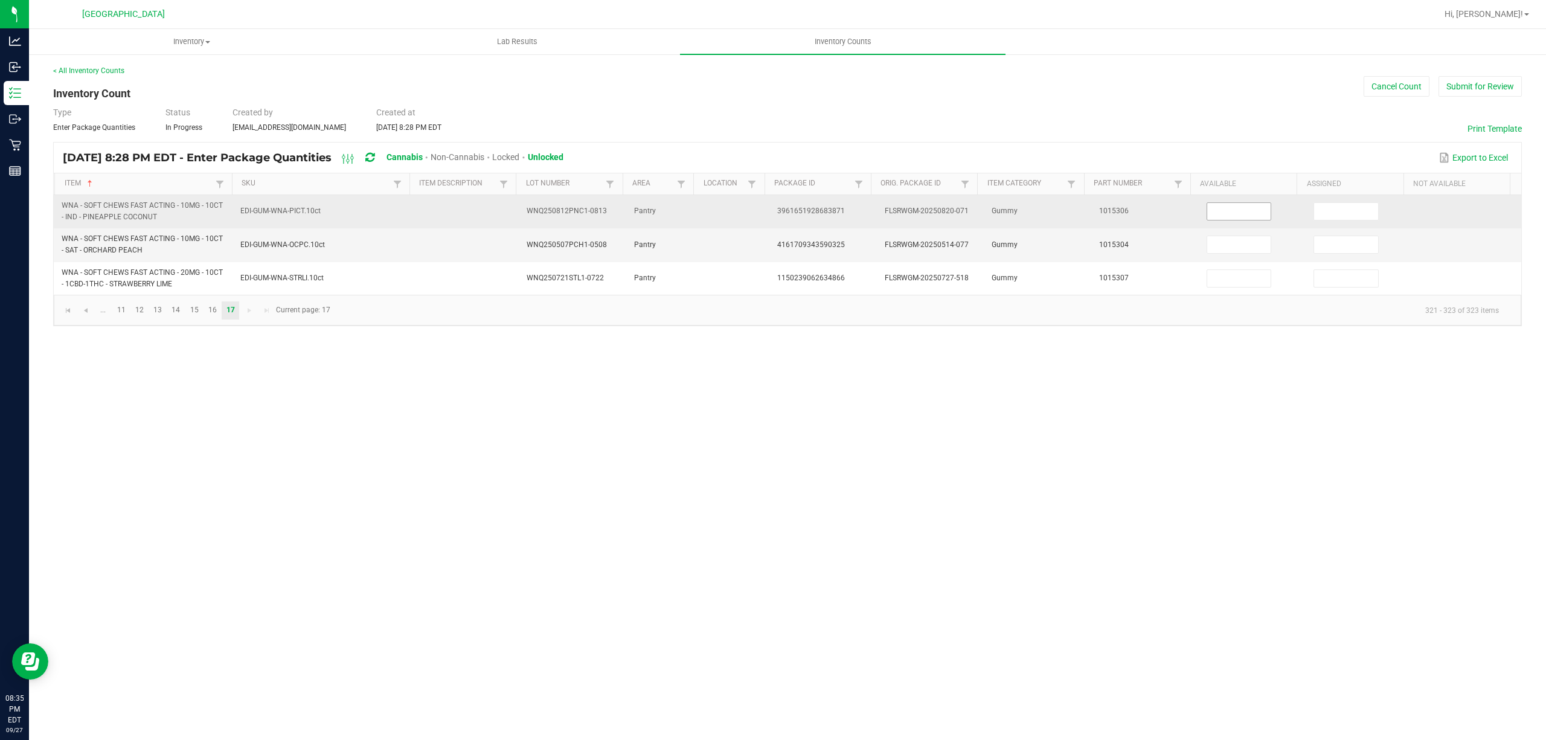
click at [1208, 209] on input at bounding box center [1239, 211] width 64 height 17
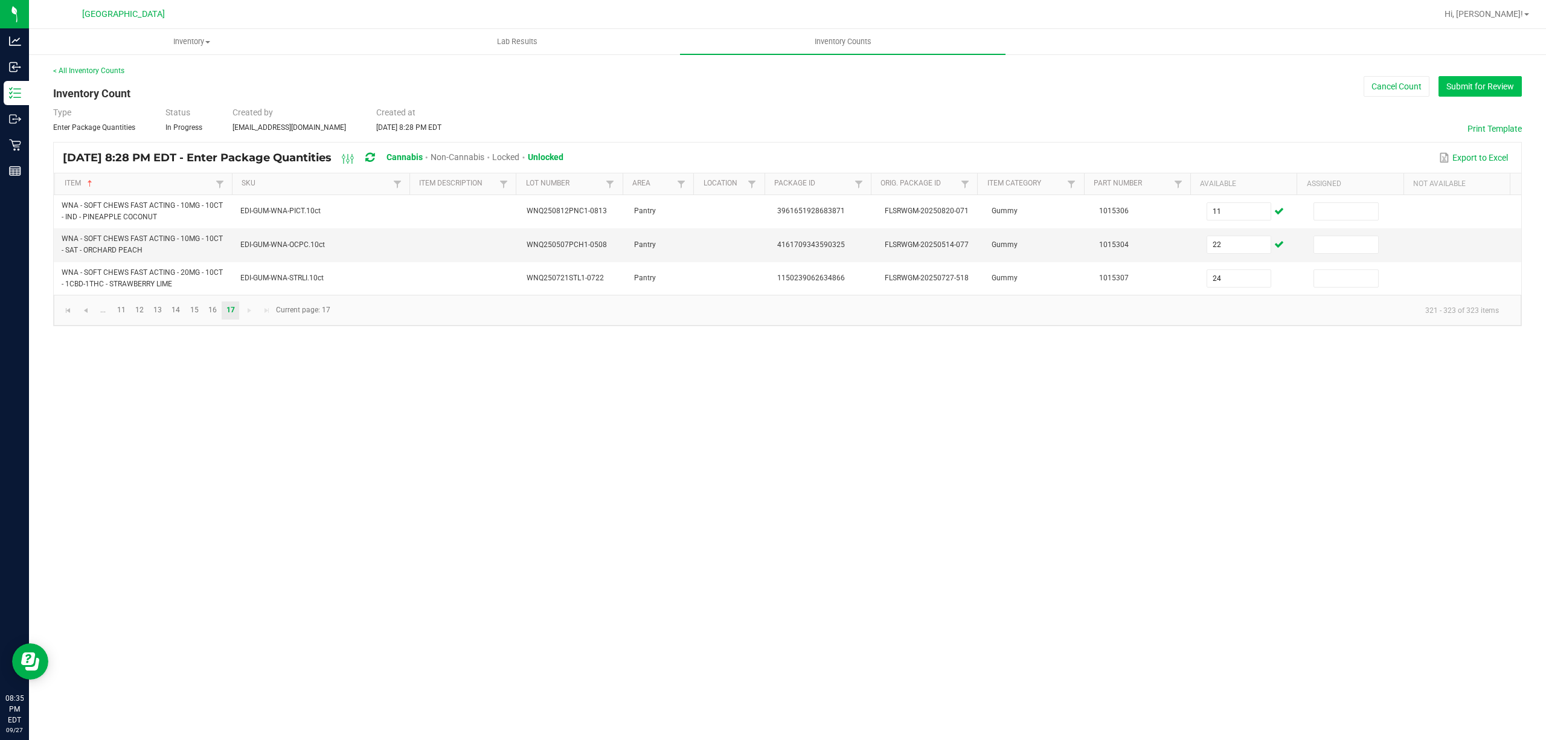
click at [1449, 90] on button "Submit for Review" at bounding box center [1479, 86] width 83 height 21
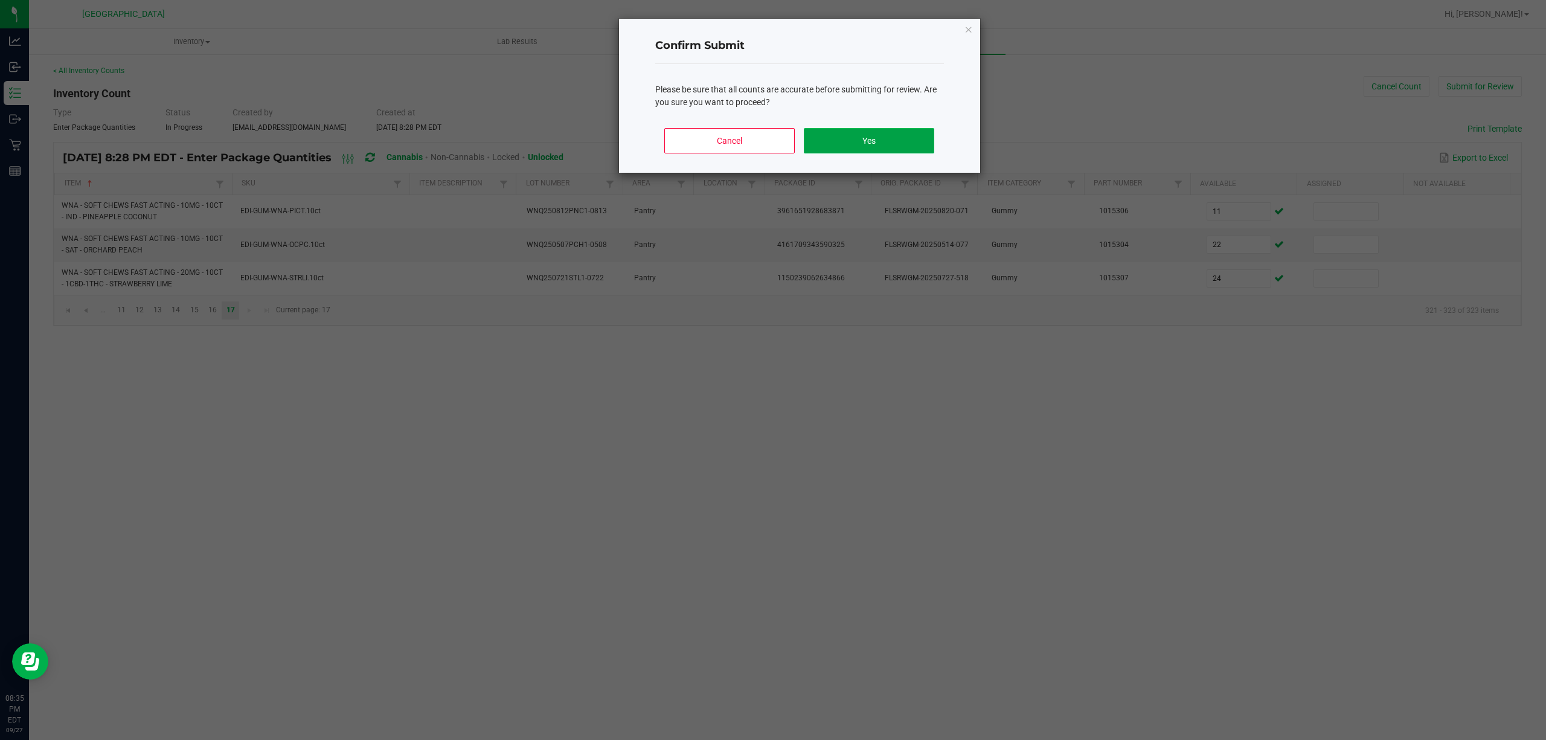
click at [889, 153] on button "Yes" at bounding box center [869, 140] width 130 height 25
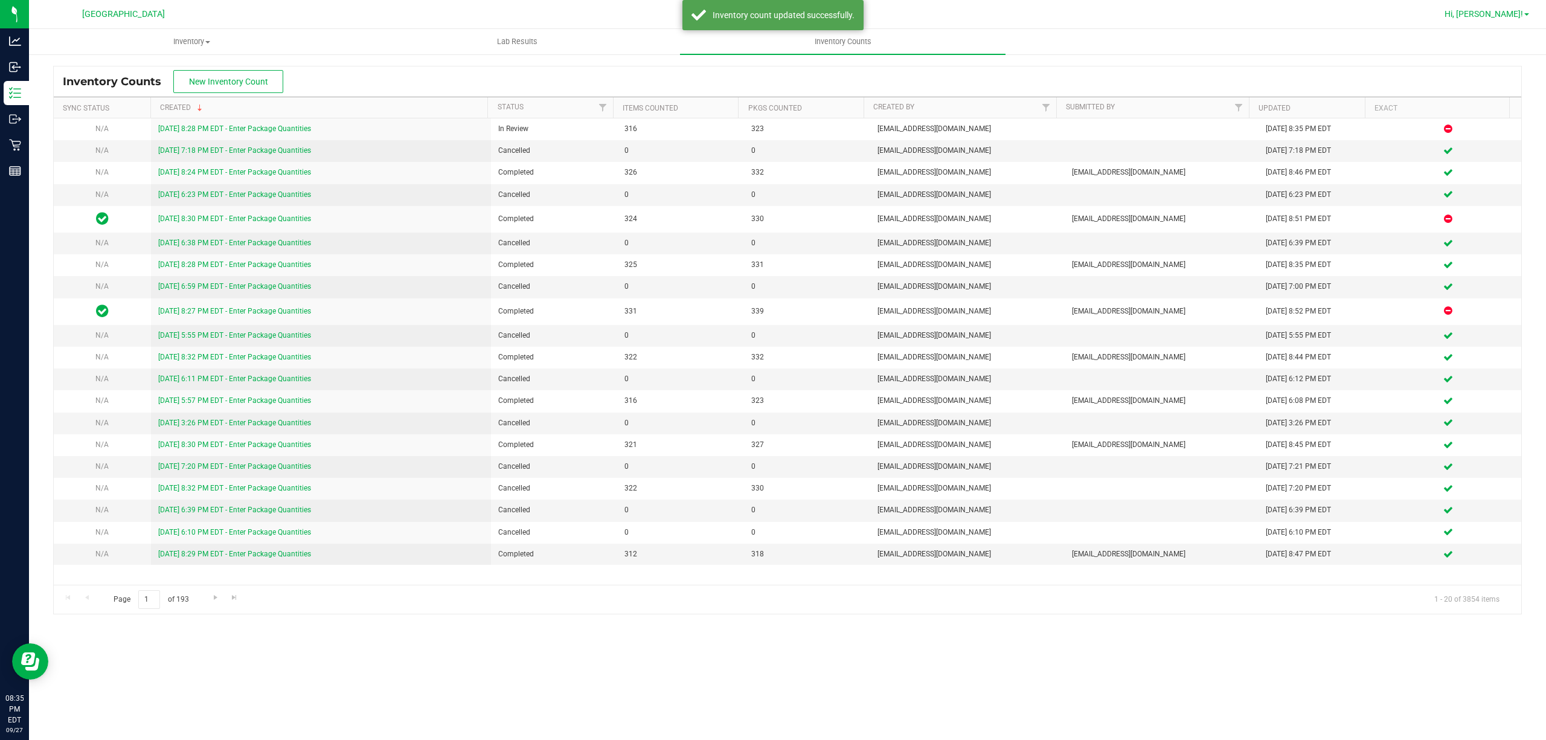
click at [1522, 17] on span "Hi, [PERSON_NAME]!" at bounding box center [1483, 14] width 78 height 10
click at [1460, 109] on icon at bounding box center [1461, 106] width 10 height 11
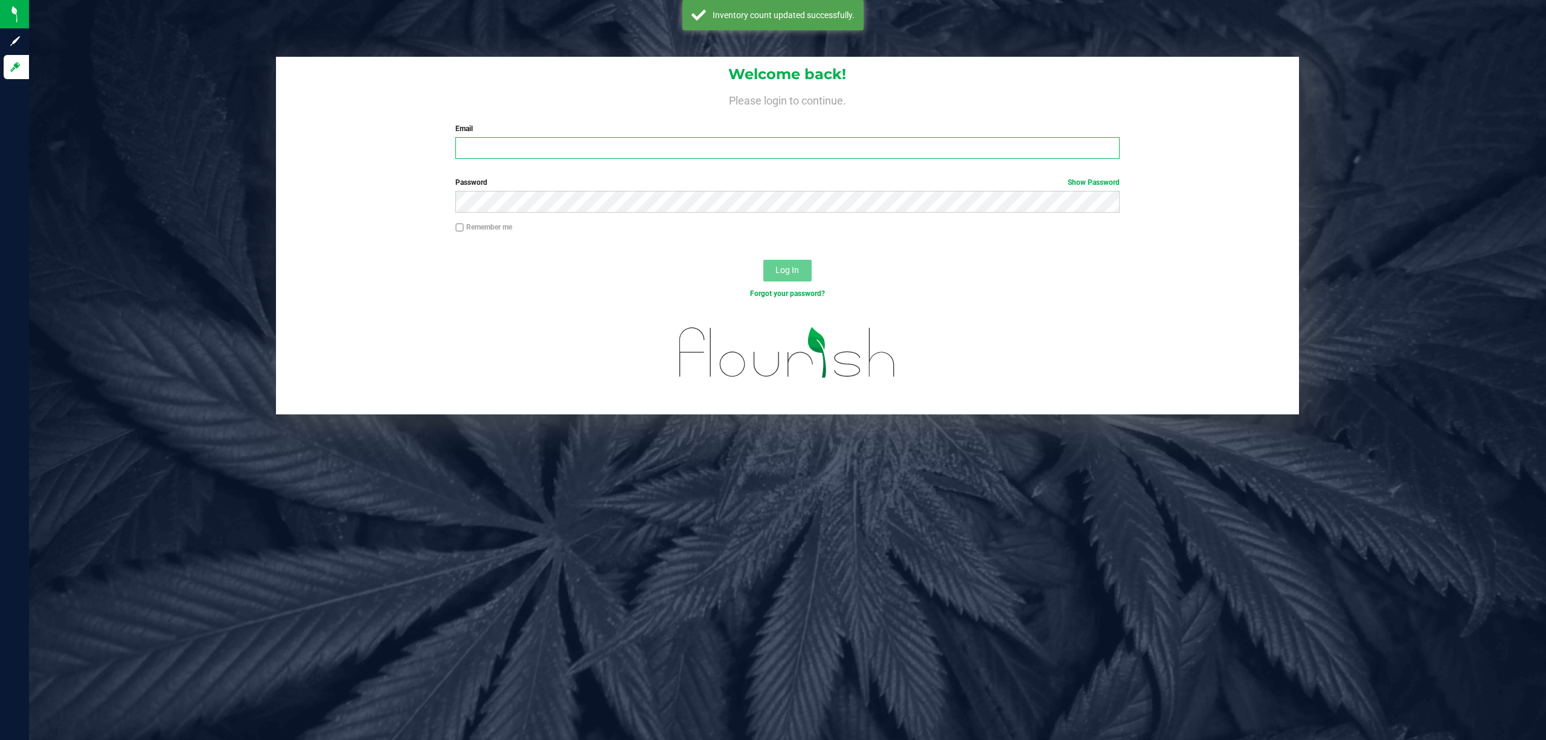
click at [501, 140] on input "Email" at bounding box center [787, 148] width 664 height 22
click at [763, 260] on button "Log In" at bounding box center [787, 271] width 48 height 22
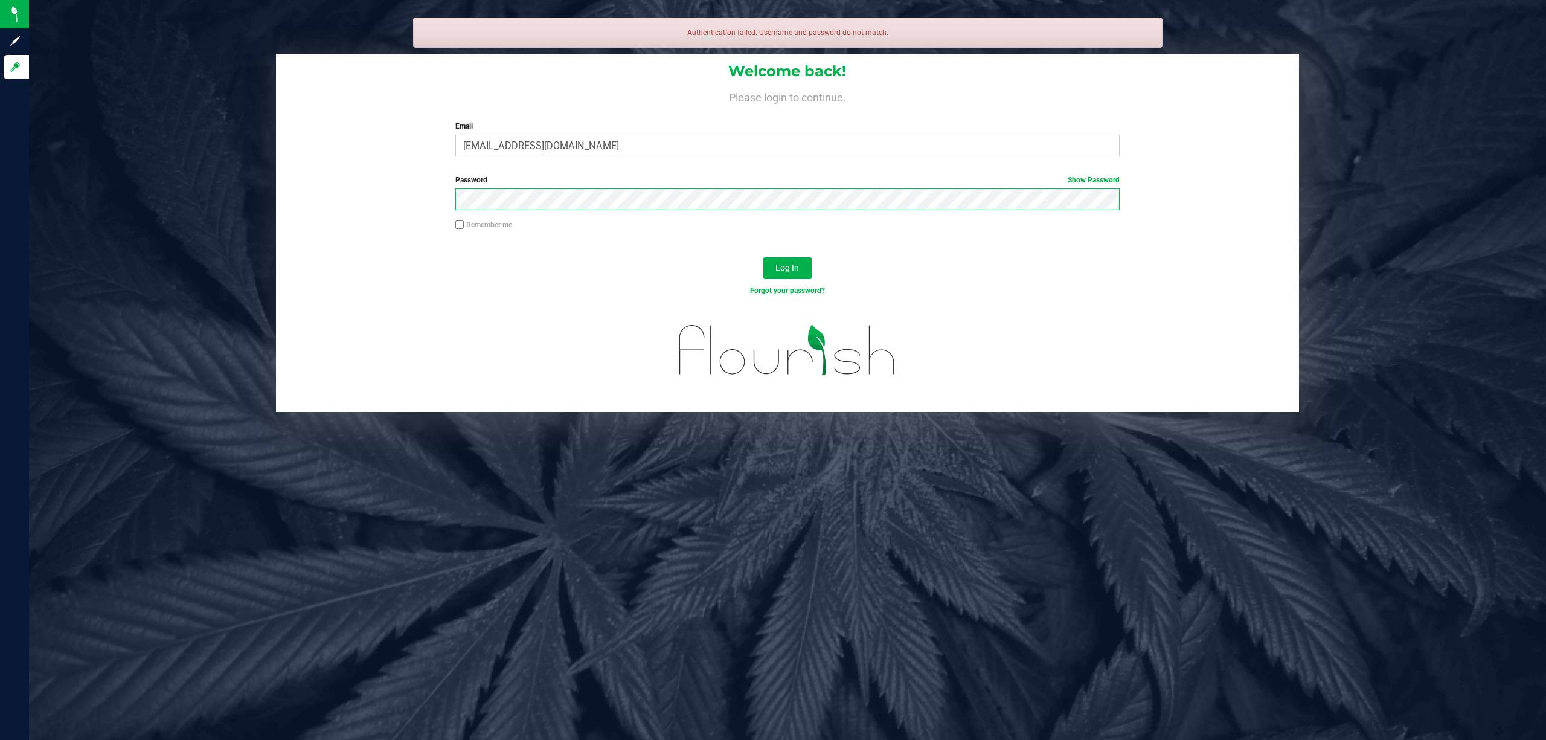
click at [763, 257] on button "Log In" at bounding box center [787, 268] width 48 height 22
